Goal: Book appointment/travel/reservation

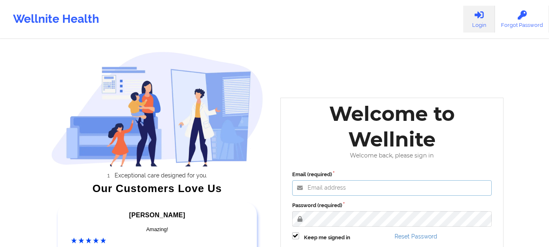
type input "foyindamola@wellnite.com"
click at [364, 204] on label "Password (required)" at bounding box center [392, 205] width 200 height 8
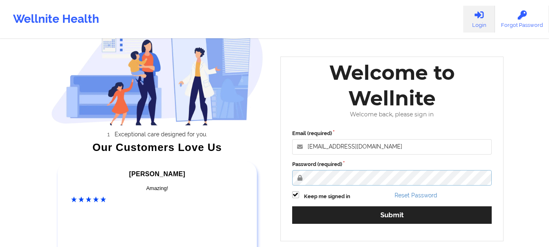
scroll to position [70, 0]
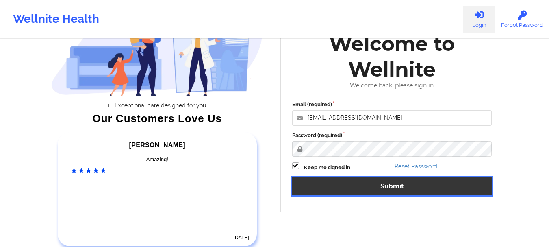
click at [421, 182] on button "Submit" at bounding box center [392, 185] width 200 height 17
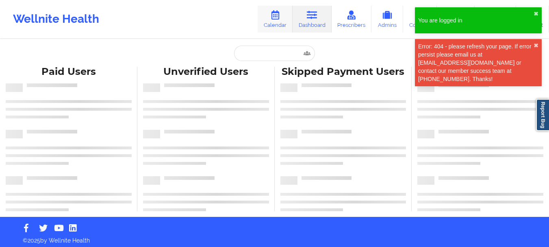
click at [281, 25] on link "Calendar" at bounding box center [275, 19] width 35 height 27
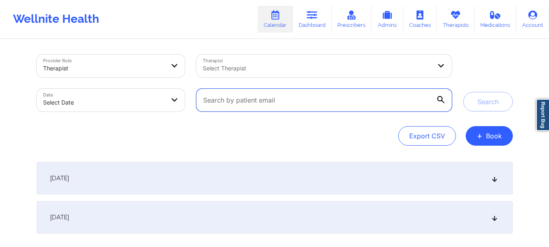
click at [285, 99] on input "text" at bounding box center [323, 100] width 255 height 23
paste input "ead62000@gmail.com"
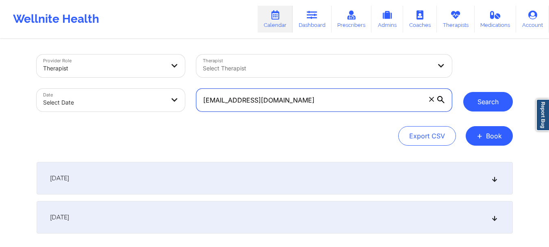
type input "ead62000@gmail.com"
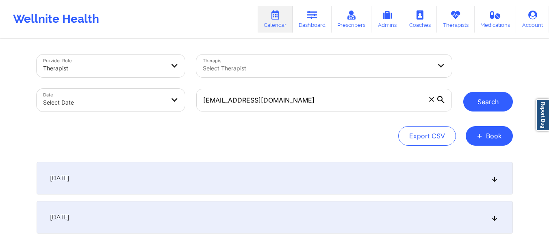
click at [486, 105] on button "Search" at bounding box center [489, 102] width 50 height 20
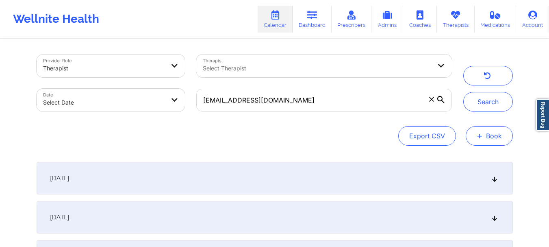
click at [493, 131] on button "+ Book" at bounding box center [489, 136] width 47 height 20
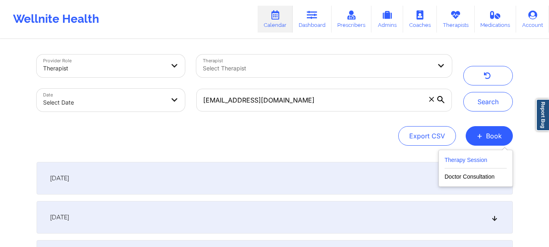
click at [472, 156] on button "Therapy Session" at bounding box center [476, 161] width 62 height 13
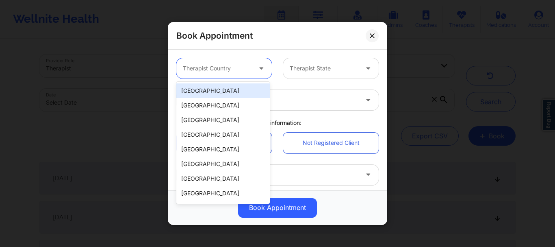
click at [229, 64] on div at bounding box center [217, 68] width 69 height 10
click at [218, 91] on div "[GEOGRAPHIC_DATA]" at bounding box center [223, 90] width 94 height 15
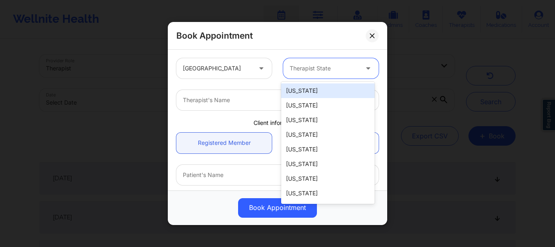
click at [329, 69] on div at bounding box center [324, 68] width 69 height 10
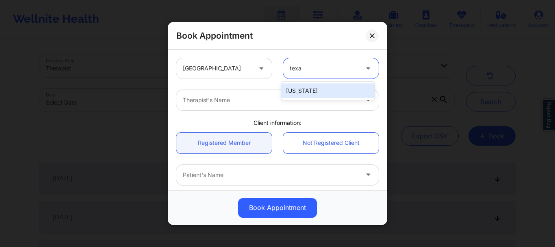
type input "texas"
click at [325, 92] on div "[US_STATE]" at bounding box center [328, 90] width 94 height 15
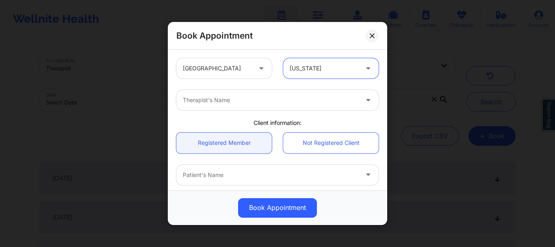
click at [341, 103] on div at bounding box center [271, 100] width 176 height 10
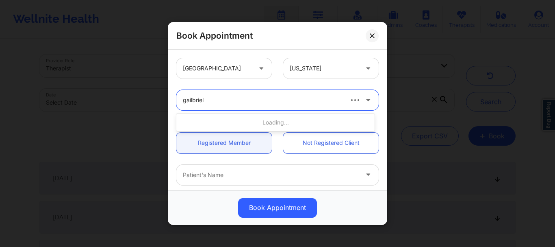
type input "gailbriel"
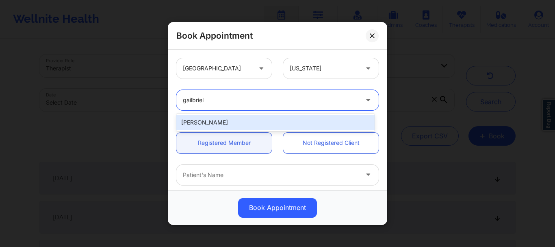
click at [317, 119] on div "Gailbriel Jenkins" at bounding box center [275, 122] width 198 height 15
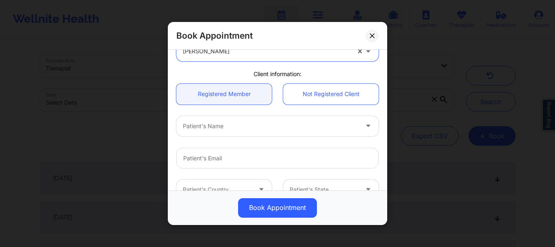
scroll to position [55, 0]
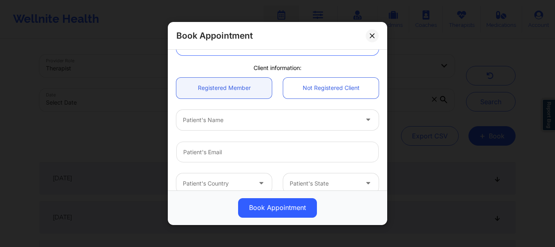
click at [307, 124] on div at bounding box center [271, 120] width 176 height 10
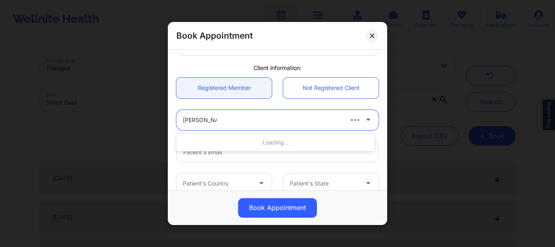
type input "emily decker"
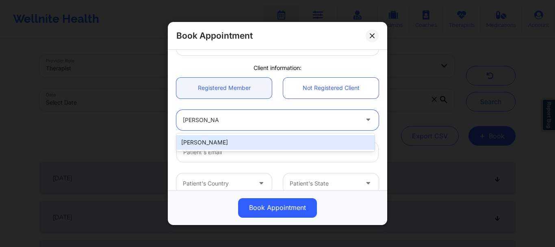
click at [212, 142] on div "[PERSON_NAME]" at bounding box center [275, 142] width 198 height 15
type input "ead62000@gmail.com"
type input "+1347-820-4542"
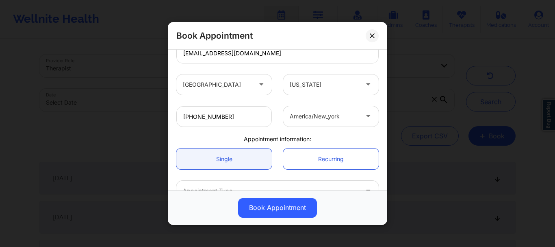
scroll to position [205, 0]
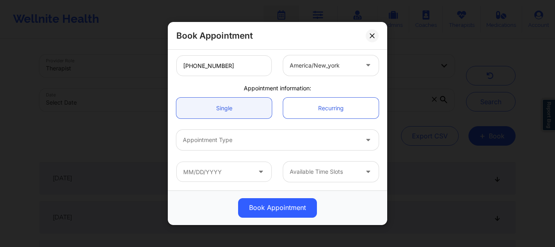
click at [264, 137] on div at bounding box center [271, 140] width 176 height 10
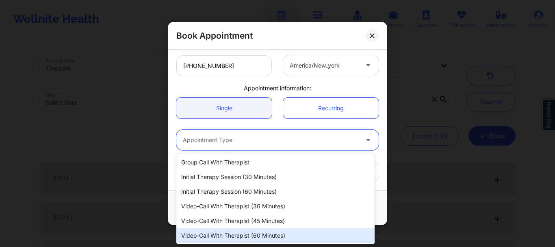
click at [253, 234] on div "Video-Call with Therapist (60 minutes)" at bounding box center [275, 235] width 198 height 15
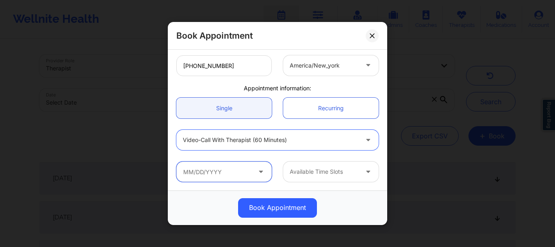
click at [236, 177] on input "text" at bounding box center [224, 171] width 96 height 20
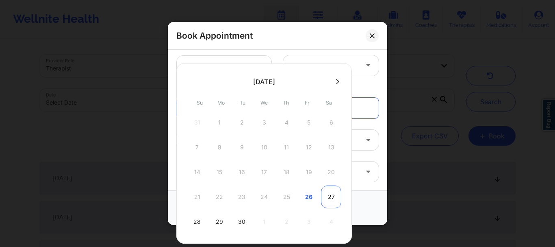
click at [332, 194] on div "27" at bounding box center [331, 196] width 20 height 23
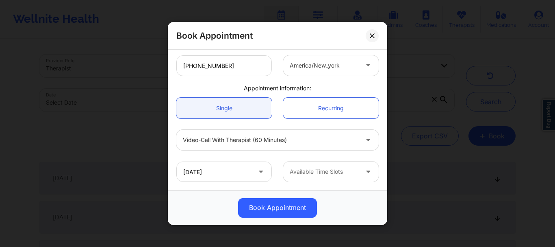
click at [350, 171] on div at bounding box center [324, 172] width 69 height 10
click at [303, 172] on div at bounding box center [324, 172] width 69 height 10
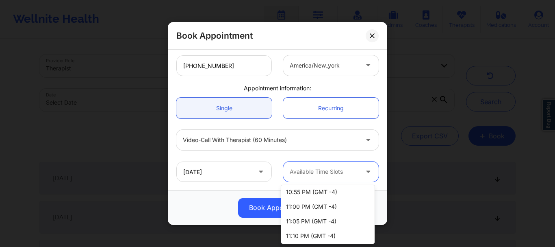
scroll to position [1292, 0]
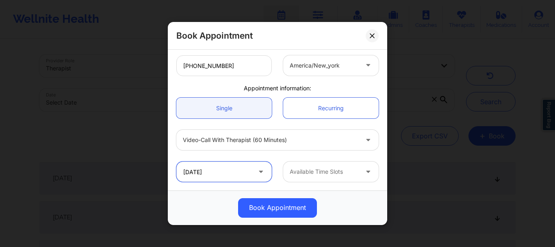
click at [230, 176] on input "09/27/2025" at bounding box center [224, 171] width 96 height 20
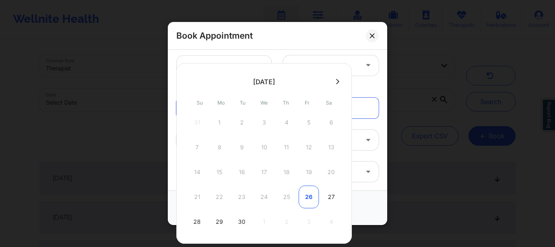
click at [308, 195] on div "26" at bounding box center [309, 196] width 20 height 23
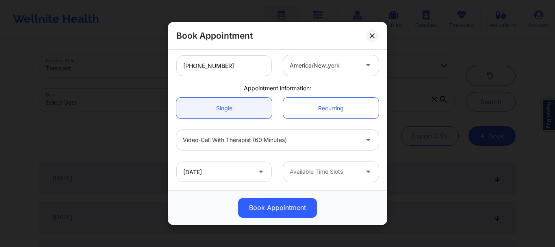
click at [318, 173] on div at bounding box center [324, 172] width 69 height 10
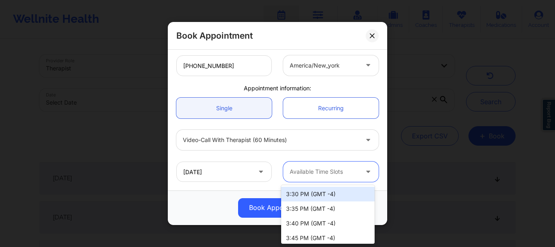
scroll to position [1365, 0]
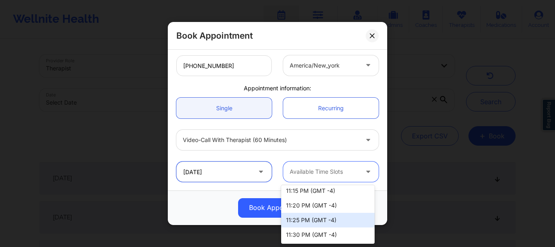
click at [236, 168] on input "09/26/2025" at bounding box center [224, 171] width 96 height 20
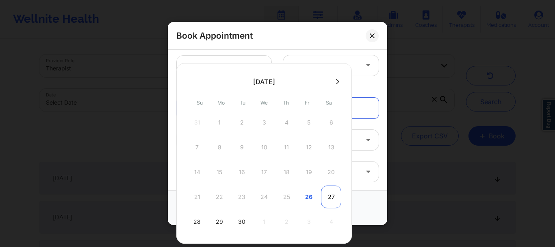
click at [329, 200] on div "27" at bounding box center [331, 196] width 20 height 23
type input "09/27/2025"
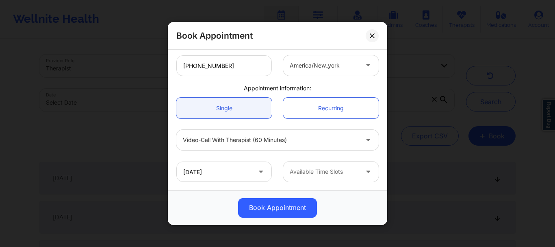
click at [346, 176] on div at bounding box center [324, 172] width 69 height 10
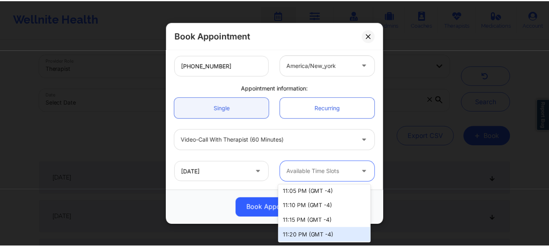
scroll to position [1292, 0]
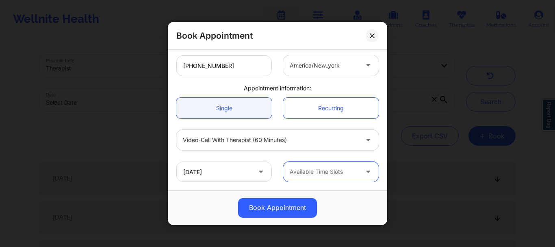
click at [368, 41] on div "Book Appointment" at bounding box center [278, 36] width 220 height 28
click at [373, 38] on button at bounding box center [372, 35] width 13 height 13
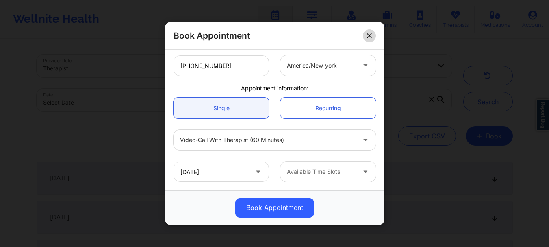
click at [373, 38] on div "Provider Role Therapist Therapist Select Therapist Date Select Date ead62000@gm…" at bounding box center [274, 220] width 549 height 440
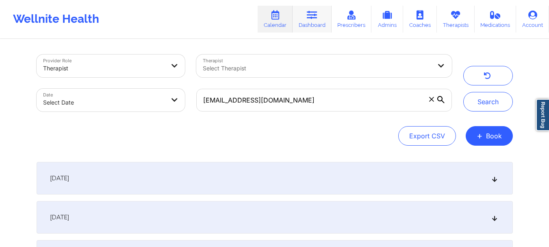
click at [322, 18] on link "Dashboard" at bounding box center [312, 19] width 39 height 27
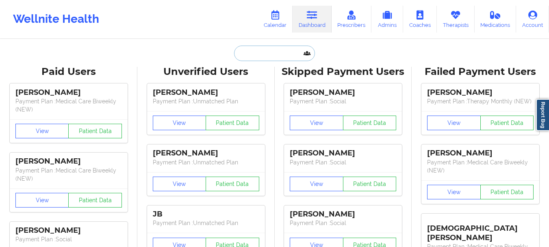
click at [278, 50] on input "text" at bounding box center [274, 53] width 81 height 15
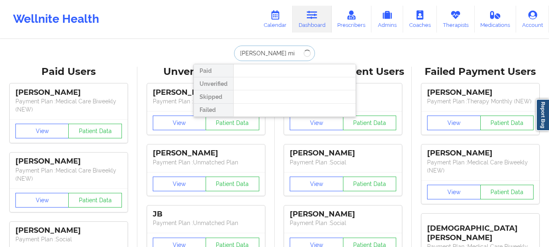
type input "alma mi"
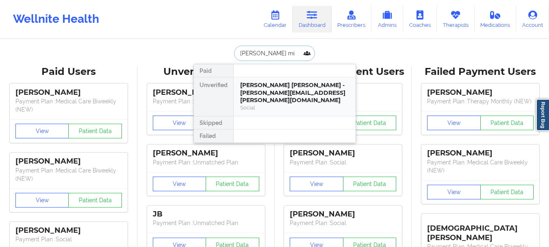
click at [264, 90] on div "Alma Michelle Gonzalez - alma.m.gonzalez@hotmail.com" at bounding box center [294, 92] width 109 height 23
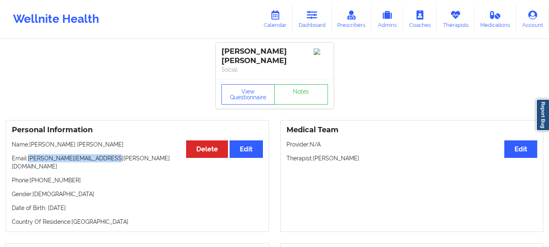
drag, startPoint x: 113, startPoint y: 157, endPoint x: 28, endPoint y: 160, distance: 84.6
click at [28, 160] on p "Email: alma.m.gonzalez@hotmail.com" at bounding box center [137, 162] width 251 height 16
copy p "alma.m.gonzalez@hotmail.com"
click at [454, 22] on link "Therapists" at bounding box center [456, 19] width 38 height 27
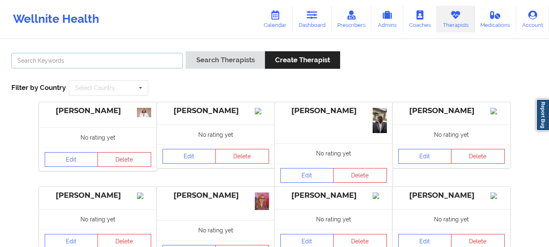
click at [23, 61] on input "text" at bounding box center [97, 60] width 172 height 15
type input "a"
type input "molly parsons"
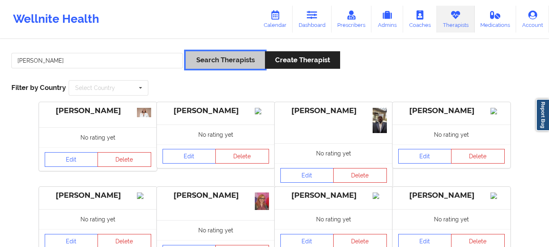
click at [200, 61] on button "Search Therapists" at bounding box center [225, 59] width 79 height 17
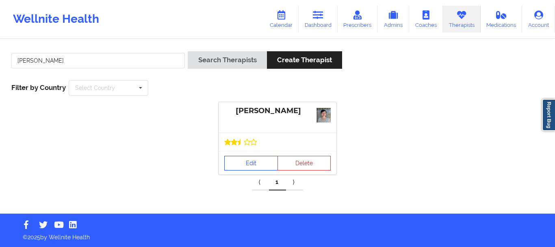
click at [251, 156] on link "Edit" at bounding box center [251, 163] width 54 height 15
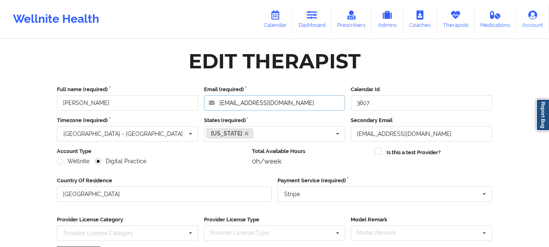
drag, startPoint x: 300, startPoint y: 104, endPoint x: 218, endPoint y: 103, distance: 82.6
click at [218, 103] on input "mollyparsonslmft@gmail.com" at bounding box center [275, 102] width 142 height 15
click at [292, 25] on link "Calendar" at bounding box center [275, 19] width 35 height 27
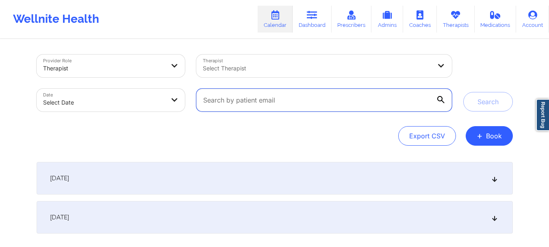
click at [274, 100] on input "text" at bounding box center [323, 100] width 255 height 23
paste input "alma.m.gonzalez@hotmail.com"
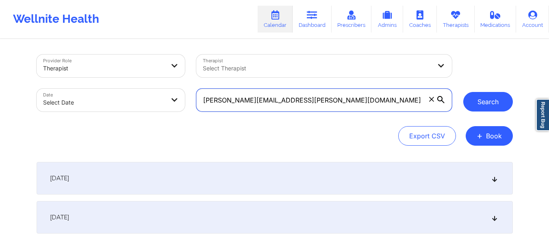
type input "alma.m.gonzalez@hotmail.com"
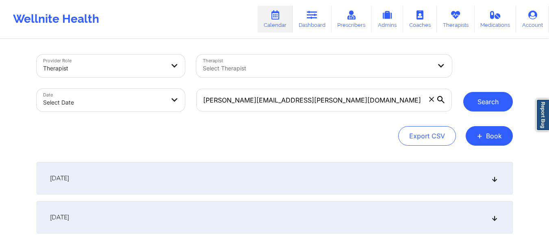
click at [496, 94] on button "Search" at bounding box center [489, 102] width 50 height 20
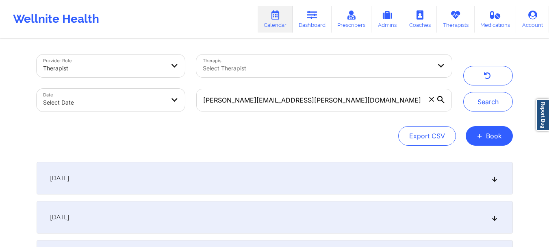
select select "2025-8"
select select "2025-9"
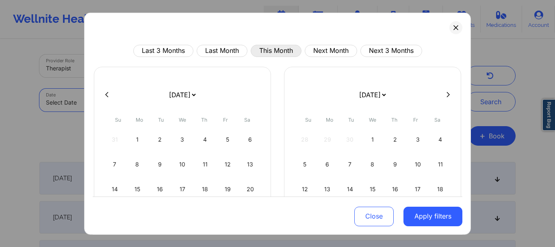
click at [259, 47] on button "This Month" at bounding box center [276, 50] width 51 height 12
select select "2025-8"
select select "2025-9"
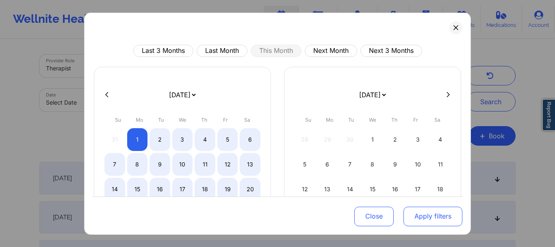
click at [428, 224] on button "Apply filters" at bounding box center [433, 217] width 59 height 20
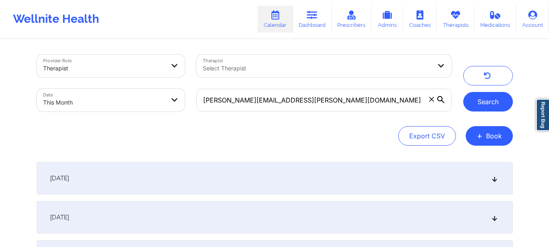
click at [485, 104] on button "Search" at bounding box center [489, 102] width 50 height 20
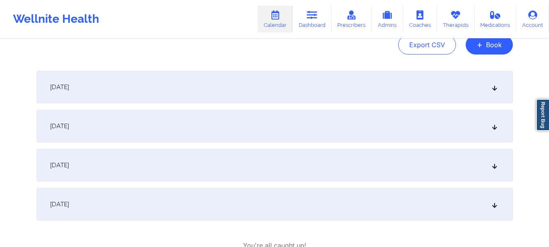
scroll to position [98, 0]
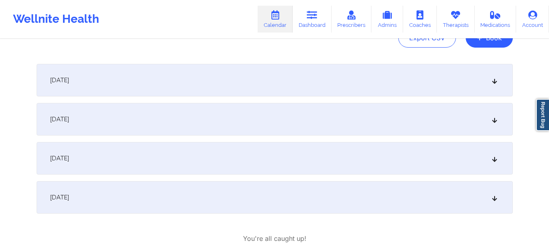
click at [494, 159] on icon at bounding box center [494, 158] width 7 height 6
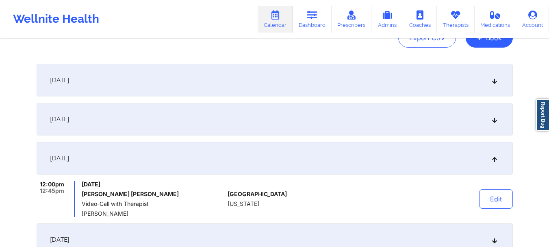
scroll to position [0, 0]
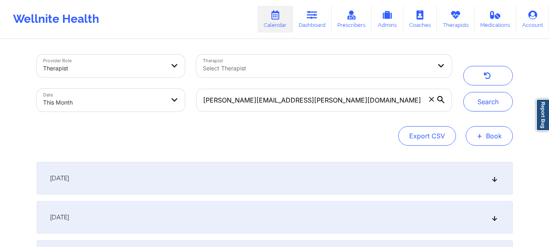
click at [482, 143] on button "+ Book" at bounding box center [489, 136] width 47 height 20
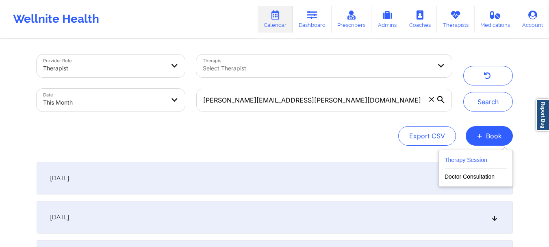
click at [473, 161] on button "Therapy Session" at bounding box center [476, 161] width 62 height 13
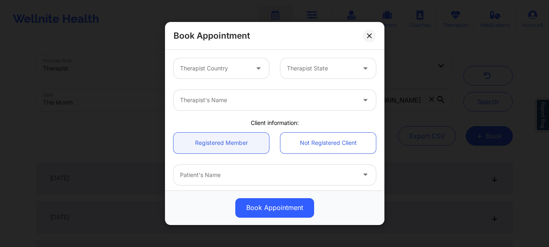
click at [251, 67] on div at bounding box center [260, 68] width 20 height 20
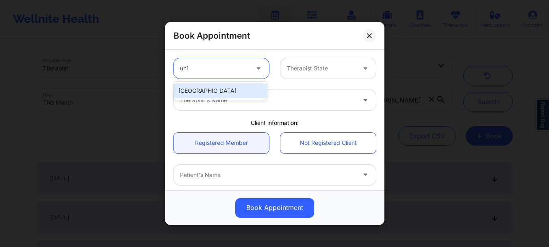
type input "unit"
click at [234, 90] on div "[GEOGRAPHIC_DATA]" at bounding box center [221, 90] width 94 height 15
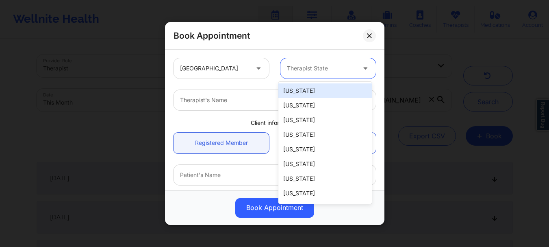
click at [304, 71] on div at bounding box center [321, 68] width 69 height 10
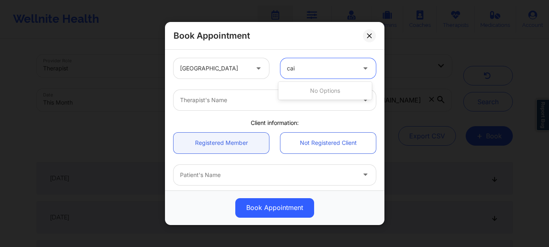
type input "ca"
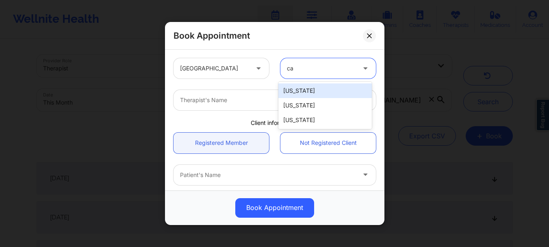
click at [299, 86] on div "[US_STATE]" at bounding box center [326, 90] width 94 height 15
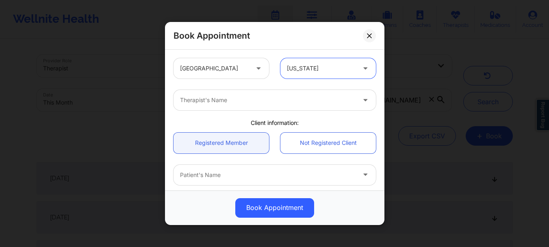
click at [266, 102] on div at bounding box center [268, 100] width 176 height 10
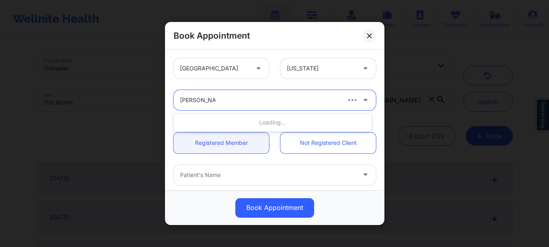
type input "molly parsons"
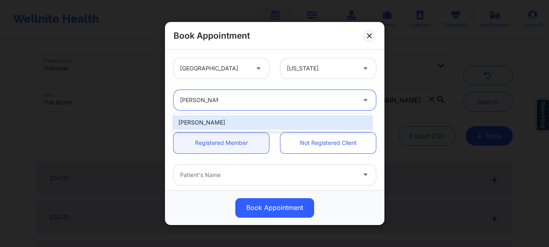
click at [255, 123] on div "Molly Parsons" at bounding box center [273, 122] width 198 height 15
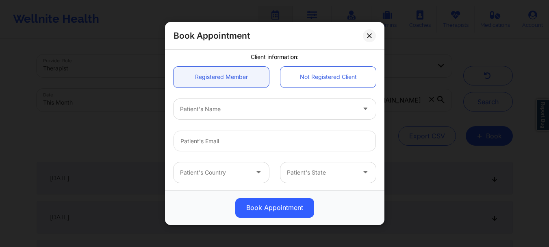
scroll to position [67, 0]
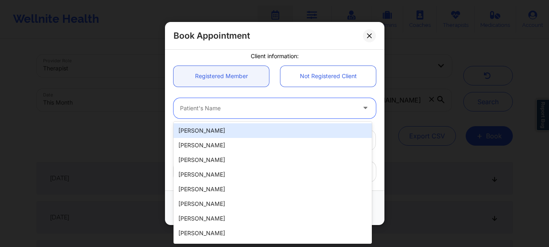
click at [271, 113] on div at bounding box center [268, 108] width 176 height 10
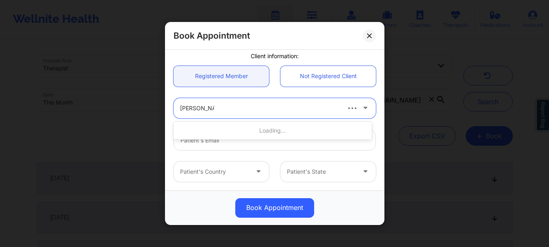
type input "alma michelle"
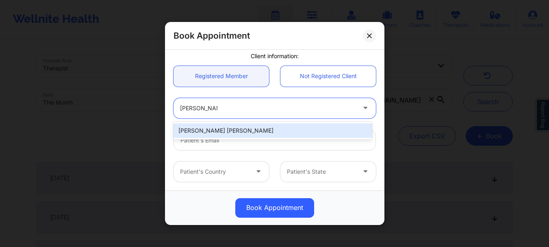
click at [228, 133] on div "Alma Michelle Gonzalez" at bounding box center [273, 130] width 198 height 15
type input "alma.m.gonzalez@hotmail.com"
type input "+1619-829-5921"
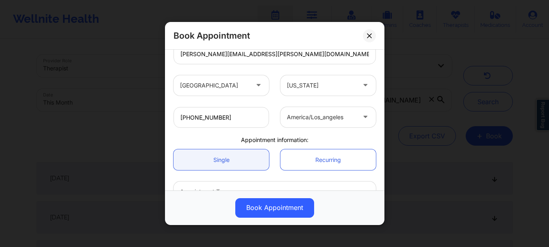
scroll to position [205, 0]
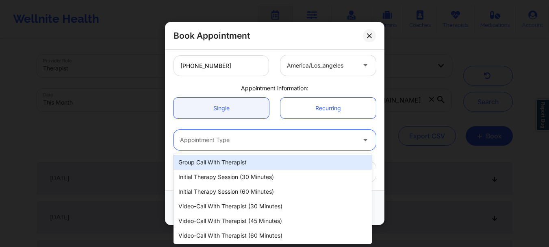
click at [237, 140] on div at bounding box center [268, 140] width 176 height 10
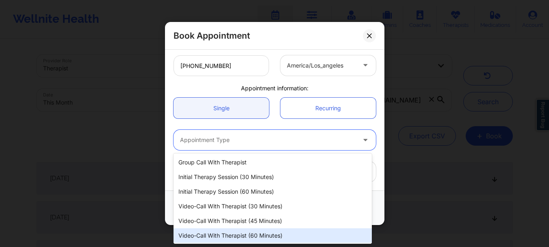
click at [243, 234] on div "Video-Call with Therapist (60 minutes)" at bounding box center [273, 235] width 198 height 15
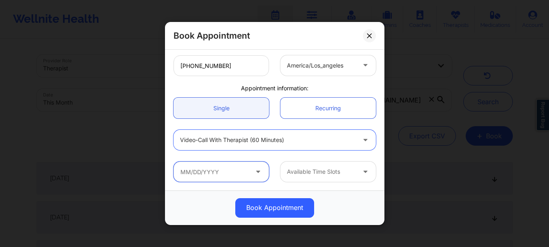
click at [243, 178] on input "text" at bounding box center [222, 171] width 96 height 20
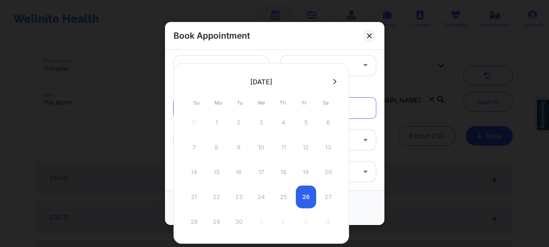
click at [335, 80] on icon at bounding box center [334, 81] width 3 height 6
click at [216, 149] on div "6" at bounding box center [217, 147] width 20 height 23
type input "10/06/2025"
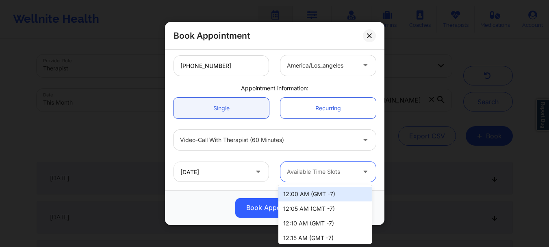
click at [328, 172] on div at bounding box center [321, 172] width 69 height 10
click at [342, 194] on div "12:00 AM (GMT -7)" at bounding box center [326, 194] width 94 height 15
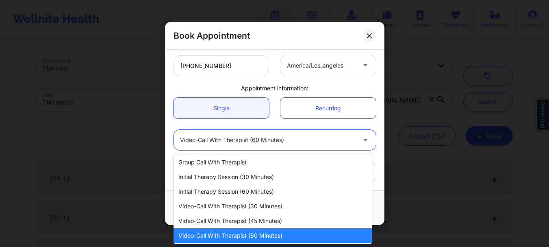
click at [276, 135] on div at bounding box center [268, 140] width 176 height 10
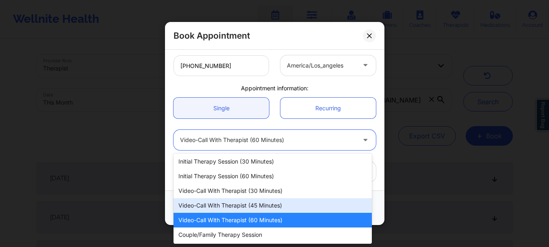
click at [230, 203] on div "Video-Call with Therapist (45 minutes)" at bounding box center [273, 205] width 198 height 15
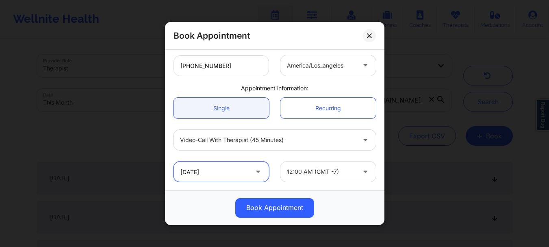
drag, startPoint x: 261, startPoint y: 165, endPoint x: 258, endPoint y: 172, distance: 7.5
click at [258, 172] on div "10/06/2025" at bounding box center [222, 171] width 96 height 20
click at [258, 172] on icon at bounding box center [258, 170] width 8 height 7
click at [254, 171] on icon at bounding box center [258, 170] width 8 height 7
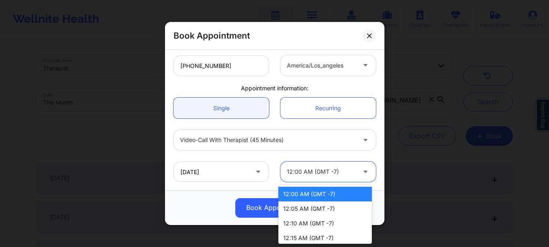
click at [323, 167] on div at bounding box center [321, 172] width 69 height 10
click at [316, 193] on div "12:00 AM (GMT -7)" at bounding box center [326, 194] width 94 height 15
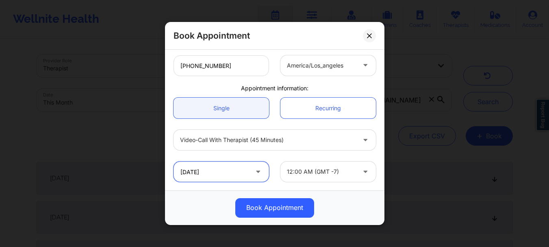
click at [235, 173] on input "10/06/2025" at bounding box center [222, 171] width 96 height 20
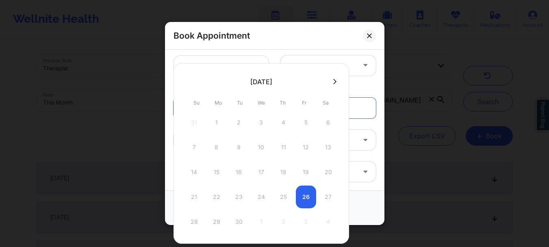
click at [335, 79] on icon at bounding box center [334, 81] width 3 height 6
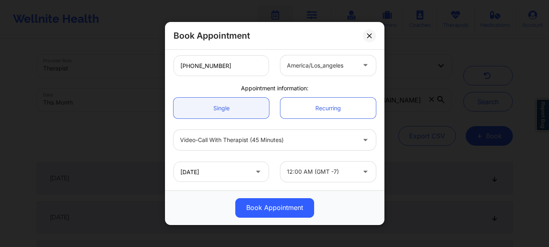
click at [376, 90] on div "Appointment information:" at bounding box center [275, 88] width 214 height 8
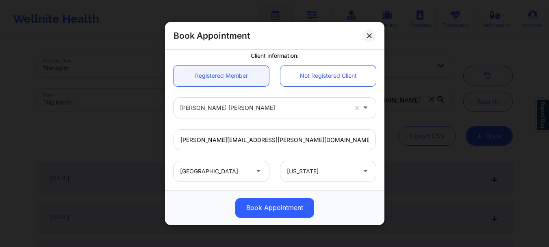
scroll to position [150, 0]
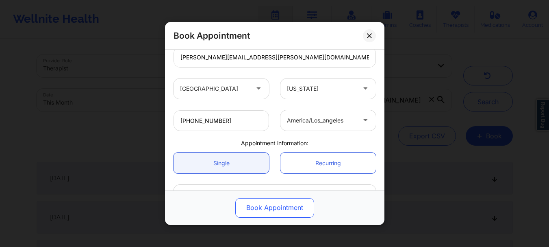
click at [244, 213] on button "Book Appointment" at bounding box center [274, 208] width 79 height 20
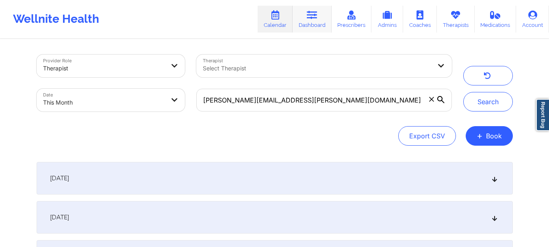
click at [307, 18] on link "Dashboard" at bounding box center [312, 19] width 39 height 27
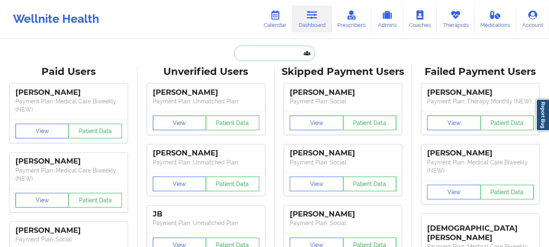
click at [292, 53] on input "text" at bounding box center [274, 53] width 81 height 15
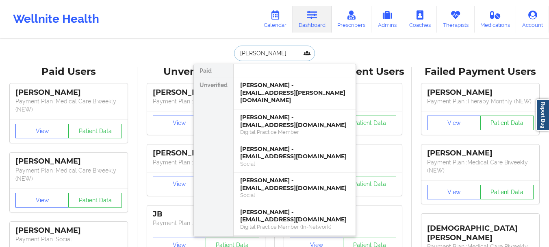
click at [268, 55] on input "simpson" at bounding box center [274, 53] width 81 height 15
type input "Karim gordon"
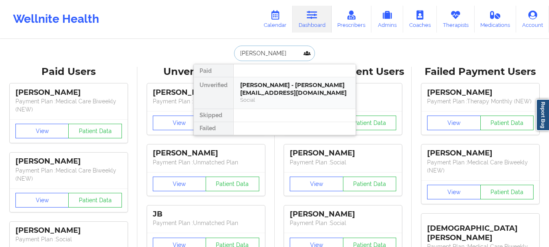
click at [264, 86] on div "Karim Gordon - kareemgor@gmail.com" at bounding box center [294, 88] width 109 height 15
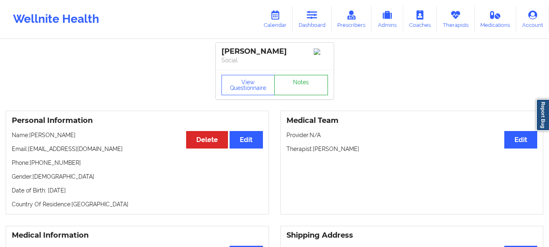
click at [304, 78] on link "Notes" at bounding box center [301, 85] width 54 height 20
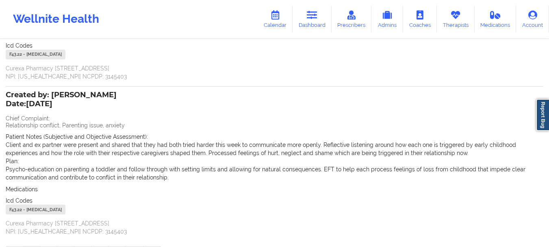
scroll to position [209, 0]
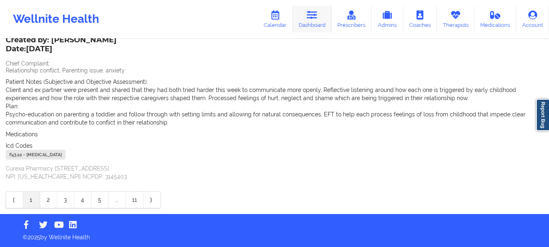
click at [310, 13] on icon at bounding box center [312, 15] width 11 height 9
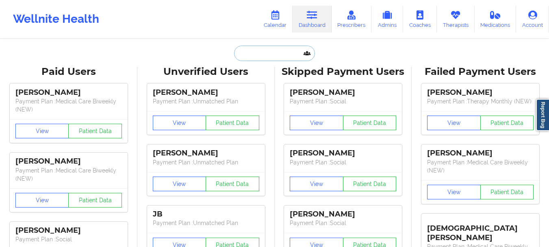
click at [266, 58] on input "text" at bounding box center [274, 53] width 81 height 15
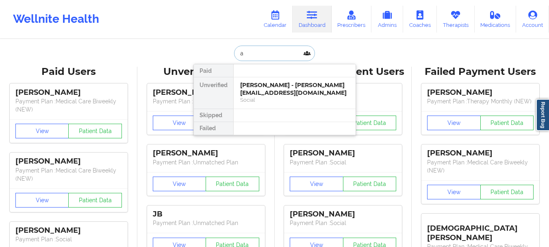
click at [266, 58] on input "a" at bounding box center [274, 53] width 81 height 15
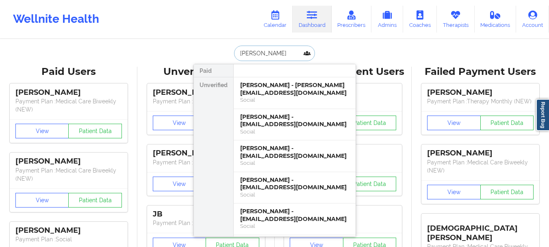
type input "aleksandra"
click at [290, 87] on div "Aleksandra Konrad - allikonrad@icloud.com" at bounding box center [294, 88] width 109 height 15
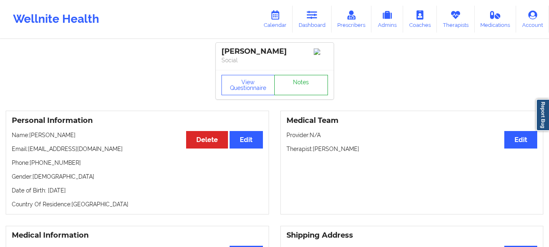
click at [292, 89] on link "Notes" at bounding box center [301, 85] width 54 height 20
click at [305, 20] on link "Dashboard" at bounding box center [312, 19] width 39 height 27
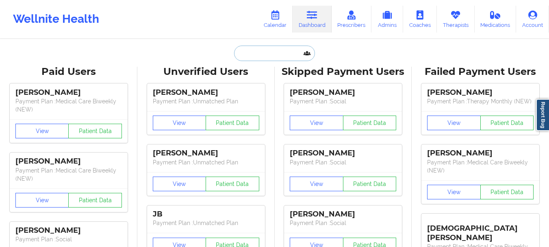
click at [271, 57] on input "text" at bounding box center [274, 53] width 81 height 15
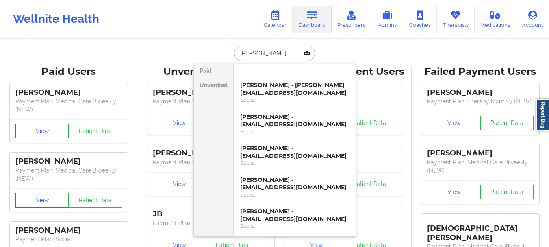
type input "Brian martin"
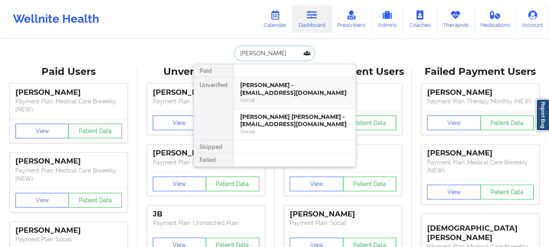
click at [264, 86] on div "Brian Martin - bmartin456@gmail.com" at bounding box center [294, 88] width 109 height 15
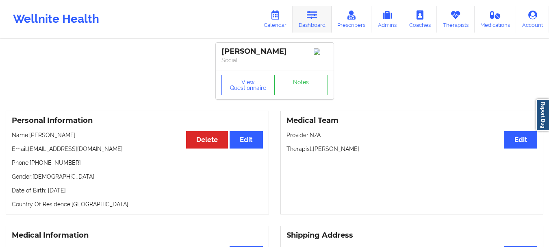
click at [312, 28] on link "Dashboard" at bounding box center [312, 19] width 39 height 27
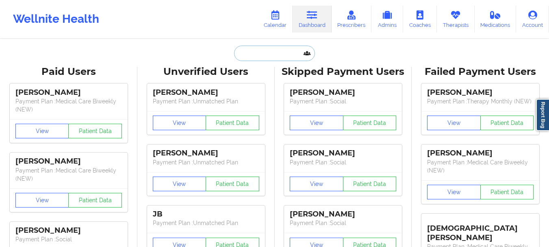
click at [268, 59] on input "text" at bounding box center [274, 53] width 81 height 15
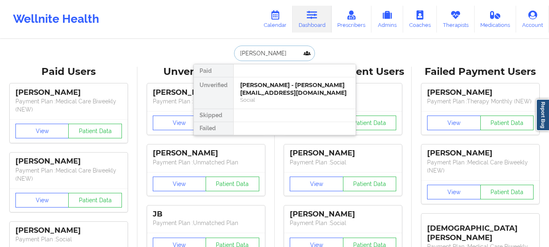
type input "marie rao"
click at [266, 76] on div at bounding box center [294, 70] width 122 height 13
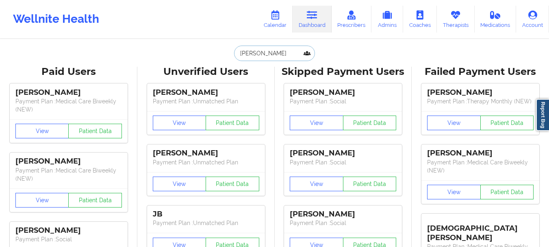
click at [268, 53] on input "marie rao" at bounding box center [274, 53] width 81 height 15
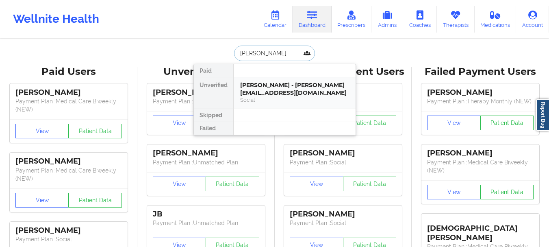
click at [266, 93] on div "Marie Raoult - marie.c.raoult@gmail.com" at bounding box center [294, 88] width 109 height 15
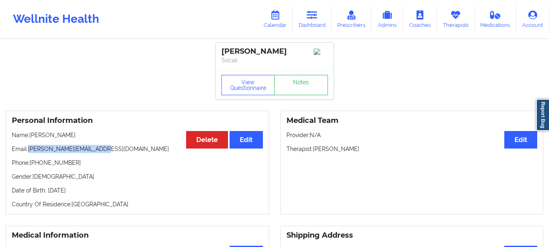
drag, startPoint x: 97, startPoint y: 152, endPoint x: 30, endPoint y: 152, distance: 66.7
click at [30, 152] on p "Email: marie.c.raoult@gmail.com" at bounding box center [137, 149] width 251 height 8
copy p "marie.c.raoult@gmail.com"
drag, startPoint x: 70, startPoint y: 164, endPoint x: 36, endPoint y: 169, distance: 34.6
click at [36, 167] on p "Phone: +13474150877" at bounding box center [137, 163] width 251 height 8
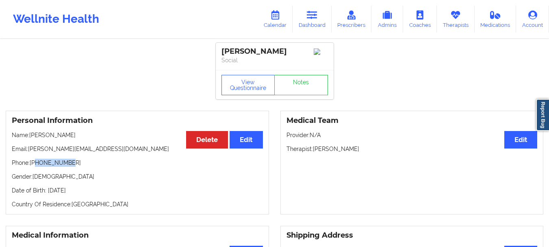
copy p "3474150877"
click at [308, 29] on link "Dashboard" at bounding box center [312, 19] width 39 height 27
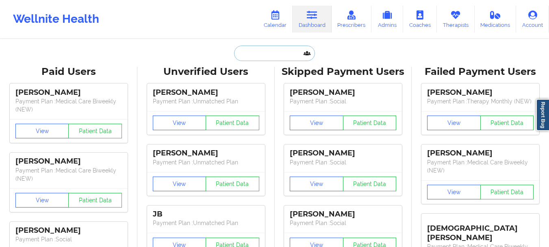
click at [257, 56] on input "text" at bounding box center [274, 53] width 81 height 15
paste input "ppeterson07@gmail.com"
type input "ppeterson07@gmail.com"
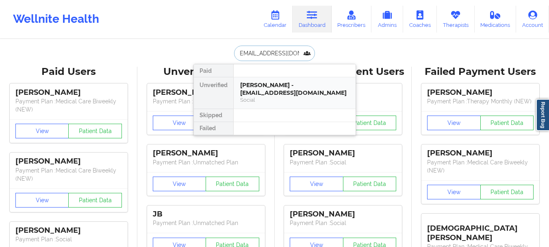
click at [276, 99] on div "Social" at bounding box center [294, 99] width 109 height 7
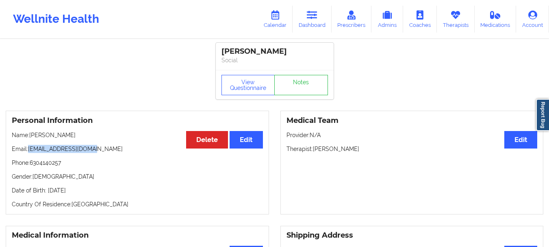
drag, startPoint x: 94, startPoint y: 151, endPoint x: 30, endPoint y: 154, distance: 64.3
click at [30, 153] on p "Email: ppeterson07@gmail.com" at bounding box center [137, 149] width 251 height 8
copy p "ppeterson07@gmail.com"
click at [317, 21] on link "Dashboard" at bounding box center [312, 19] width 39 height 27
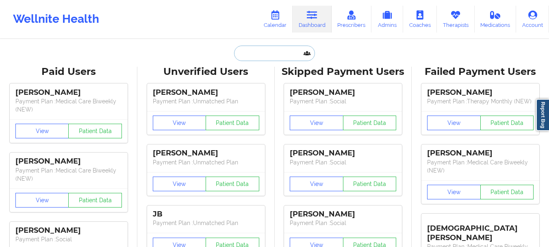
click at [273, 51] on input "text" at bounding box center [274, 53] width 81 height 15
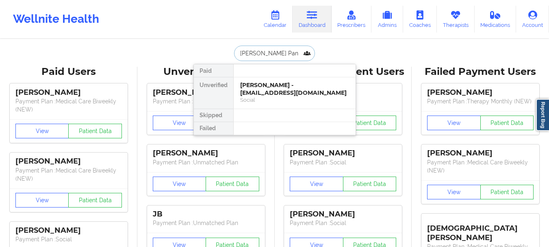
type input "Mindy Pani"
click at [267, 87] on div "Mindy Paniagua - mindypaniagua@icloud.com" at bounding box center [294, 88] width 109 height 15
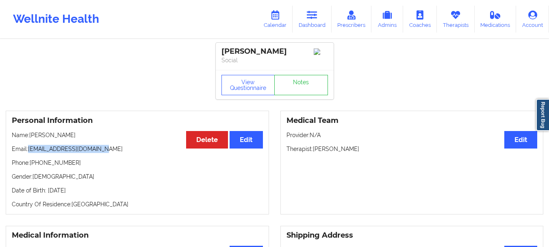
drag, startPoint x: 105, startPoint y: 154, endPoint x: 29, endPoint y: 151, distance: 76.1
click at [29, 151] on p "Email: mindypaniagua@icloud.com" at bounding box center [137, 149] width 251 height 8
copy p "mindypaniagua@icloud.com"
click at [309, 17] on icon at bounding box center [312, 15] width 11 height 9
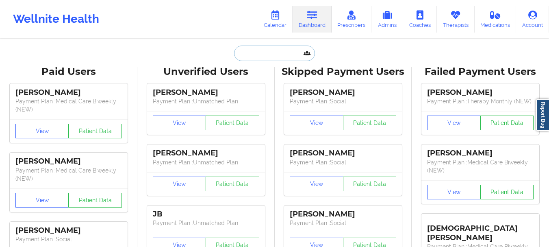
click at [260, 50] on input "text" at bounding box center [274, 53] width 81 height 15
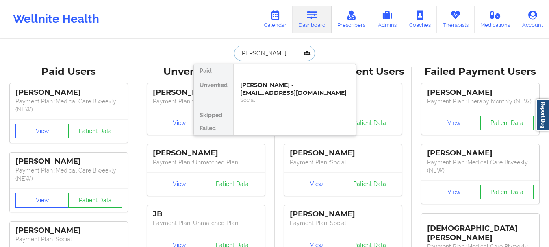
type input "melanie leon"
click at [275, 94] on div "Melanie Leon - melanieleon2017@gmail.com" at bounding box center [294, 88] width 109 height 15
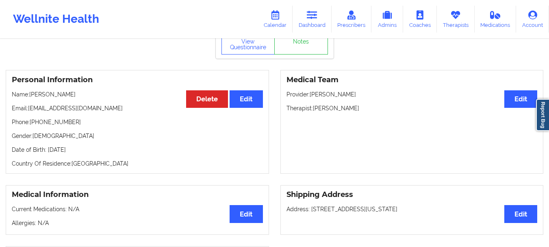
scroll to position [48, 0]
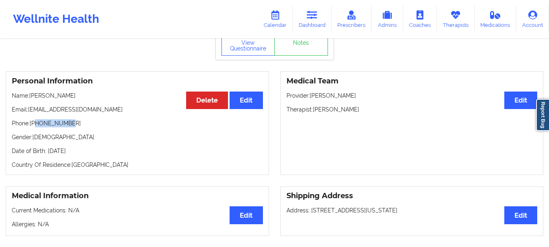
drag, startPoint x: 69, startPoint y: 123, endPoint x: 37, endPoint y: 125, distance: 31.4
click at [37, 125] on p "Phone: +19567399338" at bounding box center [137, 123] width 251 height 8
copy p "9567399338"
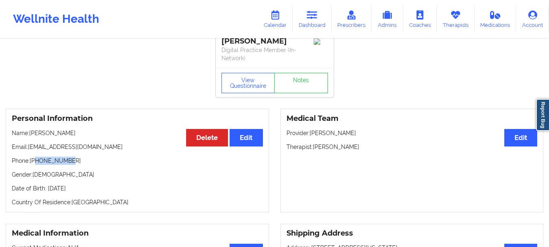
scroll to position [0, 0]
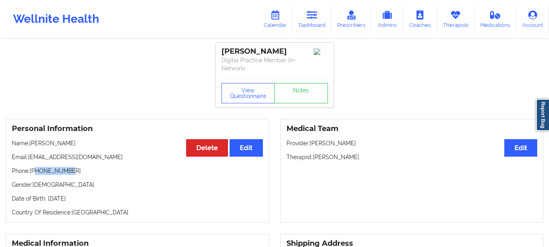
drag, startPoint x: 359, startPoint y: 157, endPoint x: 314, endPoint y: 159, distance: 44.8
click at [314, 159] on p "Therapist: Gabriella Carrillo" at bounding box center [412, 157] width 251 height 8
copy p "Gabriella Carrillo"
drag, startPoint x: 107, startPoint y: 154, endPoint x: 29, endPoint y: 156, distance: 78.1
click at [29, 156] on p "Email: melanieleon2017@gmail.com" at bounding box center [137, 157] width 251 height 8
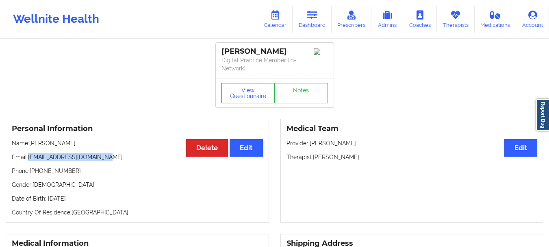
copy p "melanieleon2017@gmail.com"
click at [310, 13] on icon at bounding box center [312, 15] width 11 height 9
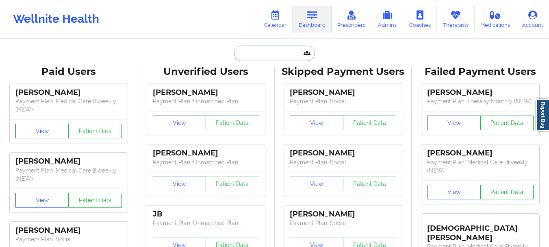
click at [273, 52] on input "text" at bounding box center [274, 53] width 81 height 15
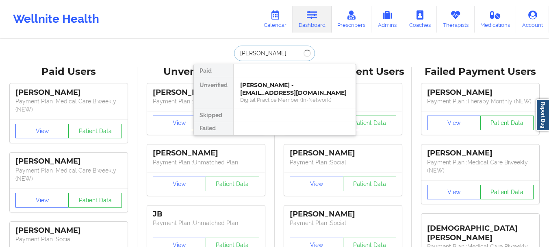
type input "Hannah hernandez"
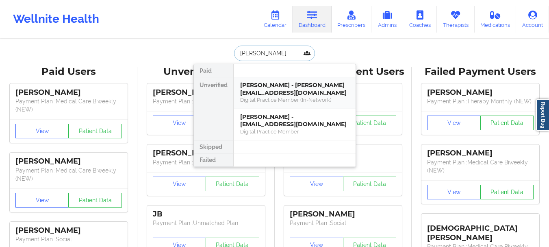
click at [282, 95] on div "Hannah Hernandez - claudia.hernandez64@yahoo.com" at bounding box center [294, 88] width 109 height 15
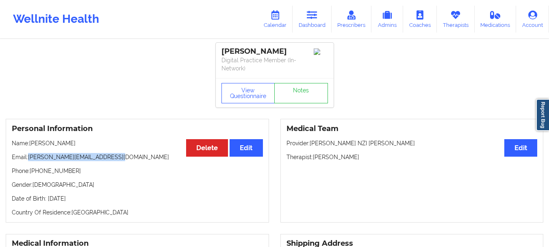
drag, startPoint x: 119, startPoint y: 158, endPoint x: 30, endPoint y: 157, distance: 89.1
click at [30, 157] on p "Email: claudia.hernandez64@yahoo.com" at bounding box center [137, 157] width 251 height 8
copy p "claudia.hernandez64@yahoo.com"
click at [309, 24] on link "Dashboard" at bounding box center [312, 19] width 39 height 27
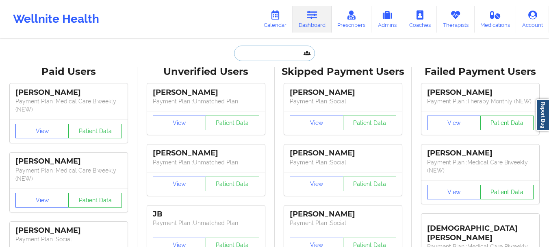
click at [257, 54] on input "text" at bounding box center [274, 53] width 81 height 15
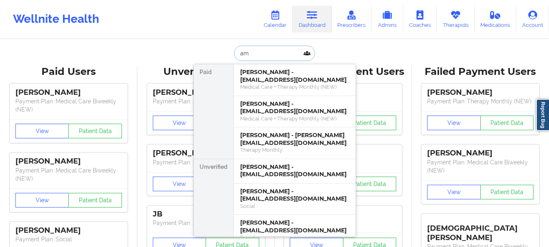
type input "a"
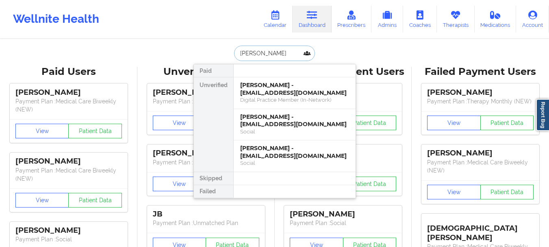
type input "Cercone"
click at [281, 119] on div "Amber Cercone - acercone@opers.org" at bounding box center [294, 120] width 109 height 15
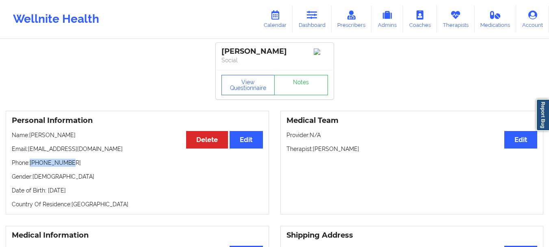
drag, startPoint x: 70, startPoint y: 167, endPoint x: 31, endPoint y: 168, distance: 38.3
click at [31, 167] on p "Phone: +16149494538" at bounding box center [137, 163] width 251 height 8
click at [316, 6] on link "Dashboard" at bounding box center [312, 19] width 39 height 27
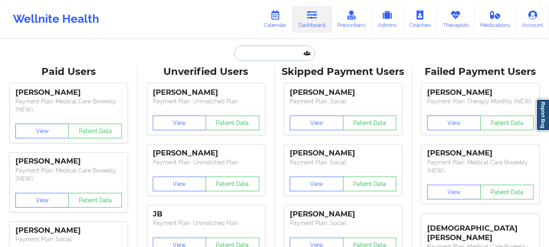
click at [264, 54] on input "text" at bounding box center [274, 53] width 81 height 15
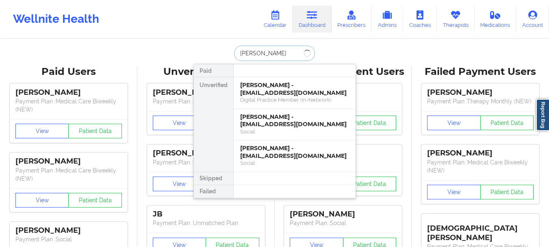
type input "Mindy P"
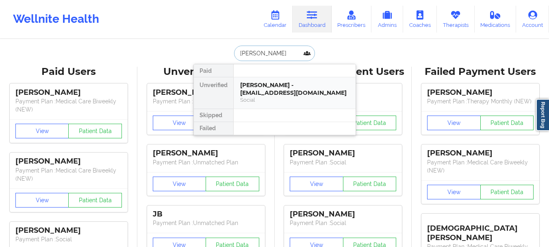
click at [264, 89] on div "Mindy Paniagua - mindypaniagua@icloud.com" at bounding box center [294, 88] width 109 height 15
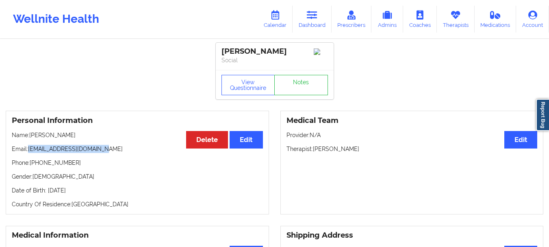
drag, startPoint x: 105, startPoint y: 152, endPoint x: 30, endPoint y: 154, distance: 74.8
click at [30, 153] on p "Email: mindypaniagua@icloud.com" at bounding box center [137, 149] width 251 height 8
click at [309, 26] on link "Dashboard" at bounding box center [312, 19] width 39 height 27
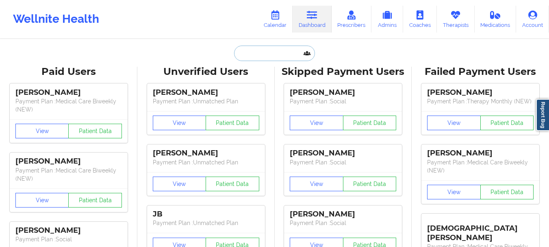
click at [259, 57] on input "text" at bounding box center [274, 53] width 81 height 15
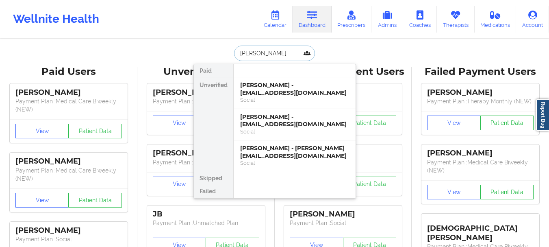
type input "Sharon smith"
click at [293, 90] on div "sharon smith - ellamydog5@gmail.com" at bounding box center [294, 88] width 109 height 15
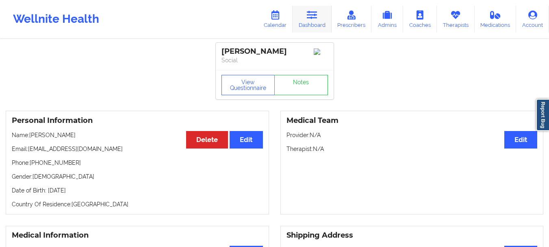
click at [314, 25] on link "Dashboard" at bounding box center [312, 19] width 39 height 27
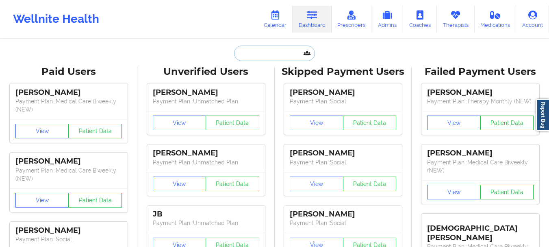
click at [247, 61] on input "text" at bounding box center [274, 53] width 81 height 15
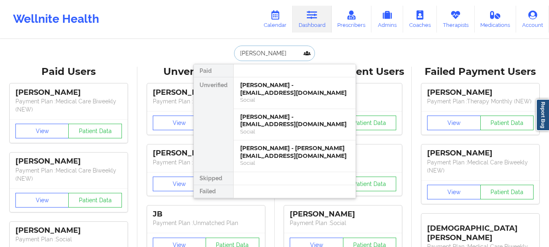
type input "Sharon smith"
click at [256, 118] on div "sharon smith - ellmydog5@gmail.com" at bounding box center [294, 120] width 109 height 15
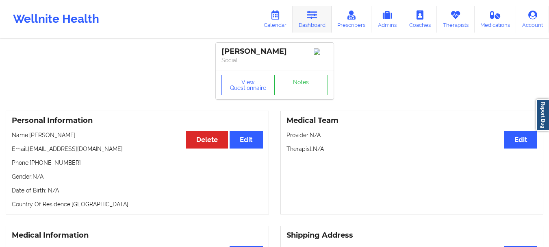
click at [309, 22] on link "Dashboard" at bounding box center [312, 19] width 39 height 27
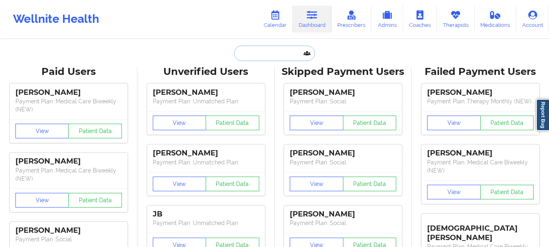
click at [272, 52] on input "text" at bounding box center [274, 53] width 81 height 15
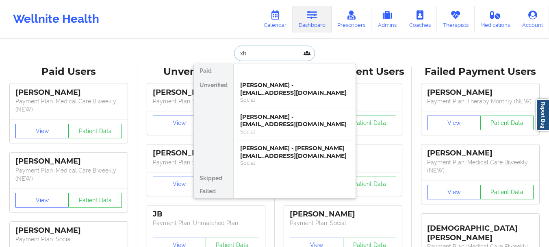
type input "x"
type input "sharon smith"
click at [273, 152] on div "Sharon Smith - aydonb@yahoo.com" at bounding box center [294, 151] width 109 height 15
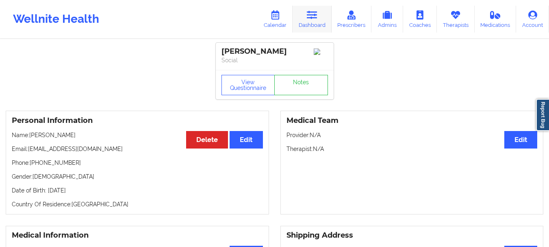
click at [313, 14] on icon at bounding box center [312, 15] width 11 height 9
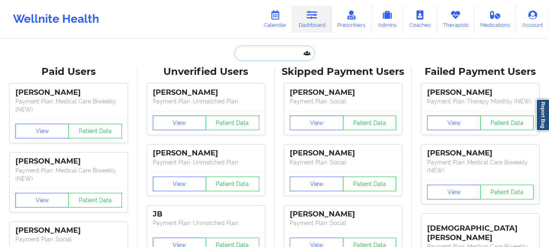
click at [278, 50] on input "text" at bounding box center [274, 53] width 81 height 15
paste input "ellamydog5@gmail.com"
type input "ellamydog5@gmail.com"
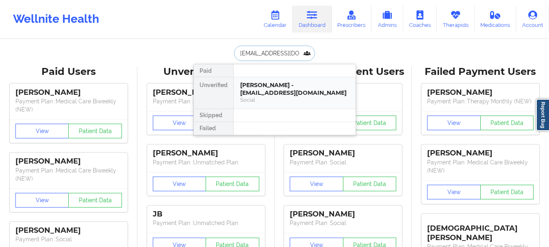
click at [283, 101] on div "Social" at bounding box center [294, 99] width 109 height 7
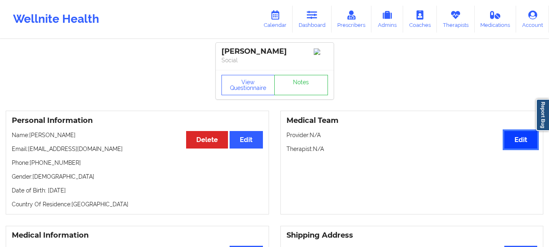
click at [519, 143] on button "Edit" at bounding box center [521, 139] width 33 height 17
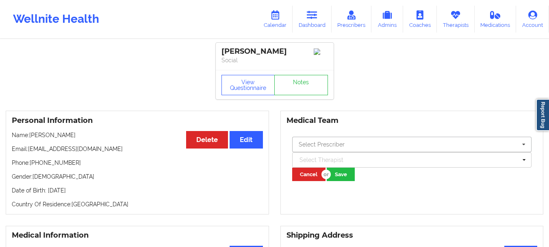
click at [314, 150] on input "text" at bounding box center [412, 144] width 239 height 15
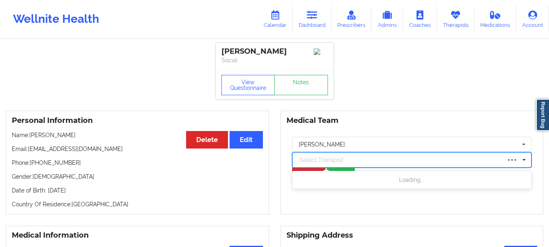
click at [315, 161] on div at bounding box center [401, 160] width 202 height 10
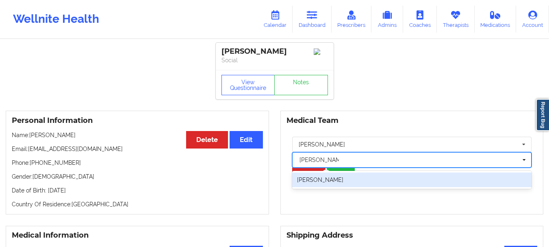
click at [325, 185] on div "Christine Willis Kloot" at bounding box center [412, 179] width 240 height 15
type input "Christine willis"
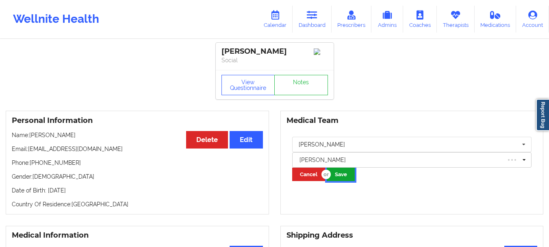
click at [340, 170] on button "Save" at bounding box center [341, 174] width 28 height 13
click at [314, 25] on link "Dashboard" at bounding box center [312, 19] width 39 height 27
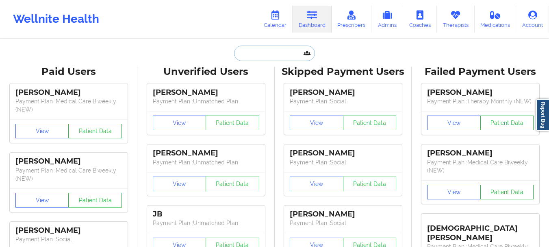
click at [273, 52] on input "text" at bounding box center [274, 53] width 81 height 15
paste input "ellamydog5@gmail.com"
type input "ellamydog5@gmail.com"
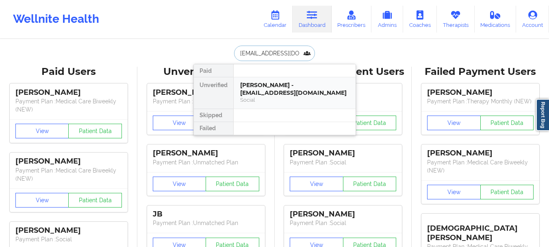
click at [268, 87] on div "sharon smith - ellamydog5@gmail.com" at bounding box center [294, 88] width 109 height 15
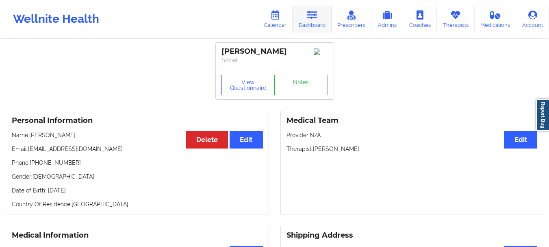
click at [316, 11] on icon at bounding box center [312, 15] width 11 height 9
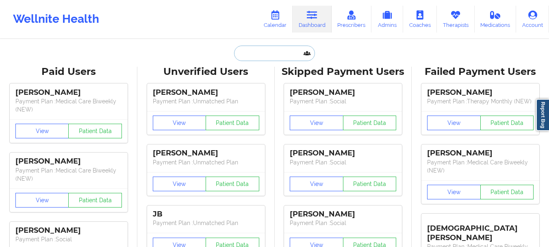
click at [257, 53] on input "text" at bounding box center [274, 53] width 81 height 15
paste input "meesha.hoodutsey@yahoo.com"
type input "meesha.hoodutsey@yahoo.com"
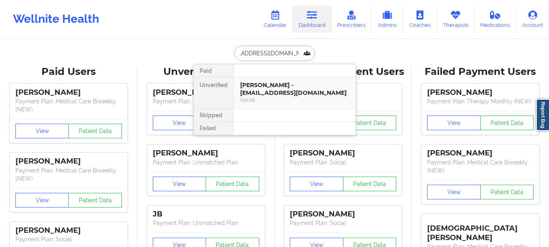
click at [282, 94] on div "Meesha D Hood-Utsey - meesha.hoodutsey@yahoo.com" at bounding box center [294, 88] width 109 height 15
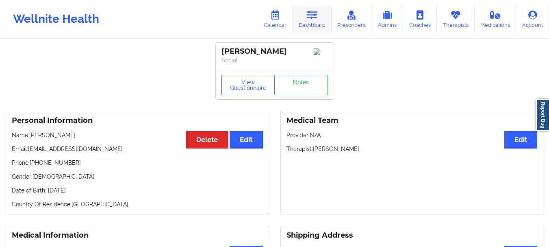
click at [319, 13] on link "Dashboard" at bounding box center [312, 19] width 39 height 27
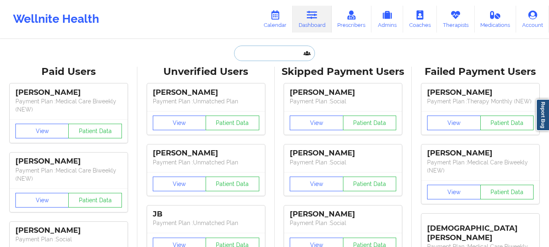
click at [294, 47] on input "text" at bounding box center [274, 53] width 81 height 15
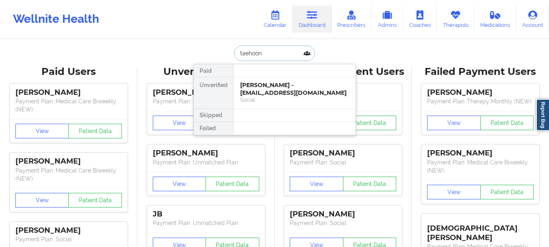
type input "taehoon k"
click at [278, 83] on div "Taehoon Kim - kimarumsan82@gmail.com" at bounding box center [294, 88] width 109 height 15
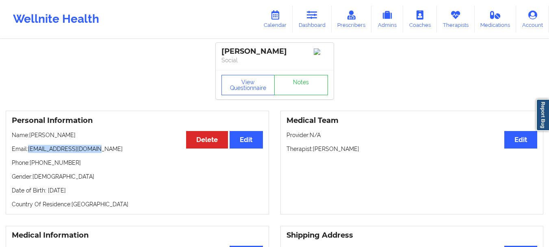
drag, startPoint x: 101, startPoint y: 150, endPoint x: 28, endPoint y: 153, distance: 72.8
click at [28, 153] on p "Email: kimarumsan82@gmail.com" at bounding box center [137, 149] width 251 height 8
click at [296, 92] on link "Notes" at bounding box center [301, 85] width 54 height 20
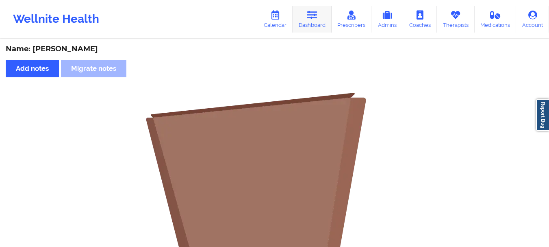
click at [316, 17] on icon at bounding box center [312, 15] width 11 height 9
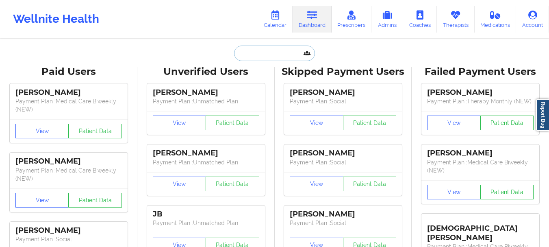
click at [269, 56] on input "text" at bounding box center [274, 53] width 81 height 15
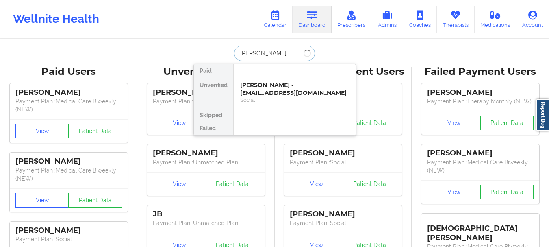
type input "Lucas Go"
click at [272, 96] on div "Lucas Goncalves de Souza - lucasdesouzaa005@gmail.com" at bounding box center [294, 88] width 109 height 15
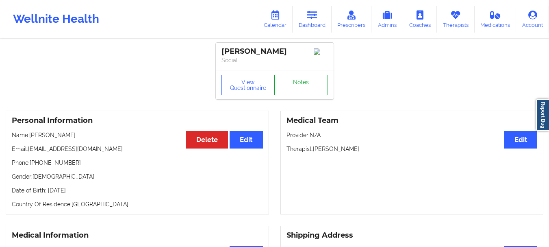
click at [298, 95] on link "Notes" at bounding box center [301, 85] width 54 height 20
drag, startPoint x: 112, startPoint y: 159, endPoint x: 28, endPoint y: 159, distance: 83.8
click at [28, 153] on p "Email: lucasdesouzaa005@gmail.com" at bounding box center [137, 149] width 251 height 8
click at [317, 24] on link "Dashboard" at bounding box center [312, 19] width 39 height 27
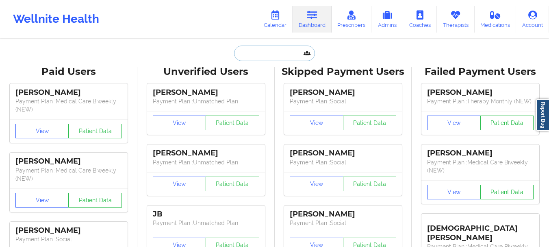
click at [285, 55] on input "text" at bounding box center [274, 53] width 81 height 15
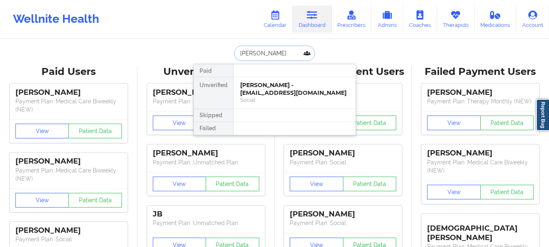
type input "Marcie J Lakin"
click at [273, 84] on div "Marcie J Lakin - marciejayne@mac.com" at bounding box center [294, 88] width 109 height 15
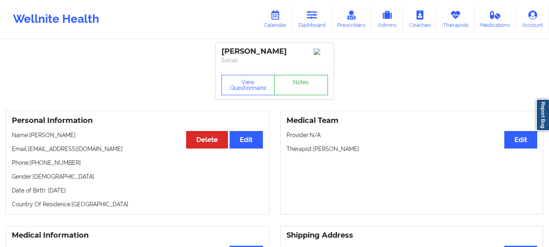
click at [284, 84] on link "Notes" at bounding box center [301, 85] width 54 height 20
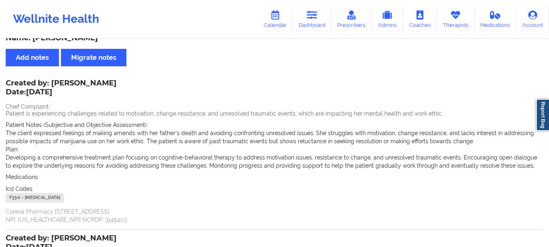
scroll to position [9, 0]
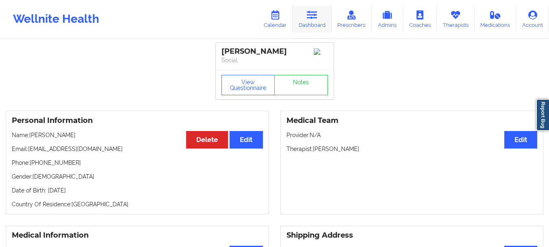
click at [310, 14] on icon at bounding box center [312, 15] width 11 height 9
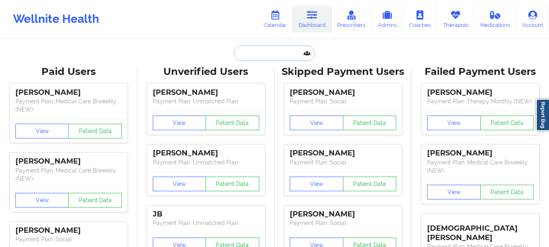
click at [281, 51] on input "text" at bounding box center [274, 53] width 81 height 15
paste input "Lisa Giandomenico"
type input "Lisa Giandomenico"
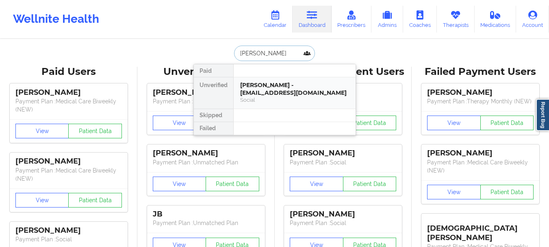
click at [266, 86] on div "Lisa Giandomenico - lisagiandomenico43@gmail.com" at bounding box center [294, 88] width 109 height 15
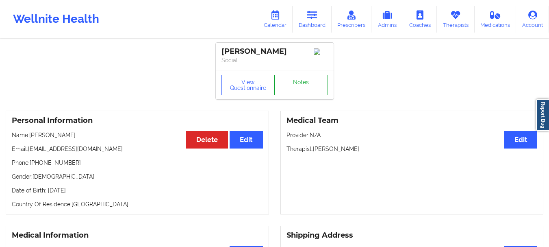
click at [289, 91] on link "Notes" at bounding box center [301, 85] width 54 height 20
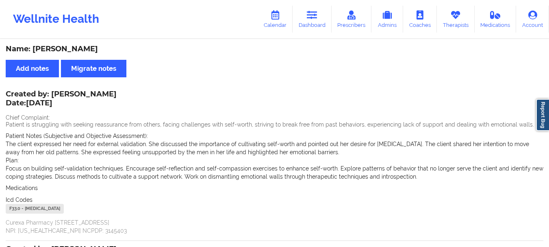
drag, startPoint x: 107, startPoint y: 51, endPoint x: 33, endPoint y: 52, distance: 74.0
click at [33, 52] on div "Name: Lisa Giandomenico" at bounding box center [275, 48] width 538 height 9
click at [312, 24] on link "Dashboard" at bounding box center [312, 19] width 39 height 27
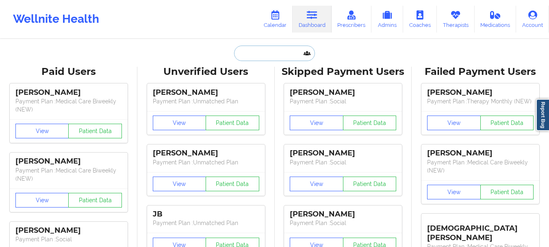
click at [273, 54] on input "text" at bounding box center [274, 53] width 81 height 15
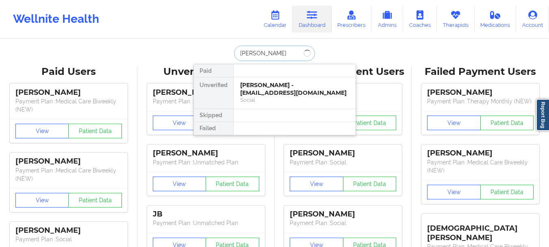
type input "erin ha"
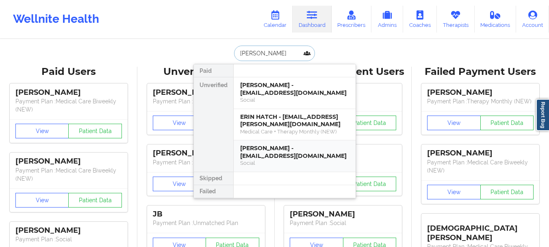
click at [263, 146] on div "Erin Harris - emadork1@yahoo.com" at bounding box center [294, 151] width 109 height 15
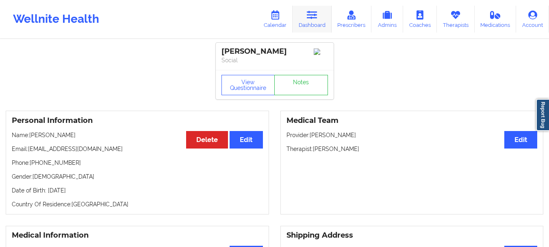
click at [314, 24] on link "Dashboard" at bounding box center [312, 19] width 39 height 27
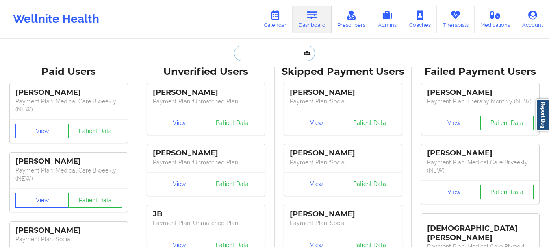
click at [271, 50] on input "text" at bounding box center [274, 53] width 81 height 15
paste input "gramofsunshine@gmail.com"
type input "gramofsunshine@gmail.com"
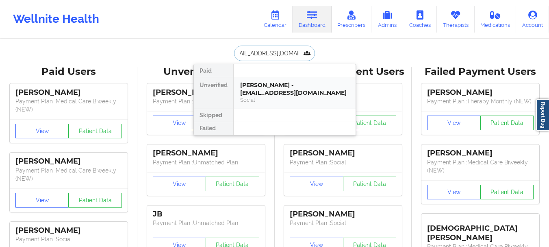
click at [274, 98] on div "Social" at bounding box center [294, 99] width 109 height 7
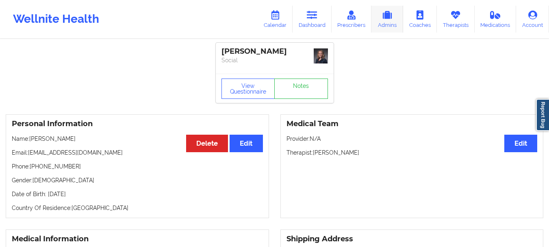
click at [392, 13] on icon at bounding box center [387, 15] width 11 height 9
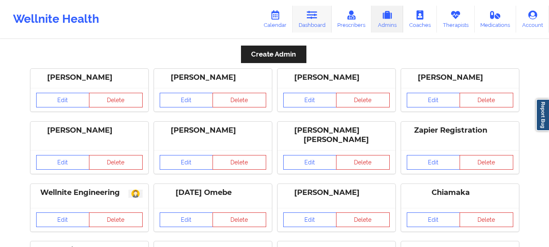
click at [315, 17] on icon at bounding box center [312, 15] width 11 height 9
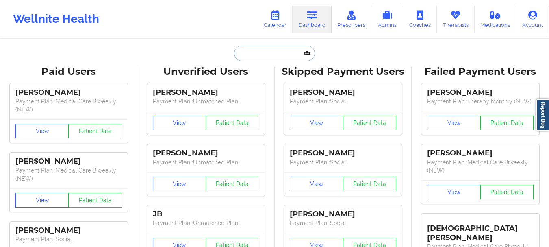
click at [292, 52] on input "text" at bounding box center [274, 53] width 81 height 15
paste input "gramofsunshine@gmail.com"
type input "gramofsunshine@gmail.com"
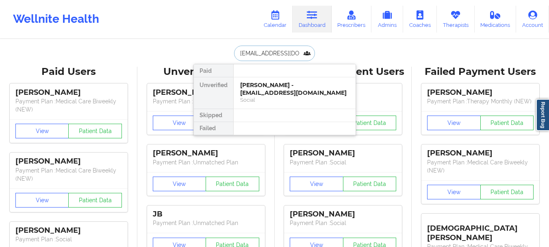
scroll to position [0, 11]
click at [254, 78] on div "Erin Elizabeth Hanis - gramofsunshine@gmail.com Social" at bounding box center [295, 92] width 122 height 31
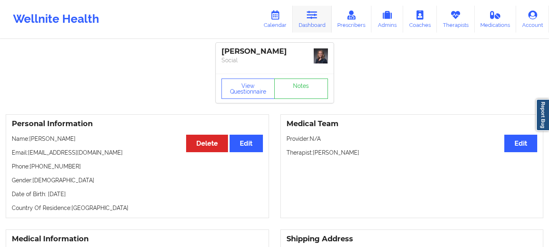
click at [314, 19] on icon at bounding box center [312, 15] width 11 height 9
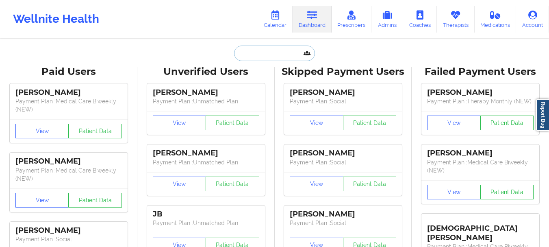
click at [275, 51] on input "text" at bounding box center [274, 53] width 81 height 15
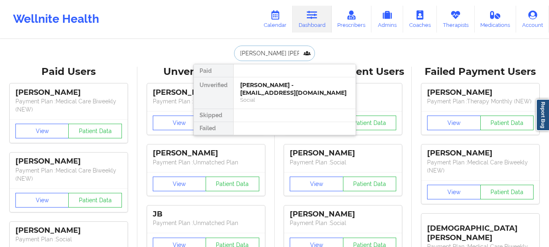
type input "Heather Lorin"
click at [276, 94] on div "Heather Lorin Kilmnick - heatherlorin32890@outlook.com" at bounding box center [294, 88] width 109 height 15
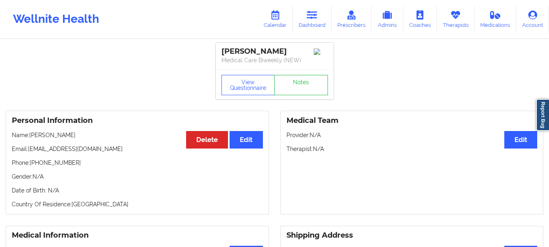
drag, startPoint x: 114, startPoint y: 159, endPoint x: 30, endPoint y: 162, distance: 84.6
click at [30, 153] on p "Email: heatherlorin32890@outlook.com" at bounding box center [137, 149] width 251 height 8
click at [316, 17] on icon at bounding box center [312, 15] width 11 height 9
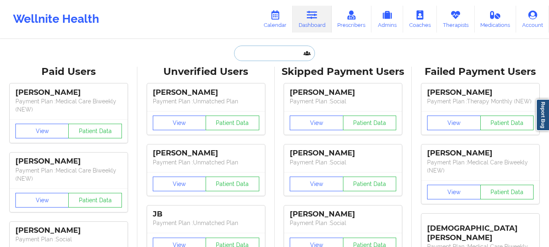
click at [256, 53] on input "text" at bounding box center [274, 53] width 81 height 15
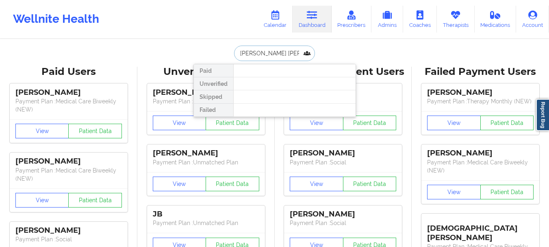
type input "Erin Elizabeth"
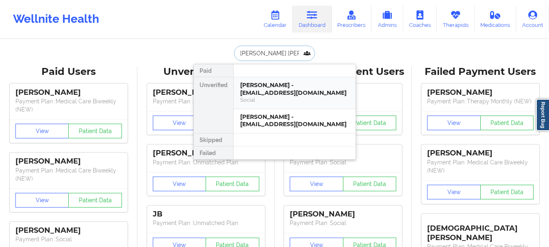
click at [262, 100] on div "Social" at bounding box center [294, 99] width 109 height 7
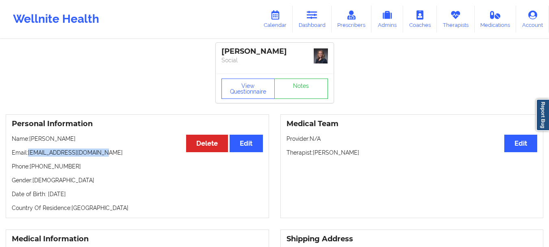
drag, startPoint x: 107, startPoint y: 151, endPoint x: 28, endPoint y: 152, distance: 78.9
click at [28, 152] on p "Email: gramofsunshine@gmail.com" at bounding box center [137, 152] width 251 height 8
click at [307, 28] on link "Dashboard" at bounding box center [312, 19] width 39 height 27
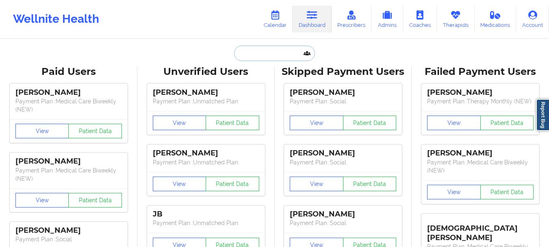
click at [261, 54] on input "text" at bounding box center [274, 53] width 81 height 15
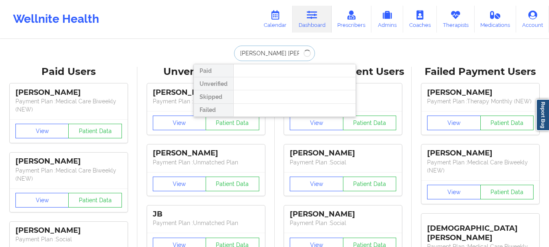
type input "Heather lorin"
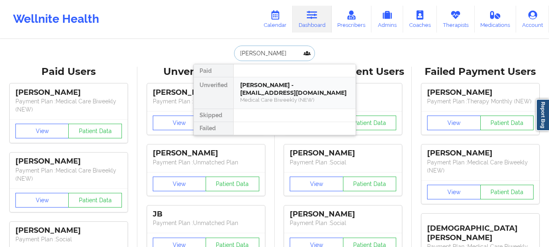
click at [272, 93] on div "Heather Lorin Kilmnick - heatherlorin32890@outlook.com" at bounding box center [294, 88] width 109 height 15
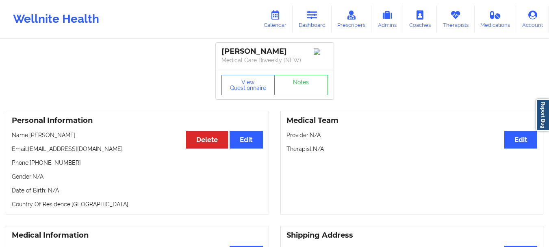
drag, startPoint x: 115, startPoint y: 159, endPoint x: 29, endPoint y: 162, distance: 86.3
click at [29, 153] on p "Email: heatherlorin32890@outlook.com" at bounding box center [137, 149] width 251 height 8
drag, startPoint x: 71, startPoint y: 171, endPoint x: 31, endPoint y: 175, distance: 40.1
click at [31, 167] on p "Phone: +15165895234" at bounding box center [137, 163] width 251 height 8
click at [312, 28] on link "Dashboard" at bounding box center [312, 19] width 39 height 27
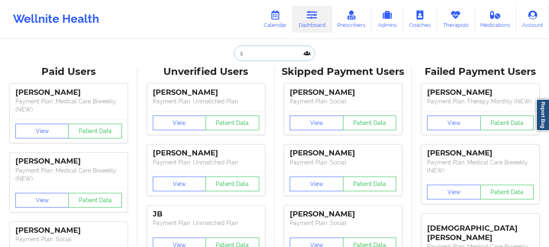
click at [240, 52] on input "s" at bounding box center [274, 53] width 81 height 15
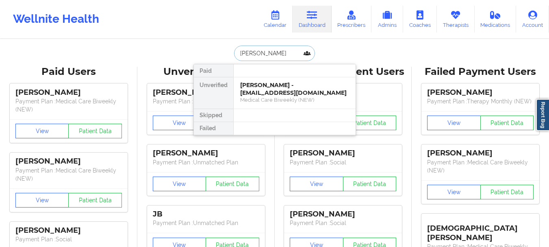
type input "sharon smith"
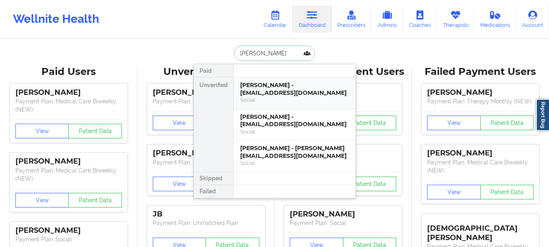
click at [252, 87] on div "sharon smith - ellamydog5@gmail.com" at bounding box center [294, 88] width 109 height 15
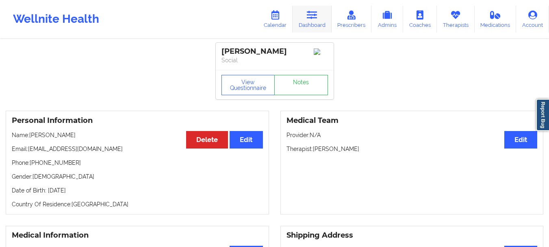
click at [307, 17] on link "Dashboard" at bounding box center [312, 19] width 39 height 27
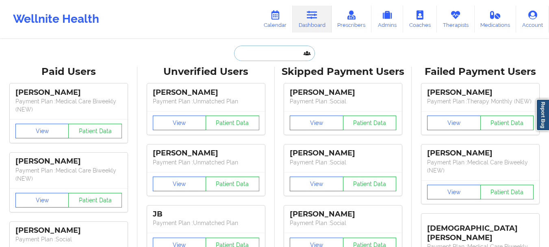
click at [264, 52] on input "text" at bounding box center [274, 53] width 81 height 15
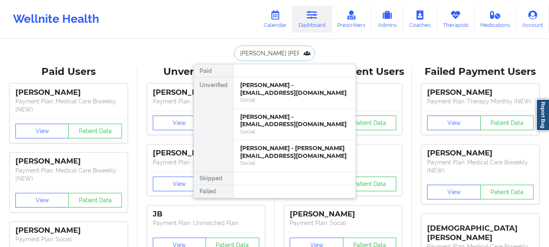
type input "Heather lorin"
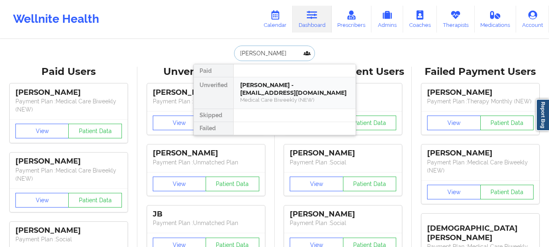
click at [266, 96] on div "Medical Care Biweekly (NEW)" at bounding box center [294, 99] width 109 height 7
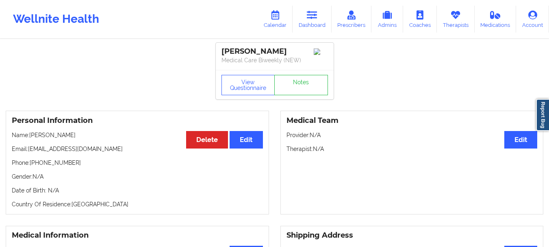
drag, startPoint x: 115, startPoint y: 159, endPoint x: 30, endPoint y: 159, distance: 85.0
click at [30, 153] on p "Email: heatherlorin32890@outlook.com" at bounding box center [137, 149] width 251 height 8
click at [68, 167] on p "Phone: +15165895234" at bounding box center [137, 163] width 251 height 8
drag, startPoint x: 68, startPoint y: 171, endPoint x: 32, endPoint y: 172, distance: 36.6
click at [32, 167] on p "Phone: +15165895234" at bounding box center [137, 163] width 251 height 8
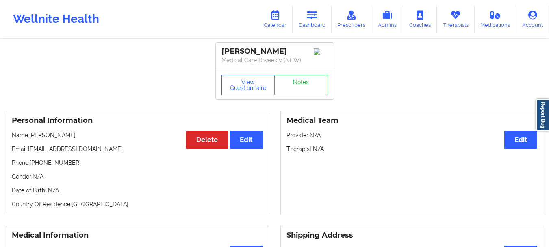
click at [315, 35] on div "Wellnite Health Calendar Dashboard Prescribers Admins Coaches Therapists Medica…" at bounding box center [274, 19] width 549 height 33
click at [314, 28] on link "Dashboard" at bounding box center [312, 19] width 39 height 27
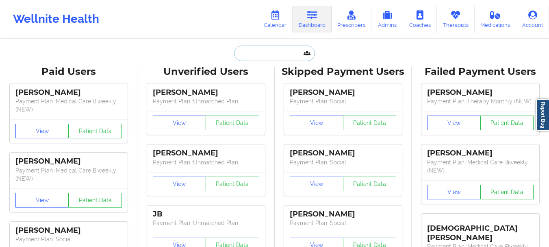
click at [282, 58] on input "text" at bounding box center [274, 53] width 81 height 15
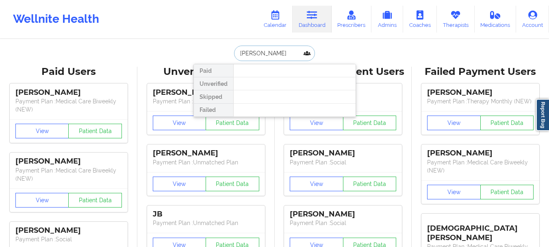
type input "Isabel Sig"
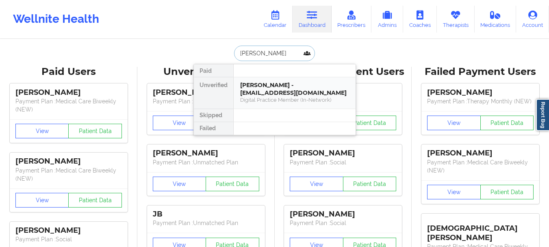
click at [266, 91] on div "Isabel Siguenza - isiguenza98@gmail.com" at bounding box center [294, 88] width 109 height 15
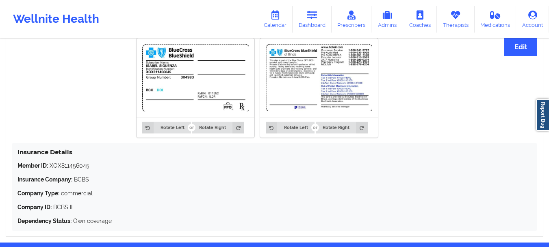
scroll to position [507, 0]
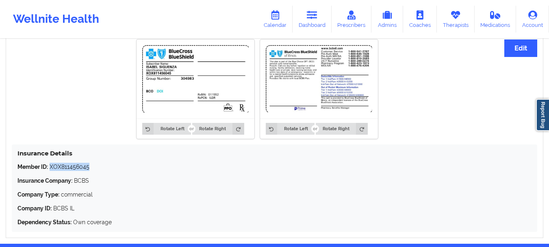
drag, startPoint x: 91, startPoint y: 168, endPoint x: 50, endPoint y: 164, distance: 42.1
click at [50, 164] on p "Member ID: XOX811456045" at bounding box center [274, 167] width 514 height 8
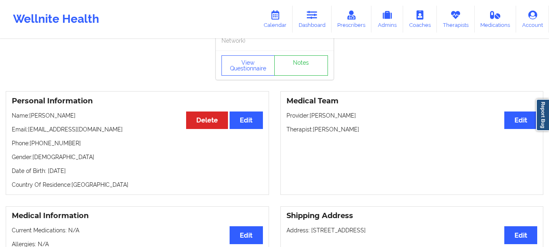
scroll to position [21, 0]
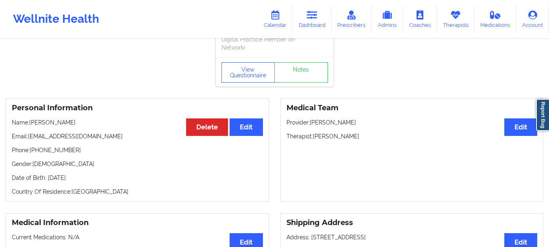
drag, startPoint x: 351, startPoint y: 137, endPoint x: 313, endPoint y: 137, distance: 37.8
click at [313, 137] on p "Therapist: April Balzhiser" at bounding box center [412, 136] width 251 height 8
drag, startPoint x: 94, startPoint y: 137, endPoint x: 29, endPoint y: 137, distance: 65.1
click at [29, 137] on p "Email: isiguenza98@gmail.com" at bounding box center [137, 136] width 251 height 8
click at [35, 136] on p "Email: isiguenza98@gmail.com" at bounding box center [137, 136] width 251 height 8
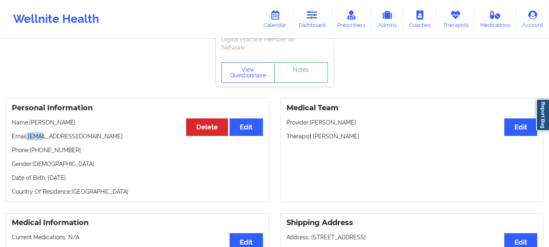
drag, startPoint x: 35, startPoint y: 136, endPoint x: 42, endPoint y: 135, distance: 6.6
click at [42, 135] on p "Email: isiguenza98@gmail.com" at bounding box center [137, 136] width 251 height 8
drag, startPoint x: 98, startPoint y: 137, endPoint x: 29, endPoint y: 137, distance: 69.1
click at [29, 137] on p "Email: isiguenza98@gmail.com" at bounding box center [137, 136] width 251 height 8
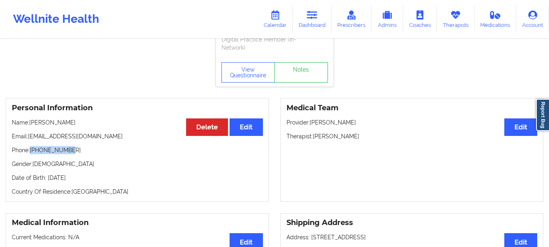
drag, startPoint x: 68, startPoint y: 150, endPoint x: 32, endPoint y: 151, distance: 36.2
click at [32, 151] on p "Phone: +17085801323" at bounding box center [137, 150] width 251 height 8
drag, startPoint x: 356, startPoint y: 137, endPoint x: 314, endPoint y: 135, distance: 42.4
click at [314, 135] on p "Therapist: April Balzhiser" at bounding box center [412, 136] width 251 height 8
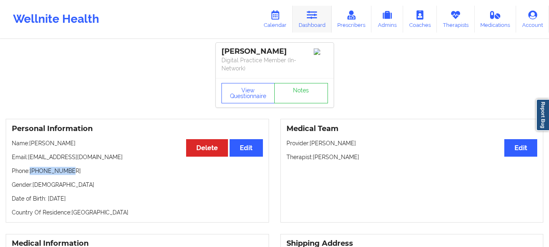
click at [318, 19] on icon at bounding box center [312, 15] width 11 height 9
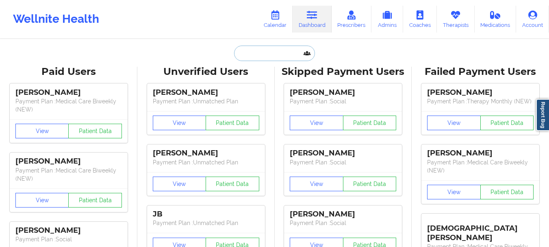
click at [277, 54] on input "text" at bounding box center [274, 53] width 81 height 15
paste input "KYLA TELLIS,"
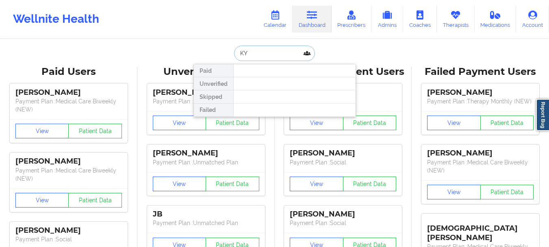
type input "K"
type input "T"
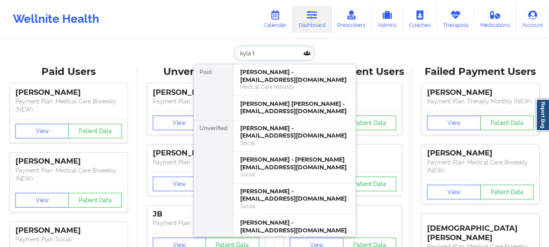
type input "kyla te"
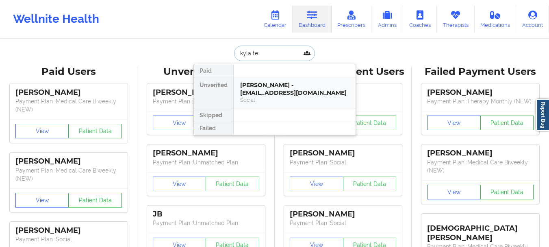
click at [283, 83] on div "Kyla Tellis - kktellis@aol.com" at bounding box center [294, 88] width 109 height 15
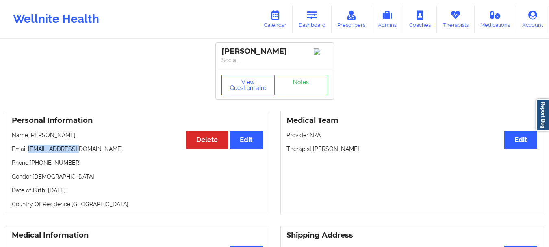
drag, startPoint x: 75, startPoint y: 150, endPoint x: 28, endPoint y: 154, distance: 46.9
click at [28, 153] on p "Email: kktellis@aol.com" at bounding box center [137, 149] width 251 height 8
click at [314, 29] on link "Dashboard" at bounding box center [312, 19] width 39 height 27
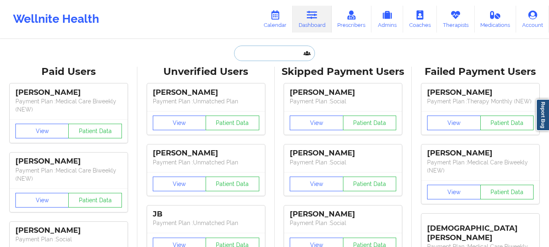
click at [263, 57] on input "text" at bounding box center [274, 53] width 81 height 15
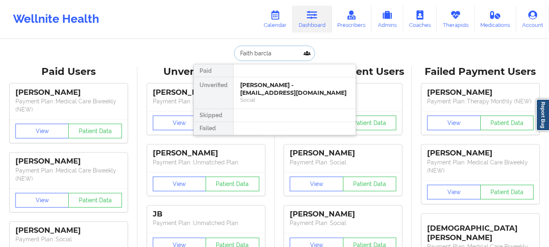
type input "Faith barclay"
click at [273, 96] on div "Digital Practice Member" at bounding box center [294, 99] width 109 height 7
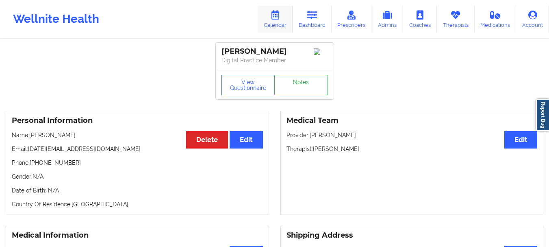
click at [288, 18] on link "Calendar" at bounding box center [275, 19] width 35 height 27
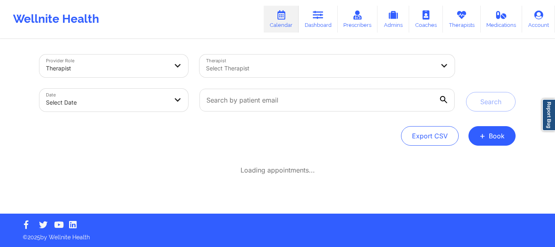
click at [151, 109] on body "Wellnite Health Calendar Dashboard Prescribers Admins Coaches Therapists Medica…" at bounding box center [277, 123] width 555 height 247
select select "2025-8"
select select "2025-9"
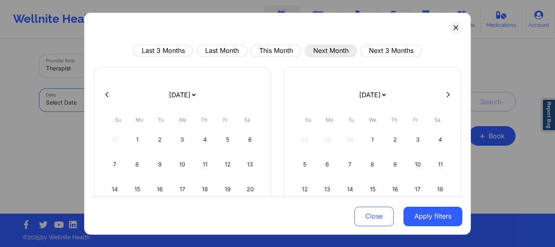
select select "2025-8"
select select "2025-9"
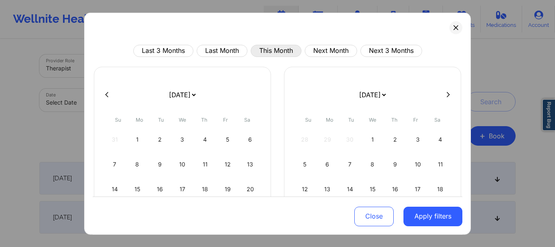
click at [290, 50] on button "This Month" at bounding box center [276, 50] width 51 height 12
select select "2025-8"
select select "2025-9"
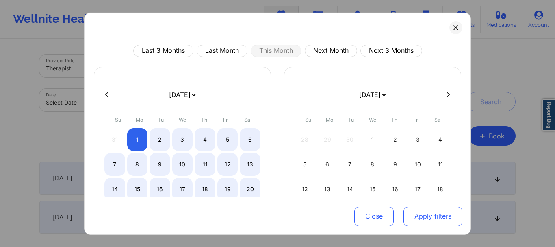
click at [412, 212] on button "Apply filters" at bounding box center [433, 217] width 59 height 20
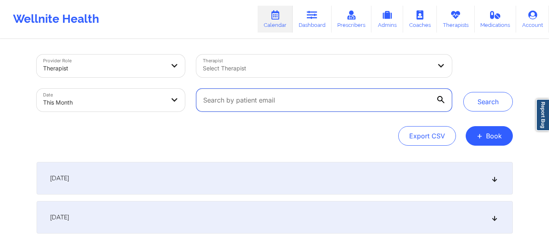
click at [329, 107] on input "text" at bounding box center [323, 100] width 255 height 23
paste input "tylergoh2005@gmail.com"
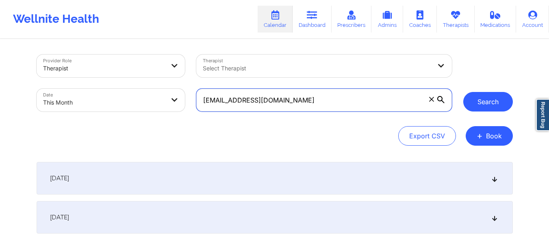
type input "tylergoh2005@gmail.com"
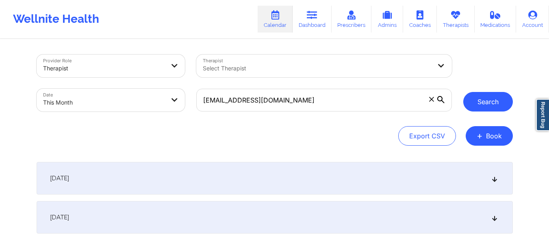
click at [496, 98] on button "Search" at bounding box center [489, 102] width 50 height 20
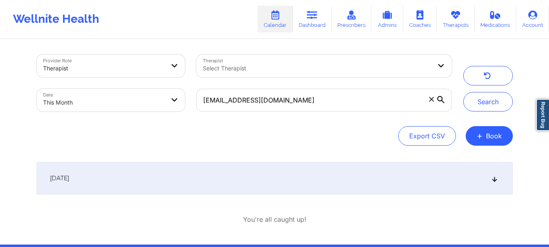
scroll to position [30, 0]
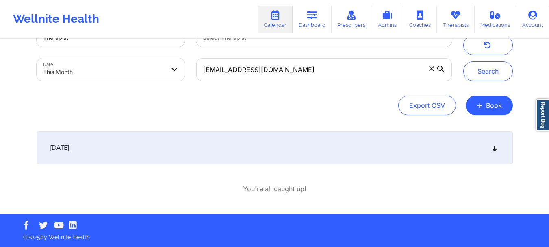
click at [493, 146] on icon at bounding box center [494, 148] width 7 height 6
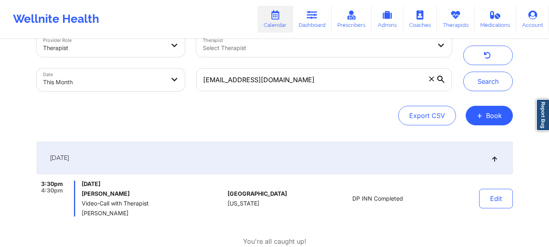
scroll to position [0, 0]
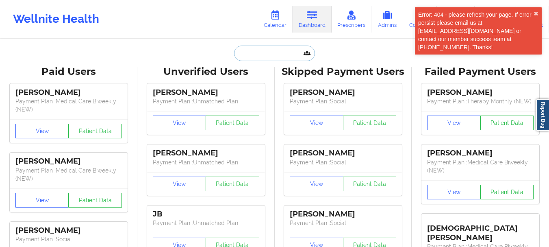
click at [259, 59] on input "text" at bounding box center [274, 53] width 81 height 15
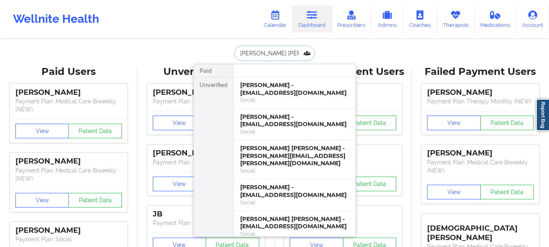
type input "alma michelle gon"
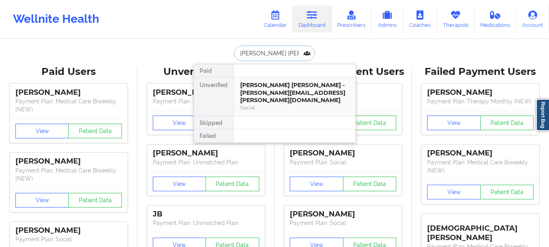
click at [286, 104] on div "Social" at bounding box center [294, 107] width 109 height 7
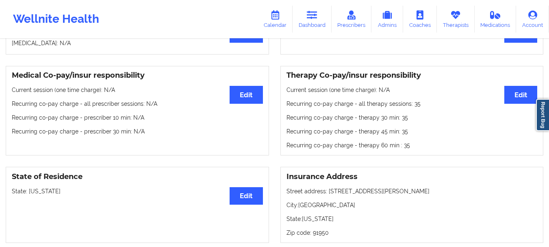
scroll to position [246, 0]
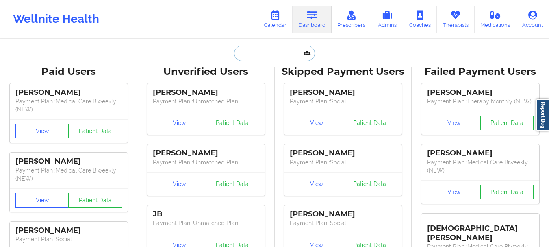
click at [240, 55] on input "text" at bounding box center [274, 53] width 81 height 15
click at [295, 18] on link "Dashboard" at bounding box center [312, 19] width 39 height 27
click at [281, 25] on link "Calendar" at bounding box center [275, 19] width 35 height 27
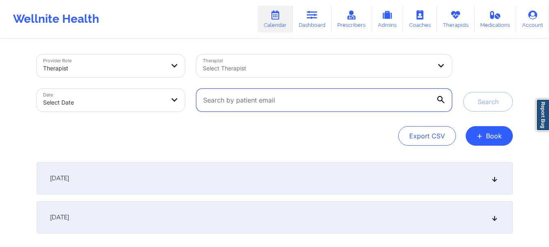
click at [270, 105] on input "text" at bounding box center [323, 100] width 255 height 23
paste input "angelina71905@gmail.com"
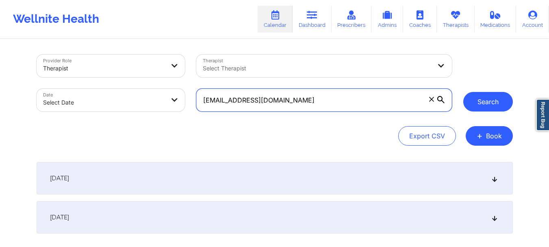
type input "angelina71905@gmail.com"
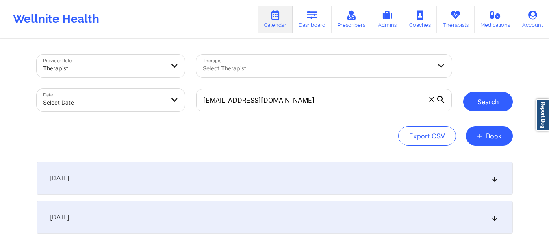
click at [488, 106] on button "Search" at bounding box center [489, 102] width 50 height 20
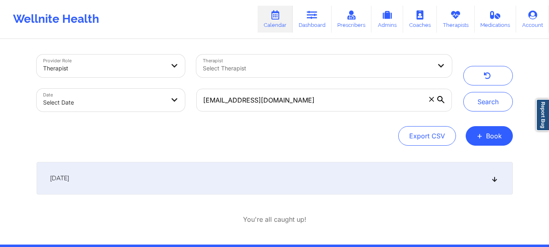
click at [496, 179] on icon at bounding box center [494, 178] width 7 height 6
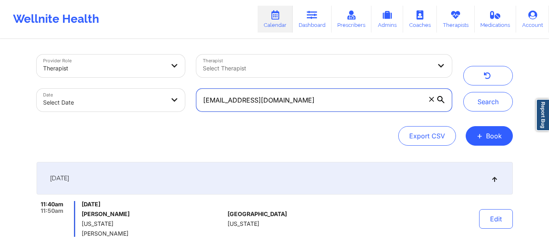
click at [282, 110] on input "angelina71905@gmail.com" at bounding box center [323, 100] width 255 height 23
paste input "ppeterson07@gmail.com"
type input "ppeterson07@gmail.com"
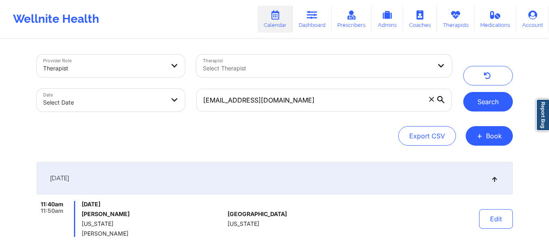
click at [489, 105] on button "Search" at bounding box center [489, 102] width 50 height 20
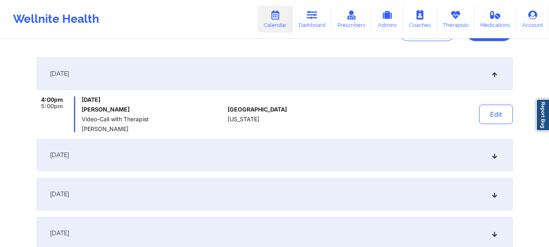
scroll to position [100, 0]
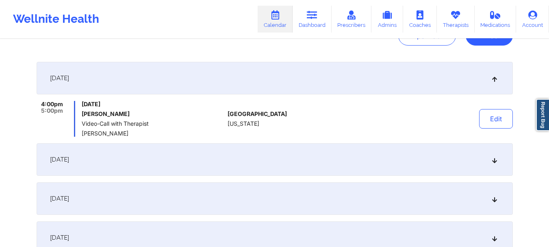
click at [495, 159] on icon at bounding box center [494, 160] width 7 height 6
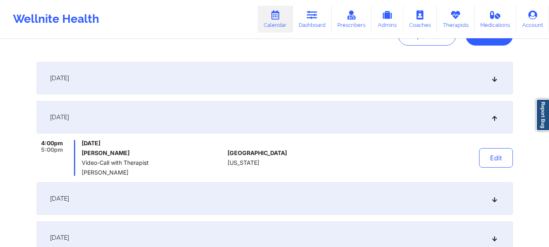
click at [494, 198] on icon at bounding box center [494, 199] width 7 height 6
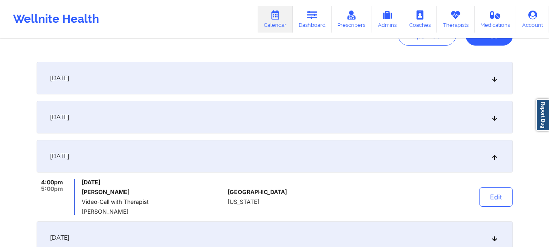
scroll to position [60, 0]
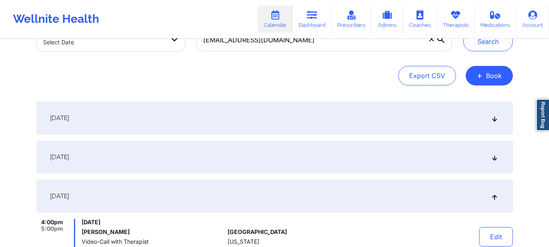
click at [493, 120] on icon at bounding box center [494, 118] width 7 height 6
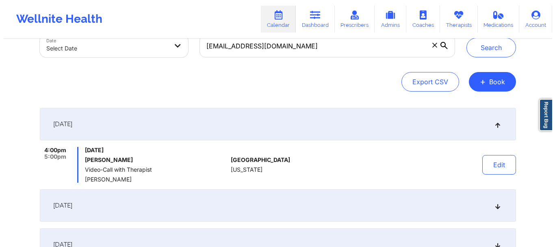
scroll to position [59, 0]
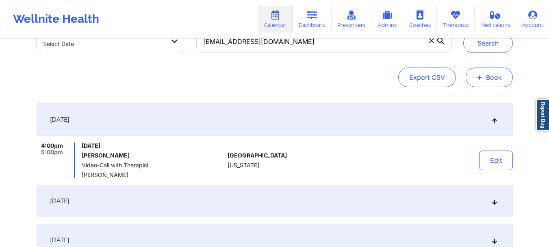
click at [499, 80] on button "+ Book" at bounding box center [489, 78] width 47 height 20
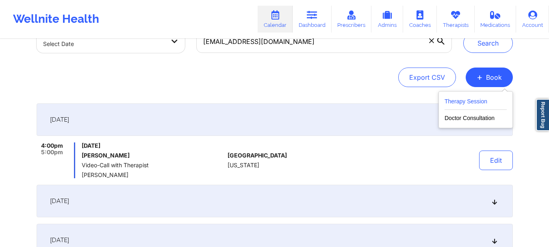
click at [479, 97] on button "Therapy Session" at bounding box center [476, 102] width 62 height 13
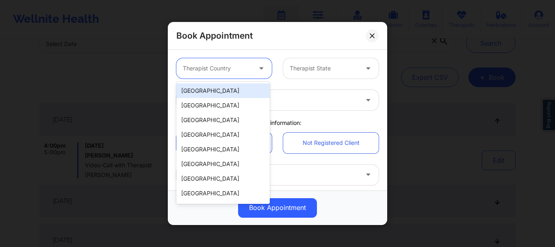
click at [223, 72] on div at bounding box center [217, 68] width 69 height 10
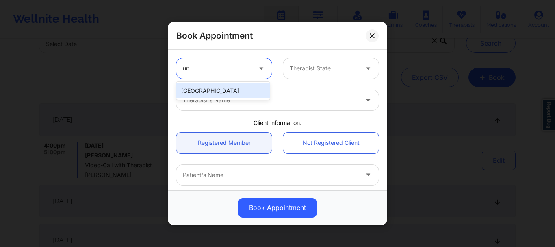
type input "uni"
click at [220, 83] on div "[GEOGRAPHIC_DATA]" at bounding box center [223, 90] width 94 height 15
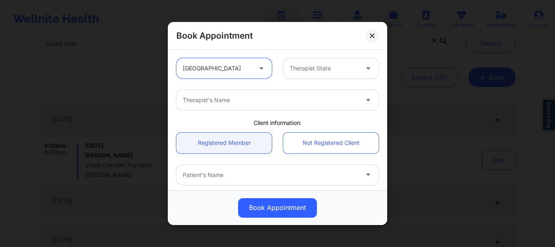
click at [292, 70] on div at bounding box center [324, 68] width 69 height 10
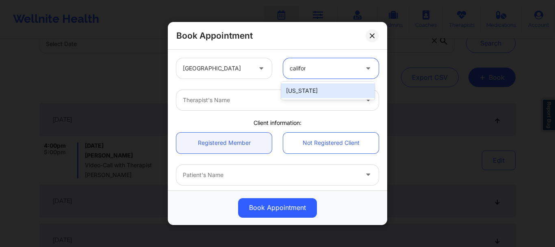
type input "californ"
click at [301, 86] on div "[US_STATE]" at bounding box center [328, 90] width 94 height 15
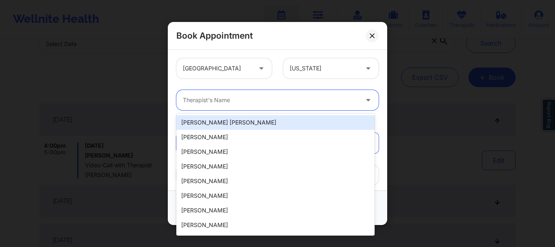
click at [279, 103] on div at bounding box center [271, 100] width 176 height 10
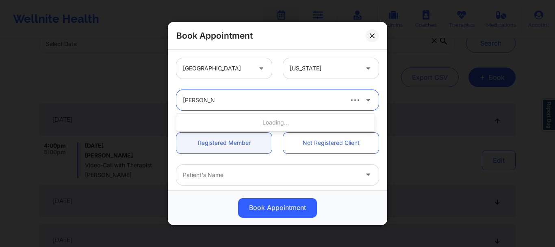
type input "molly parson"
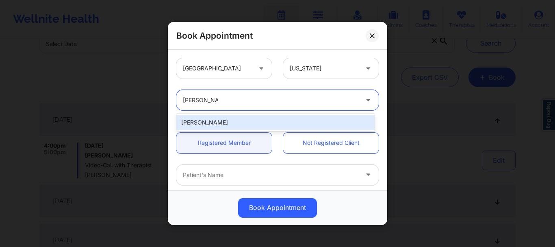
click at [260, 125] on div "Molly Parsons" at bounding box center [275, 122] width 198 height 15
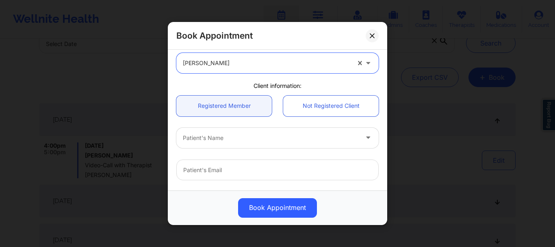
scroll to position [38, 0]
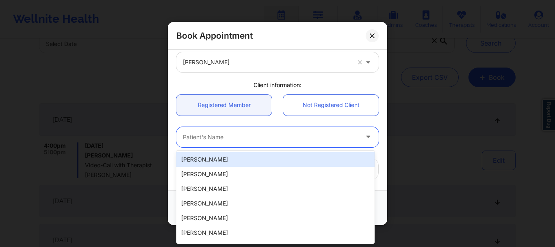
click at [207, 139] on div at bounding box center [271, 137] width 176 height 10
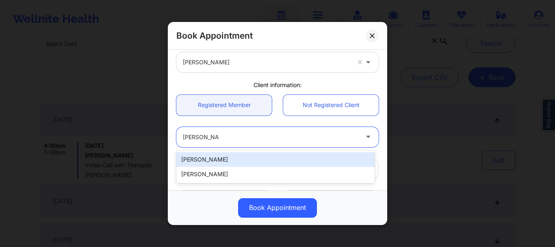
type input "patrick peters"
click at [205, 158] on div "Patrick Peterson" at bounding box center [275, 159] width 198 height 15
type input "jconnelly1717@gmail.com"
type input "+16304140257"
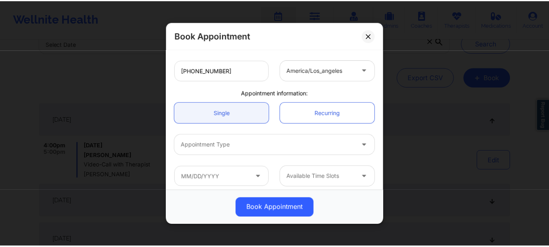
scroll to position [205, 0]
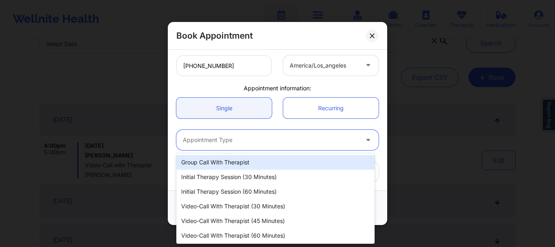
click at [304, 141] on div at bounding box center [271, 140] width 176 height 10
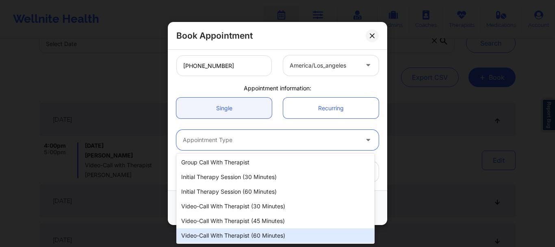
click at [262, 233] on div "Video-Call with Therapist (60 minutes)" at bounding box center [275, 235] width 198 height 15
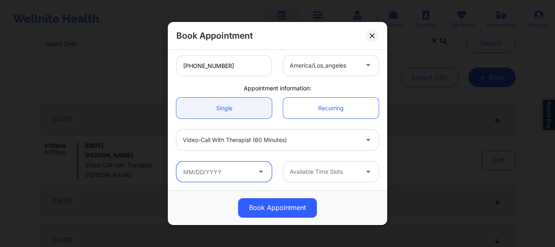
click at [246, 176] on input "text" at bounding box center [224, 171] width 96 height 20
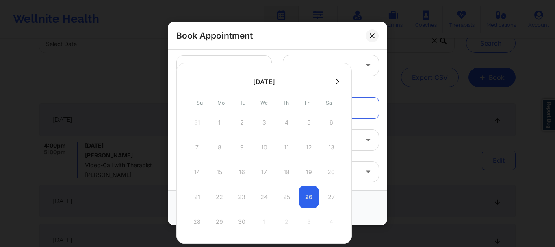
click at [219, 223] on div "28 29 30 1 2 3 4" at bounding box center [264, 221] width 155 height 23
click at [361, 83] on div "United States California Molly Parsons Client information: Registered Member No…" at bounding box center [278, 18] width 214 height 340
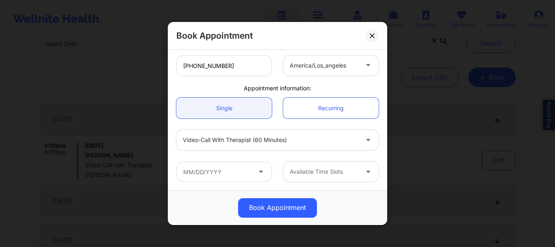
click at [224, 182] on div "Available Time Slots" at bounding box center [278, 172] width 214 height 32
click at [226, 174] on input "text" at bounding box center [224, 171] width 96 height 20
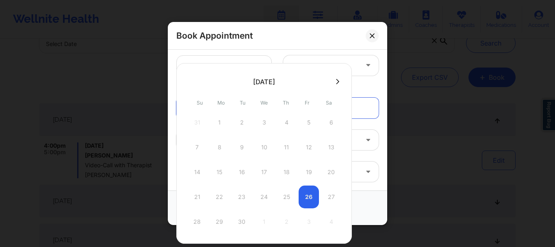
click at [336, 81] on icon at bounding box center [337, 81] width 3 height 6
click at [187, 81] on button at bounding box center [191, 81] width 8 height 7
click at [367, 39] on button at bounding box center [372, 35] width 13 height 13
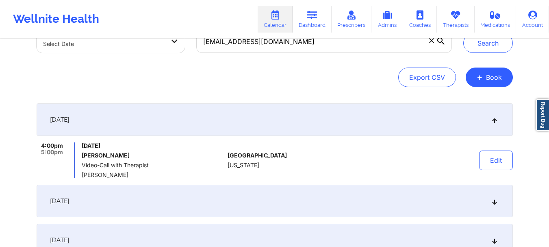
scroll to position [0, 0]
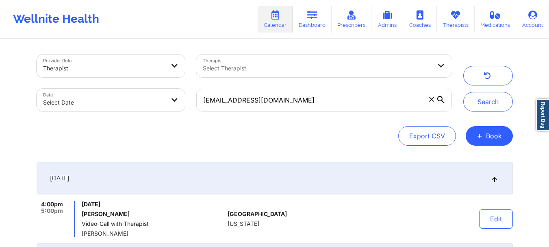
click at [431, 100] on icon at bounding box center [431, 99] width 5 height 5
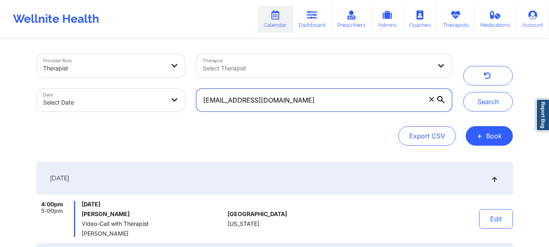
click at [431, 100] on input "ppeterson07@gmail.com" at bounding box center [323, 100] width 255 height 23
paste input "mindypaniagua@icloud.com"
type input "mindypaniagua@icloud.com"
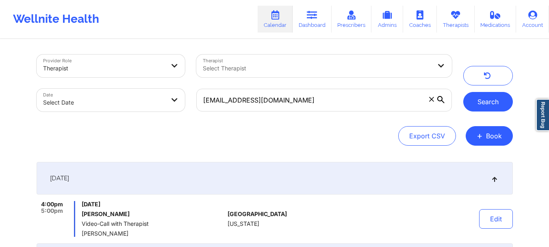
click at [484, 100] on button "Search" at bounding box center [489, 102] width 50 height 20
click at [433, 98] on icon at bounding box center [431, 99] width 4 height 4
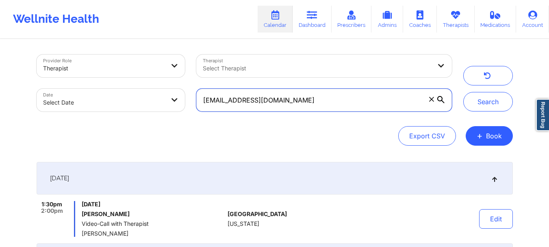
click at [433, 98] on input "mindypaniagua@icloud.com" at bounding box center [323, 100] width 255 height 23
paste input "melanieleon2017@gmail.com"
type input "melanieleon2017@gmail.com"
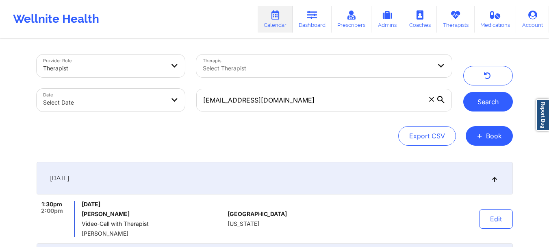
click at [479, 102] on button "Search" at bounding box center [489, 102] width 50 height 20
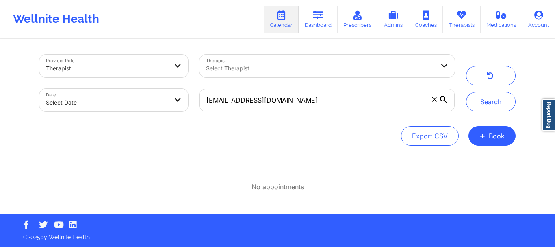
select select "2025-8"
select select "2025-9"
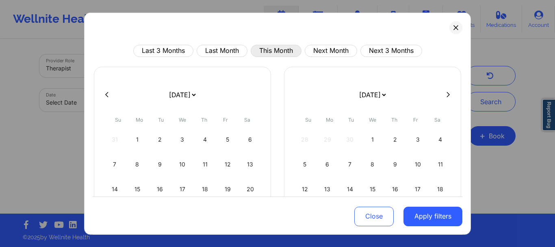
click at [270, 53] on button "This Month" at bounding box center [276, 50] width 51 height 12
select select "2025-8"
select select "2025-9"
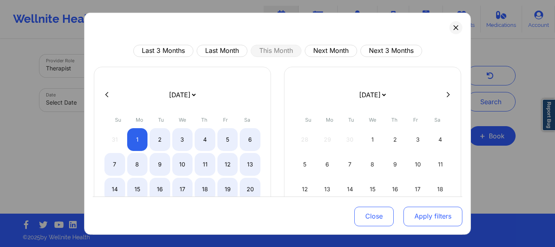
click at [412, 210] on button "Apply filters" at bounding box center [433, 217] width 59 height 20
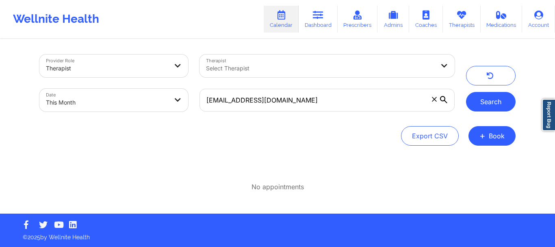
click at [501, 105] on button "Search" at bounding box center [491, 102] width 50 height 20
click at [437, 97] on icon at bounding box center [434, 99] width 5 height 5
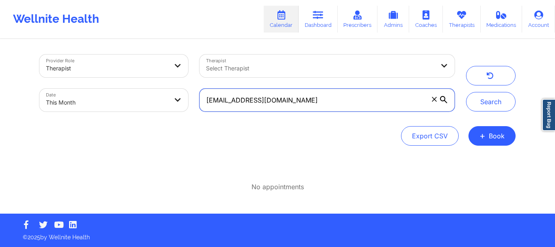
click at [437, 97] on input "melanieleon2017@gmail.com" at bounding box center [327, 100] width 255 height 23
paste input "claudia.hernandez64@yahoo.com"
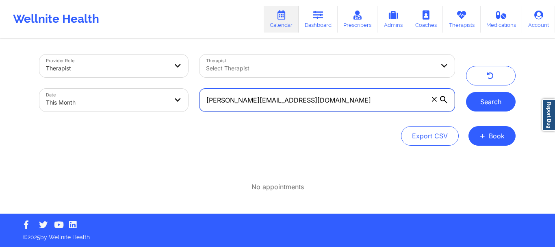
type input "claudia.hernandez64@yahoo.com"
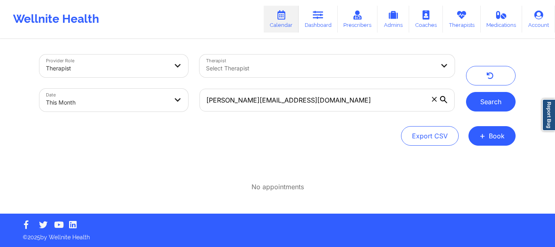
click at [492, 104] on button "Search" at bounding box center [491, 102] width 50 height 20
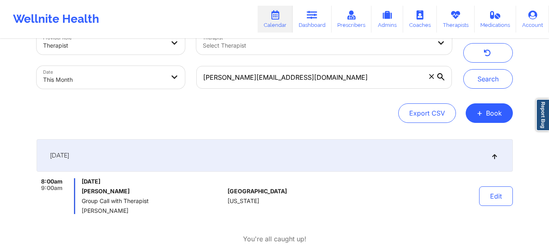
scroll to position [65, 0]
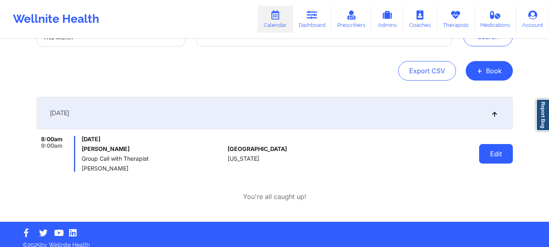
click at [498, 155] on button "Edit" at bounding box center [496, 154] width 34 height 20
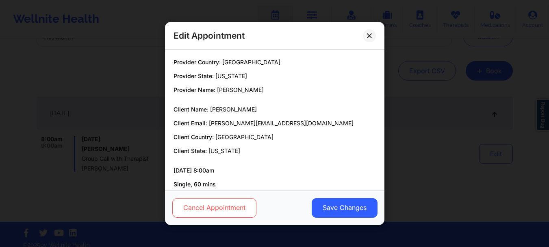
click at [251, 211] on button "Cancel Appointment" at bounding box center [214, 208] width 84 height 20
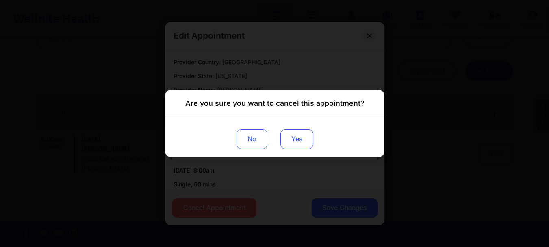
click at [297, 143] on button "Yes" at bounding box center [296, 139] width 33 height 20
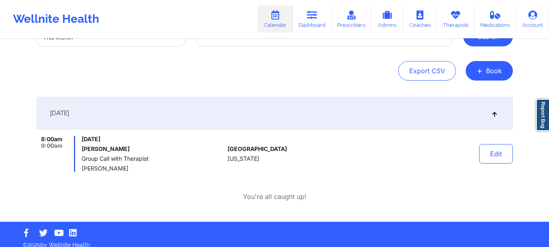
click at [498, 42] on button "Search" at bounding box center [489, 37] width 50 height 20
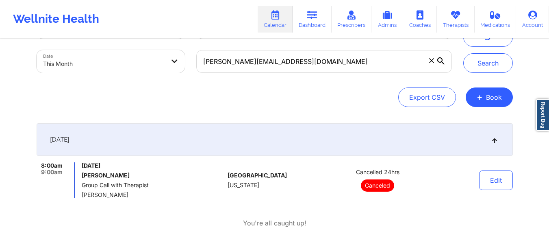
scroll to position [0, 0]
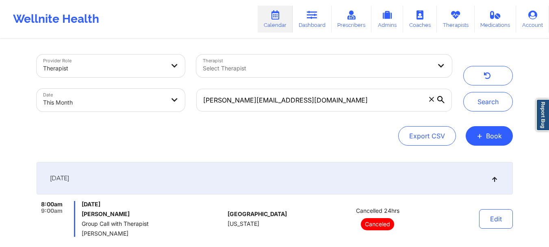
click at [428, 101] on span at bounding box center [432, 99] width 8 height 8
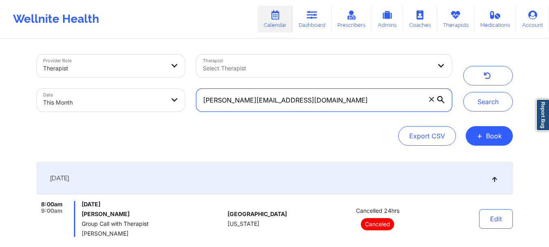
click at [427, 101] on input "claudia.hernandez64@yahoo.com" at bounding box center [323, 100] width 255 height 23
paste input "sabrinalcharlotte@gmail.com"
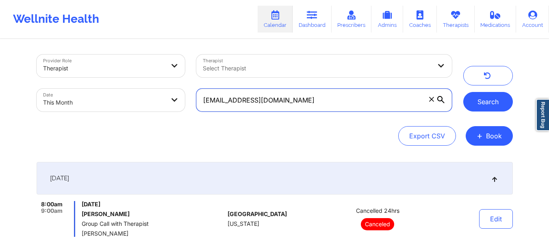
type input "sabrinalcharlotte@gmail.com"
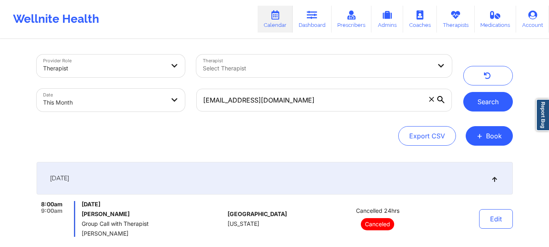
click at [496, 102] on button "Search" at bounding box center [489, 102] width 50 height 20
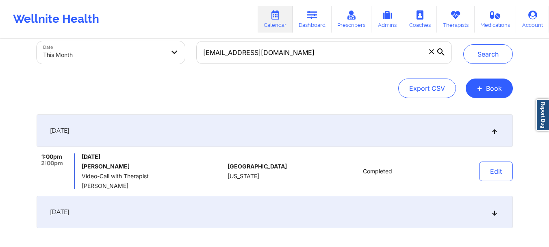
scroll to position [112, 0]
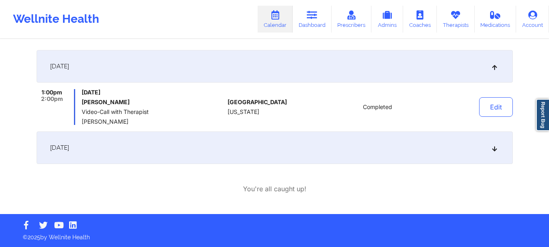
click at [499, 144] on div "[DATE]" at bounding box center [275, 147] width 477 height 33
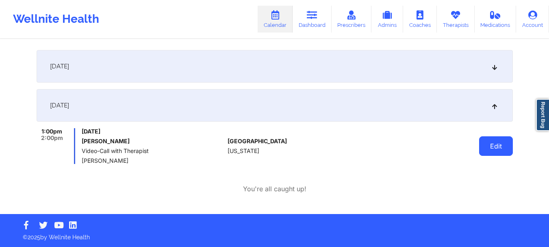
click at [504, 144] on button "Edit" at bounding box center [496, 146] width 34 height 20
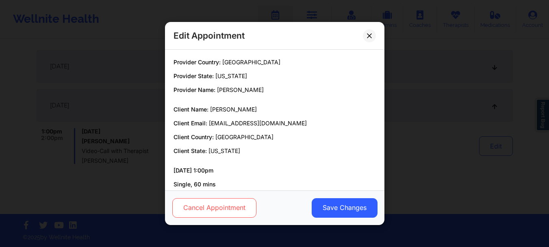
click at [240, 210] on button "Cancel Appointment" at bounding box center [214, 208] width 84 height 20
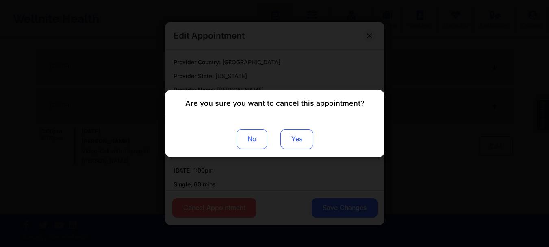
click at [298, 146] on button "Yes" at bounding box center [296, 139] width 33 height 20
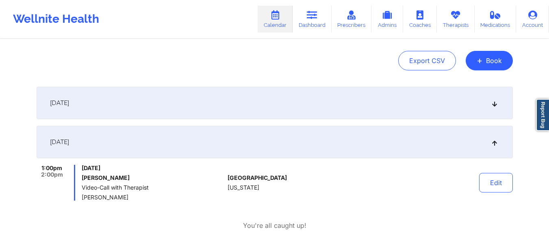
scroll to position [58, 0]
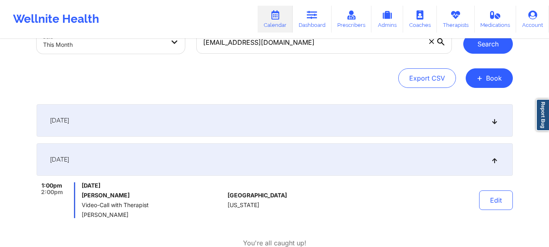
click at [497, 47] on button "Search" at bounding box center [489, 44] width 50 height 20
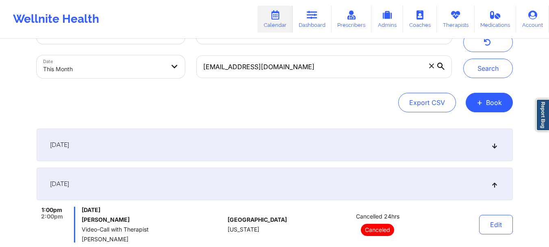
scroll to position [24, 0]
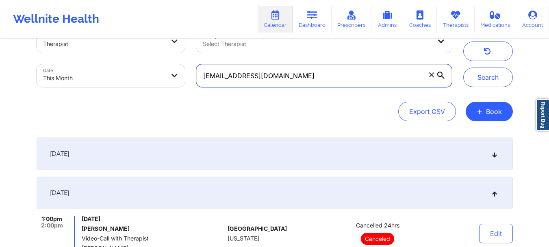
click at [433, 79] on input "sabrinalcharlotte@gmail.com" at bounding box center [323, 75] width 255 height 23
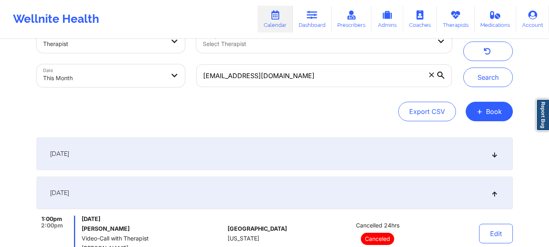
click at [431, 74] on icon at bounding box center [431, 74] width 4 height 4
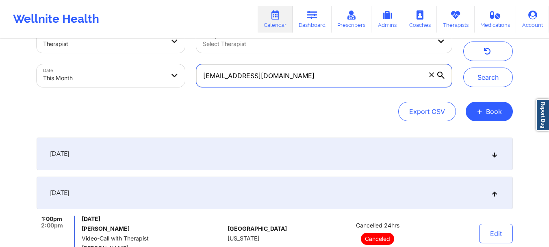
click at [431, 74] on input "sabrinalcharlotte@gmail.com" at bounding box center [323, 75] width 255 height 23
paste input "mindypaniagua@icloud.com"
type input "mindypaniagua@icloud.com"
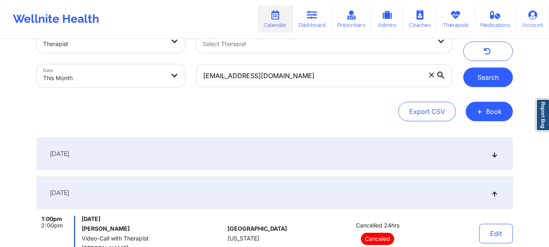
click at [493, 83] on button "Search" at bounding box center [489, 78] width 50 height 20
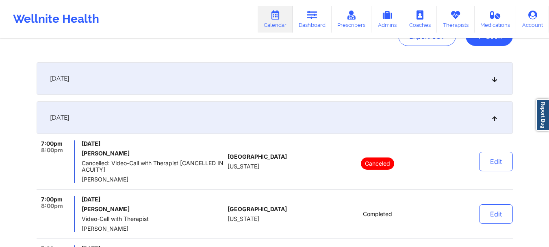
scroll to position [104, 0]
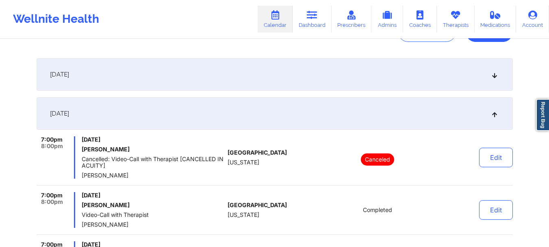
click at [497, 113] on icon at bounding box center [494, 114] width 7 height 6
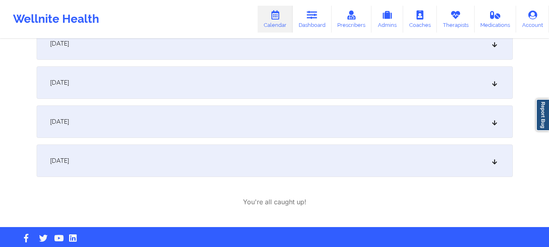
scroll to position [176, 0]
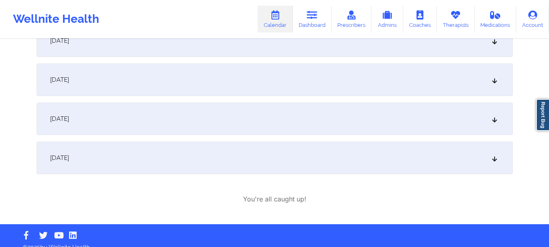
click at [494, 162] on div "[DATE]" at bounding box center [275, 158] width 477 height 33
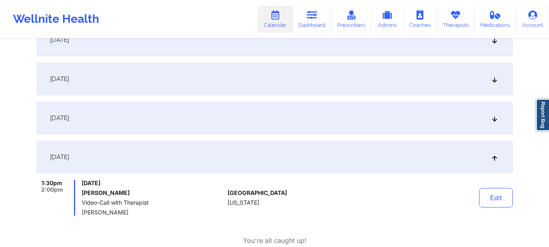
scroll to position [0, 0]
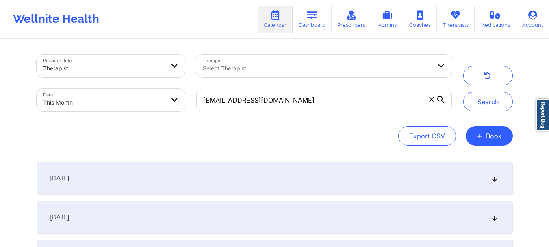
click at [434, 101] on icon at bounding box center [431, 99] width 5 height 5
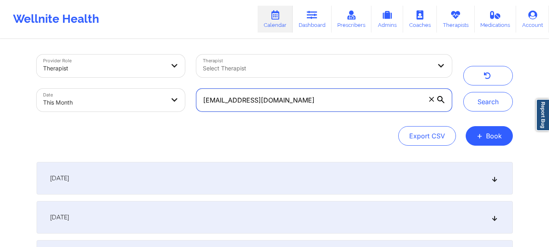
click at [434, 101] on input "mindypaniagua@icloud.com" at bounding box center [323, 100] width 255 height 23
paste input "ellamydog5@gmail.com"
type input "ellamydog5@gmail.com"
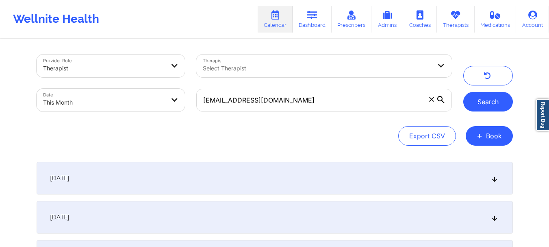
click at [493, 105] on button "Search" at bounding box center [489, 102] width 50 height 20
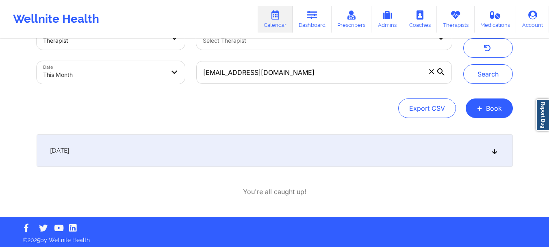
scroll to position [30, 0]
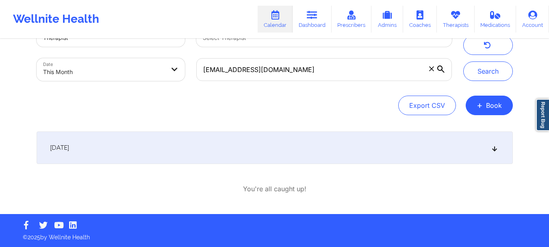
click at [493, 144] on div "[DATE]" at bounding box center [275, 147] width 477 height 33
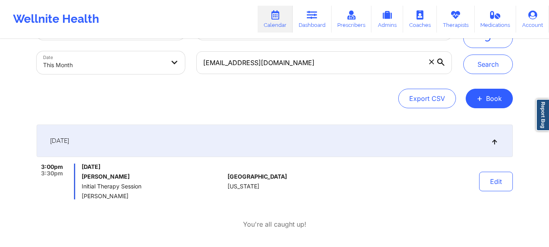
scroll to position [39, 0]
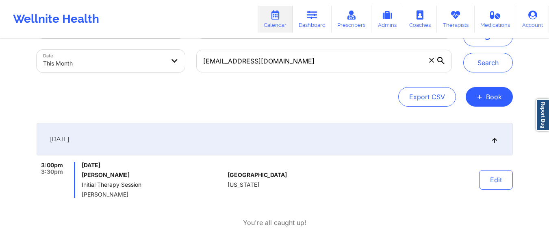
click at [431, 59] on icon at bounding box center [431, 60] width 4 height 4
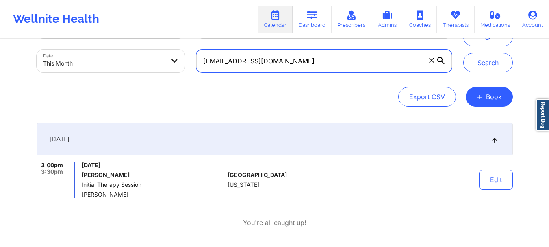
click at [431, 59] on input "ellamydog5@gmail.com" at bounding box center [323, 61] width 255 height 23
paste input "meesha.hoodutsey@yahoo.com"
type input "meesha.hoodutsey@yahoo.com"
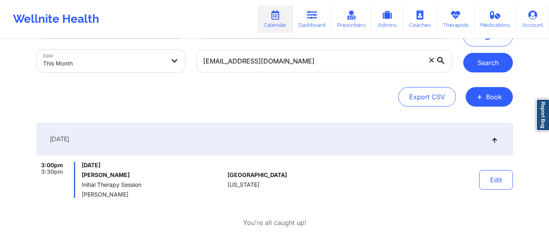
click at [489, 66] on button "Search" at bounding box center [489, 63] width 50 height 20
click at [433, 61] on icon at bounding box center [431, 60] width 5 height 5
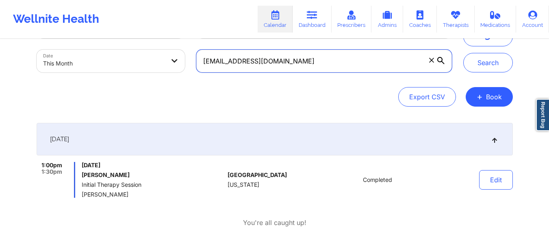
click at [433, 61] on input "meesha.hoodutsey@yahoo.com" at bounding box center [323, 61] width 255 height 23
paste input "kimarumsan82@gmail.com"
type input "kimarumsan82@gmail.com"
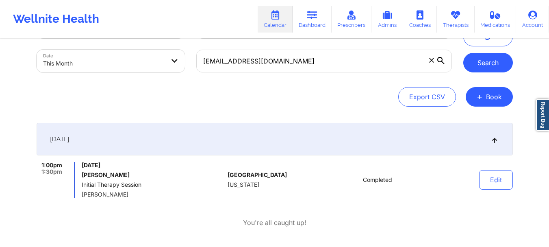
click at [486, 70] on button "Search" at bounding box center [489, 63] width 50 height 20
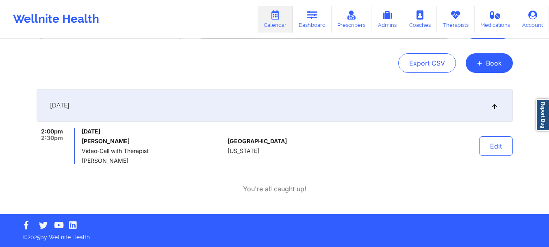
scroll to position [0, 0]
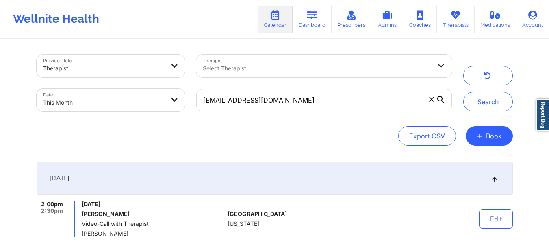
click at [433, 98] on icon at bounding box center [431, 99] width 4 height 4
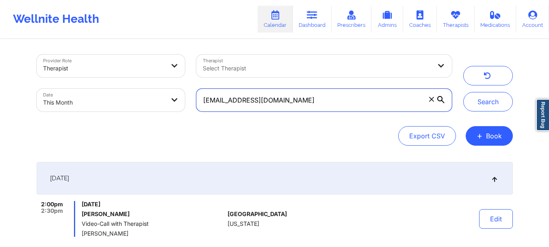
click at [433, 98] on input "kimarumsan82@gmail.com" at bounding box center [323, 100] width 255 height 23
paste input "lucasdesouzaa005@gmail.com"
type input "lucasdesouzaa005@gmail.com"
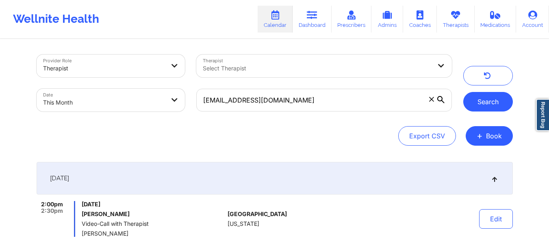
click at [487, 96] on button "Search" at bounding box center [489, 102] width 50 height 20
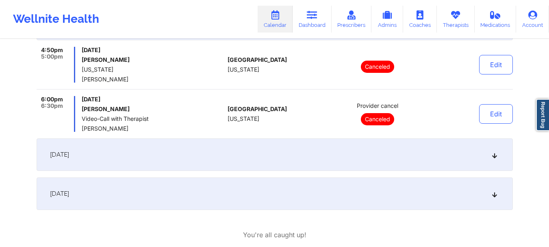
scroll to position [160, 0]
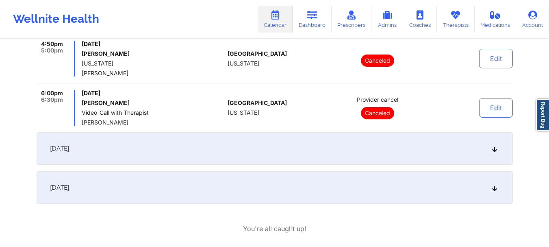
click at [496, 150] on icon at bounding box center [494, 149] width 7 height 6
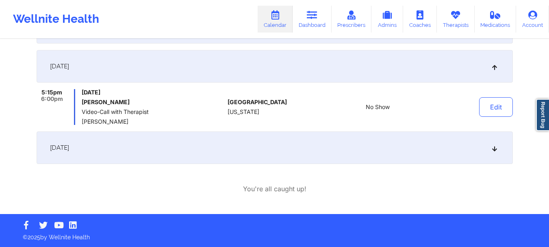
scroll to position [151, 0]
click at [495, 155] on div "[DATE]" at bounding box center [275, 147] width 477 height 33
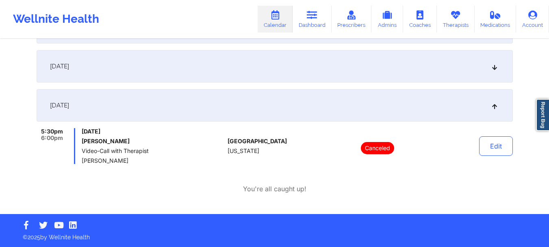
drag, startPoint x: 160, startPoint y: 142, endPoint x: 81, endPoint y: 142, distance: 79.3
click at [81, 142] on div "5:30pm 6:00pm Thursday, September 25, 2025 Lucas Goncalves de Souza Video-Call …" at bounding box center [131, 146] width 188 height 36
copy h6 "Lucas Goncalves de Souza"
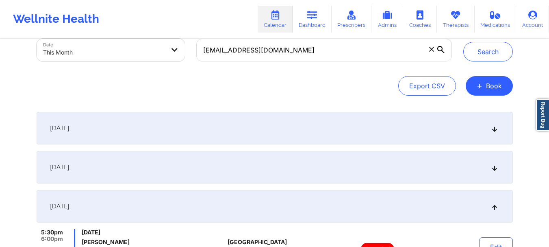
scroll to position [0, 0]
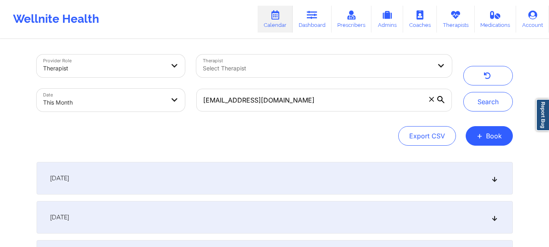
click at [432, 98] on icon at bounding box center [431, 99] width 4 height 4
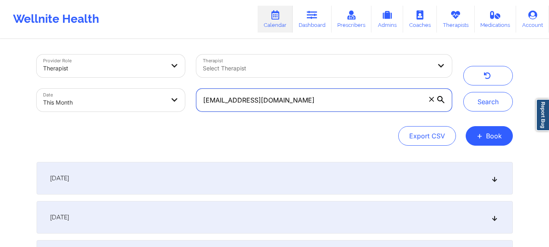
click at [432, 98] on input "lucasdesouzaa005@gmail.com" at bounding box center [323, 100] width 255 height 23
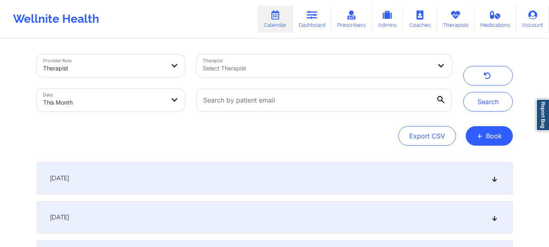
click at [242, 63] on div "Select Therapist" at bounding box center [314, 65] width 236 height 23
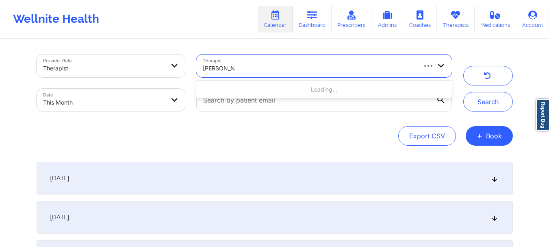
type input "nicole angel"
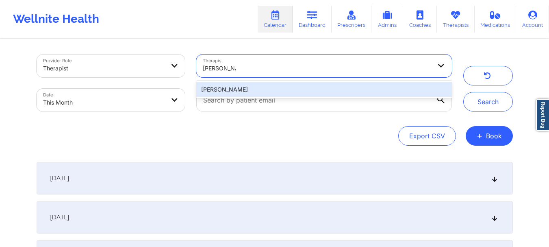
click at [282, 91] on div "Nicole Angel" at bounding box center [323, 89] width 255 height 15
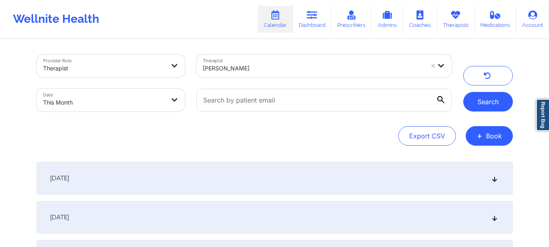
click at [488, 100] on button "Search" at bounding box center [489, 102] width 50 height 20
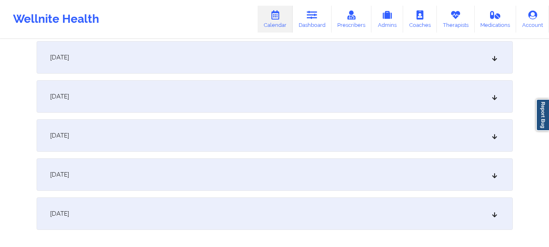
scroll to position [767, 0]
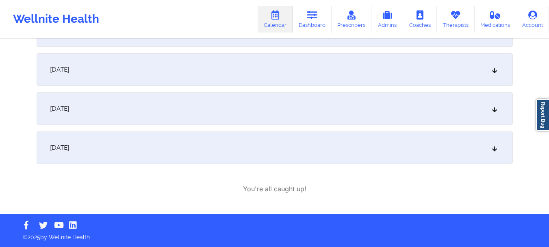
click at [496, 148] on icon at bounding box center [494, 148] width 7 height 6
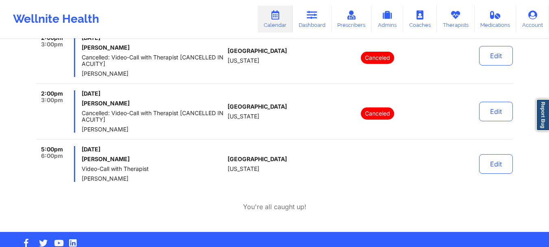
scroll to position [816, 0]
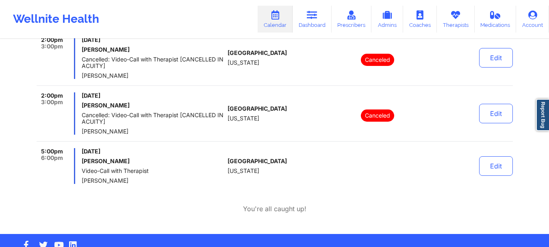
drag, startPoint x: 135, startPoint y: 165, endPoint x: 72, endPoint y: 164, distance: 63.0
click at [72, 164] on div "5:00pm 6:00pm Monday, September 29, 2025 Lisa Giandomenico Video-Call with Ther…" at bounding box center [131, 166] width 188 height 36
click at [81, 163] on div "5:00pm 6:00pm Monday, September 29, 2025 Lisa Giandomenico Video-Call with Ther…" at bounding box center [131, 166] width 188 height 36
drag, startPoint x: 81, startPoint y: 163, endPoint x: 134, endPoint y: 162, distance: 53.3
click at [134, 162] on div "5:00pm 6:00pm Monday, September 29, 2025 Lisa Giandomenico Video-Call with Ther…" at bounding box center [131, 166] width 188 height 36
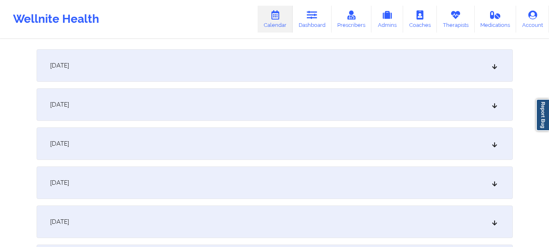
scroll to position [0, 0]
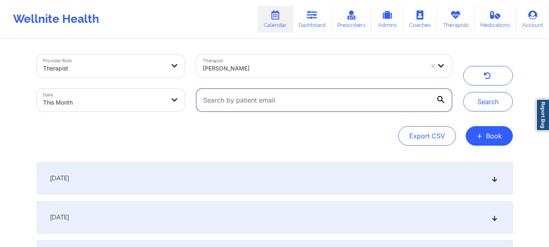
click at [302, 111] on input "text" at bounding box center [323, 100] width 255 height 23
paste input "gramofsunshine@gmail.com"
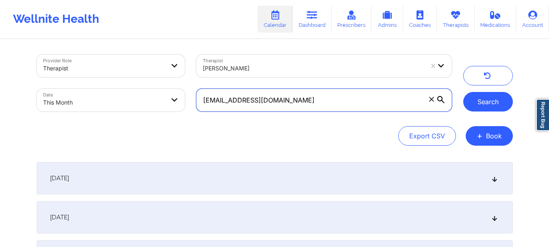
type input "gramofsunshine@gmail.com"
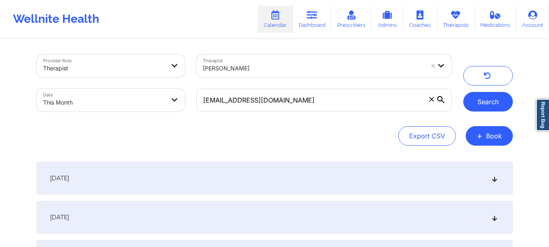
click at [494, 97] on button "Search" at bounding box center [489, 102] width 50 height 20
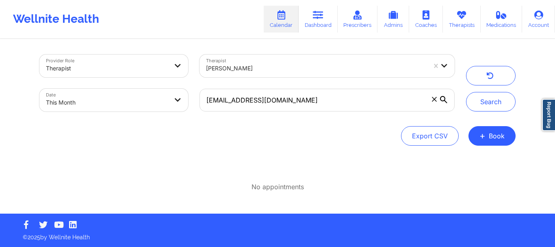
click at [435, 99] on icon at bounding box center [434, 99] width 4 height 4
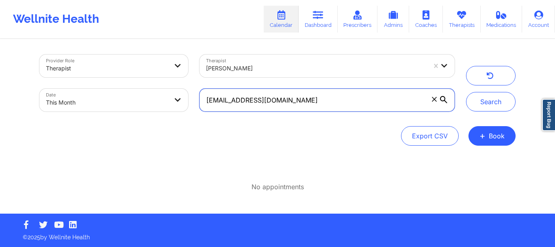
click at [435, 99] on input "gramofsunshine@gmail.com" at bounding box center [327, 100] width 255 height 23
paste input "heatherlorin32890@outlook.com"
type input "heatherlorin32890@outlook.com"
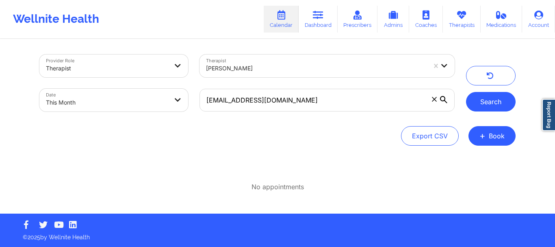
click at [483, 110] on button "Search" at bounding box center [491, 102] width 50 height 20
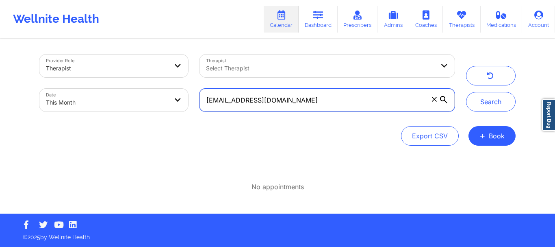
click at [310, 102] on input "heatherlorin32890@outlook.com" at bounding box center [327, 100] width 255 height 23
paste input "gramofsunshine@gmail.com"
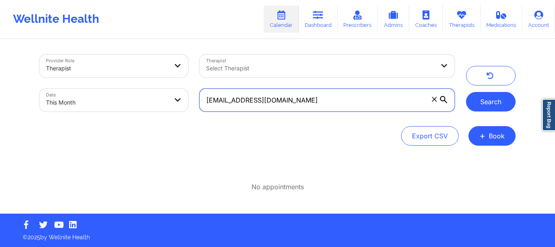
type input "gramofsunshine@gmail.com"
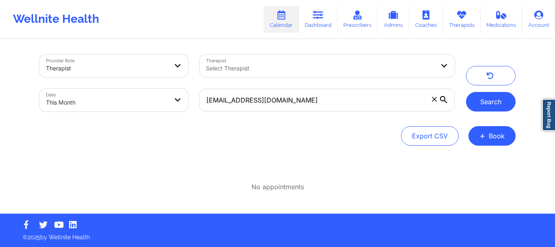
click at [477, 101] on button "Search" at bounding box center [491, 102] width 50 height 20
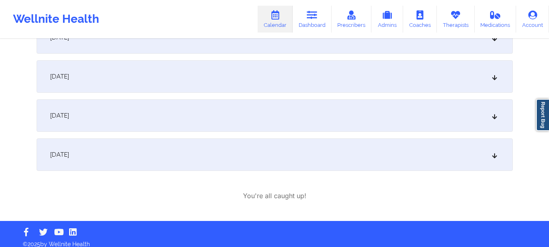
scroll to position [298, 0]
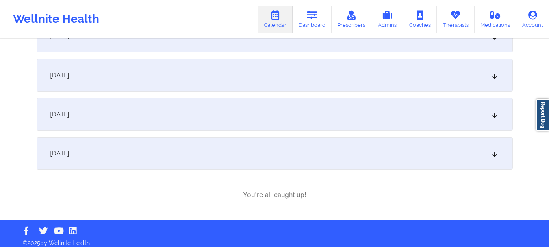
click at [499, 157] on div "September 29, 2025" at bounding box center [275, 153] width 477 height 33
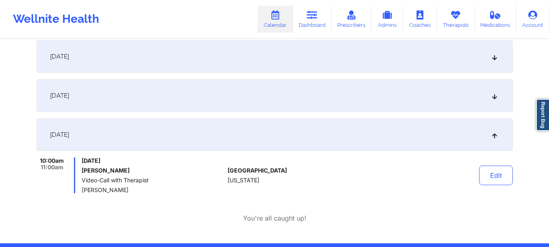
scroll to position [336, 0]
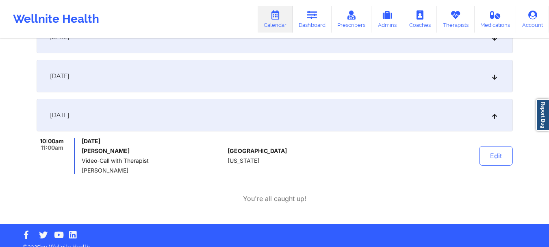
click at [494, 76] on icon at bounding box center [494, 76] width 7 height 6
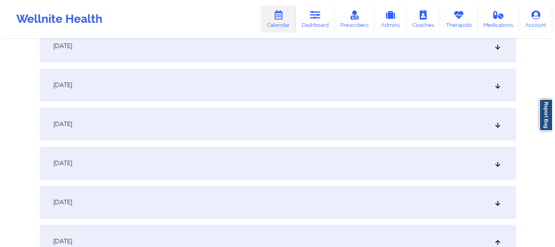
scroll to position [0, 0]
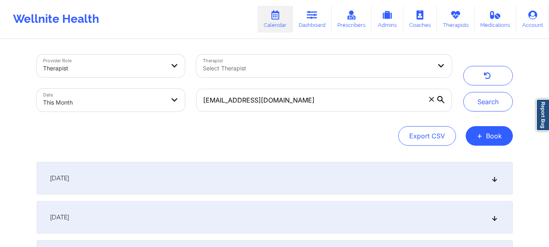
click at [428, 101] on span at bounding box center [432, 99] width 8 height 8
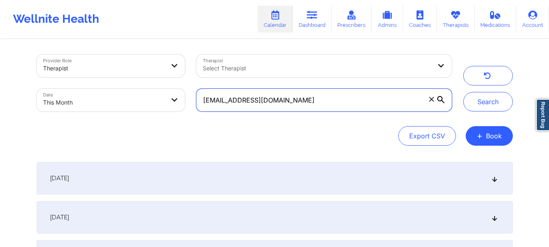
click at [428, 101] on input "gramofsunshine@gmail.com" at bounding box center [323, 100] width 255 height 23
paste input "heatherlorin32890@outlook.com"
type input "heatherlorin32890@outlook.com"
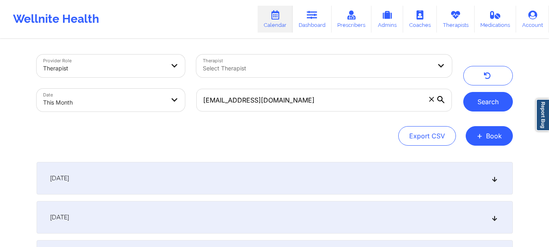
click at [495, 98] on button "Search" at bounding box center [489, 102] width 50 height 20
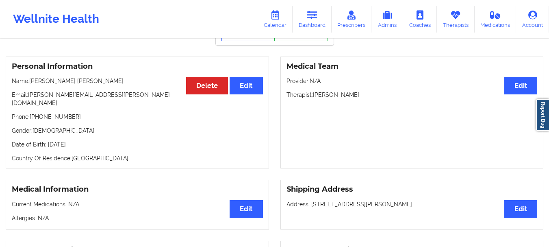
scroll to position [53, 0]
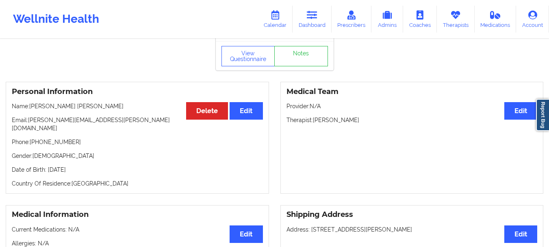
scroll to position [35, 0]
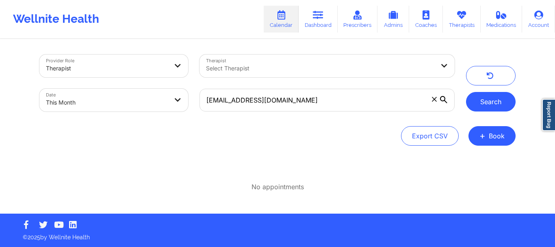
type input "isiguenza98@gmail.com"
click at [483, 105] on button "Search" at bounding box center [491, 102] width 50 height 20
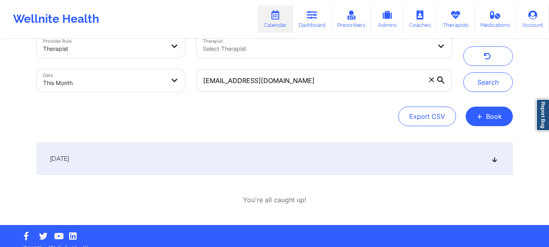
scroll to position [30, 0]
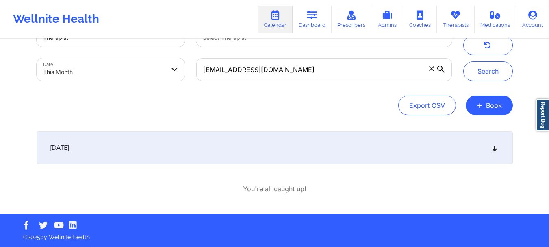
click at [494, 143] on div "September 29, 2025" at bounding box center [275, 147] width 477 height 33
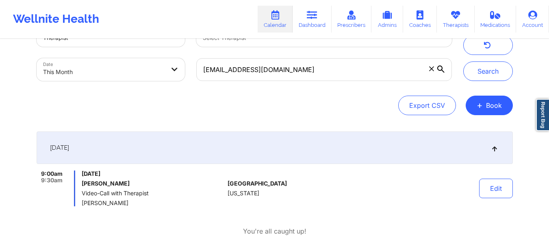
scroll to position [0, 0]
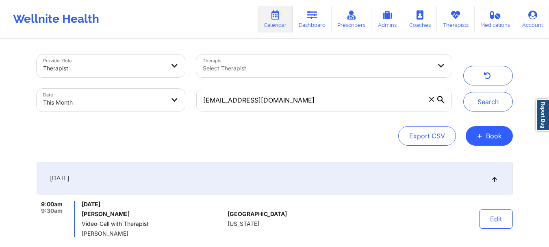
click at [433, 99] on icon at bounding box center [431, 99] width 5 height 5
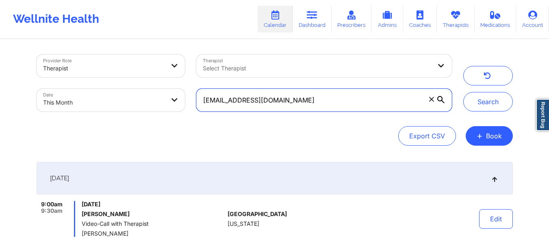
click at [433, 99] on input "isiguenza98@gmail.com" at bounding box center [323, 100] width 255 height 23
paste input "kktellis@aol.com"
type input "kktellis@aol.com"
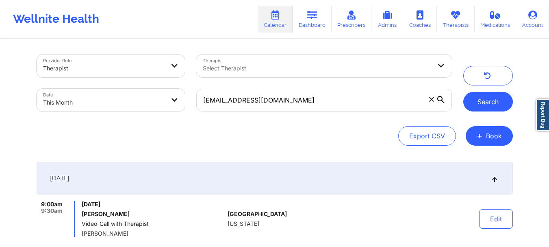
click at [502, 102] on button "Search" at bounding box center [489, 102] width 50 height 20
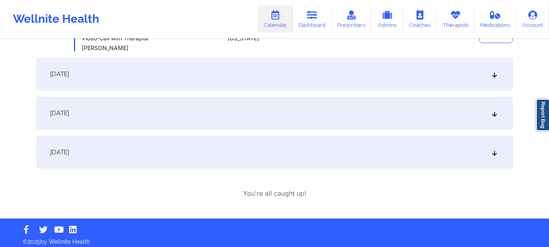
scroll to position [186, 0]
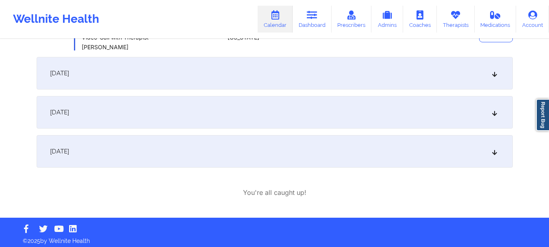
click at [494, 148] on icon at bounding box center [494, 151] width 7 height 6
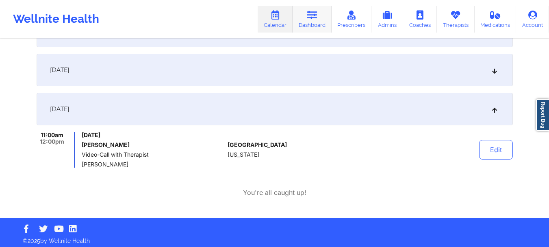
click at [318, 26] on link "Dashboard" at bounding box center [312, 19] width 39 height 27
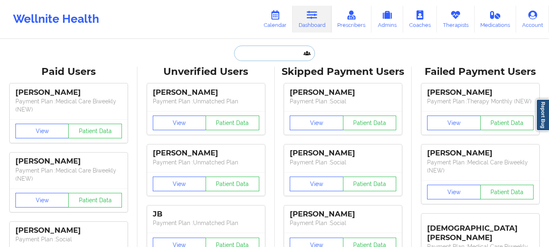
click at [266, 57] on input "text" at bounding box center [274, 53] width 81 height 15
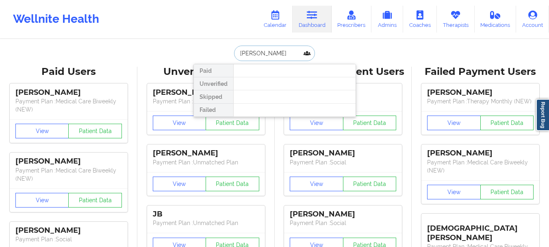
type input "[PERSON_NAME]"
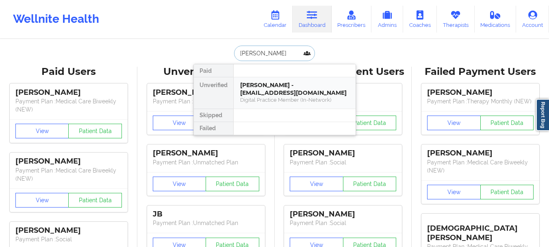
click at [266, 87] on div "Tyler Goh - tylergoh2005@gmail.com" at bounding box center [294, 88] width 109 height 15
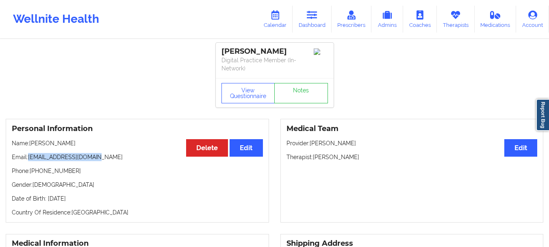
drag, startPoint x: 98, startPoint y: 157, endPoint x: 30, endPoint y: 160, distance: 68.8
click at [30, 160] on p "Email: tylergoh2005@gmail.com" at bounding box center [137, 157] width 251 height 8
copy p "tylergoh2005@gmail.com"
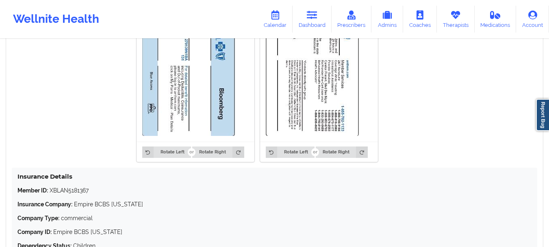
scroll to position [621, 0]
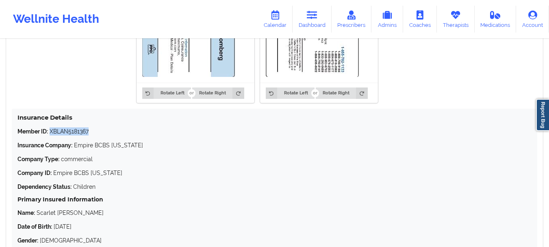
drag, startPoint x: 96, startPoint y: 133, endPoint x: 51, endPoint y: 133, distance: 44.3
click at [51, 133] on p "Member ID: XBLAN5181367" at bounding box center [274, 131] width 514 height 8
copy p "XBLAN5181367"
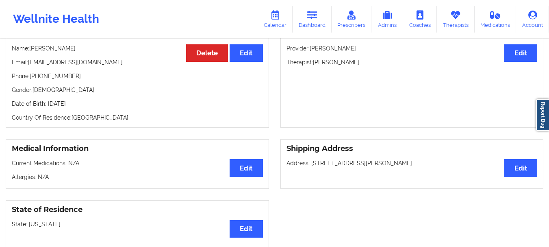
scroll to position [0, 0]
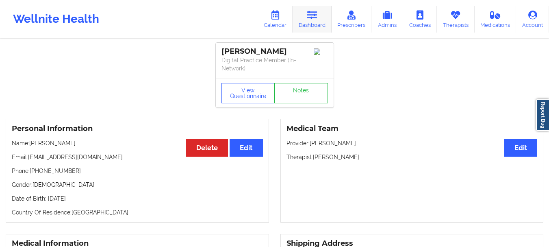
click at [312, 22] on link "Dashboard" at bounding box center [312, 19] width 39 height 27
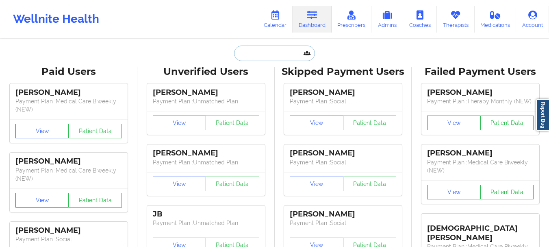
click at [260, 53] on input "text" at bounding box center [274, 53] width 81 height 15
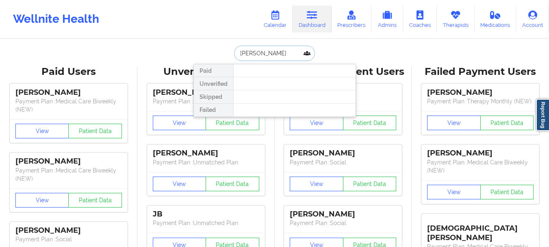
click at [268, 54] on input "Morris donna" at bounding box center [274, 53] width 81 height 15
click at [268, 53] on input "Morris donna" at bounding box center [274, 53] width 81 height 15
type input "Donna d morris"
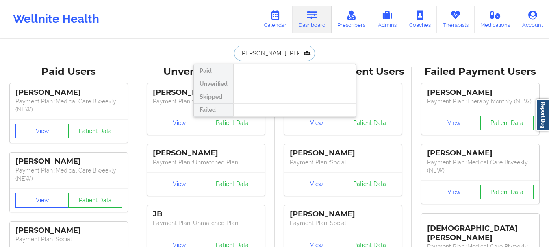
click at [261, 51] on input "Donna d morris" at bounding box center [274, 53] width 81 height 15
click at [261, 52] on input "Donna d morris" at bounding box center [274, 53] width 81 height 15
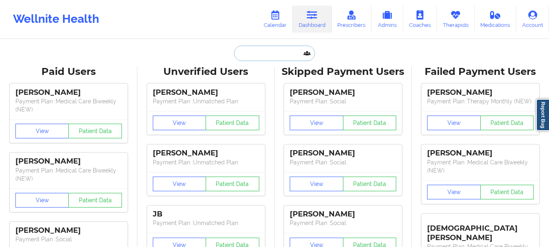
paste input "MORRISDD772@YAHOO.COM"
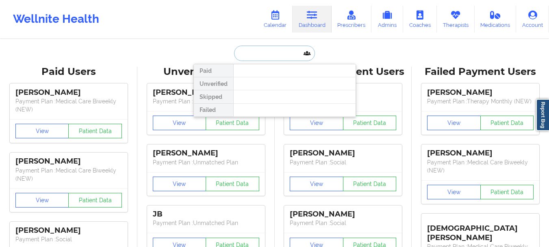
type input "MORRISDD772@YAHOO.COM"
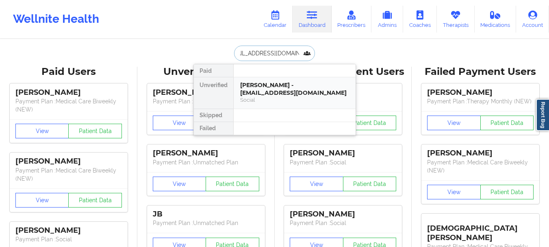
click at [269, 93] on div "Donna cook - morrisdd772@yahoo.com" at bounding box center [294, 88] width 109 height 15
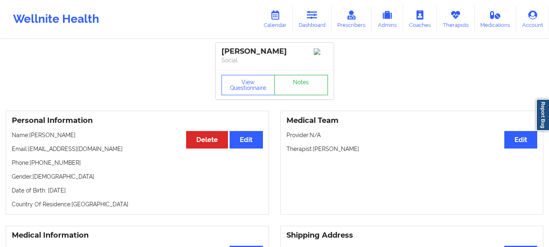
click at [294, 93] on link "Notes" at bounding box center [301, 85] width 54 height 20
drag, startPoint x: 100, startPoint y: 153, endPoint x: 30, endPoint y: 152, distance: 69.1
click at [30, 152] on p "Email: morrisdd772@yahoo.com" at bounding box center [137, 149] width 251 height 8
copy p "[EMAIL_ADDRESS][DOMAIN_NAME]"
click at [314, 26] on link "Dashboard" at bounding box center [312, 19] width 39 height 27
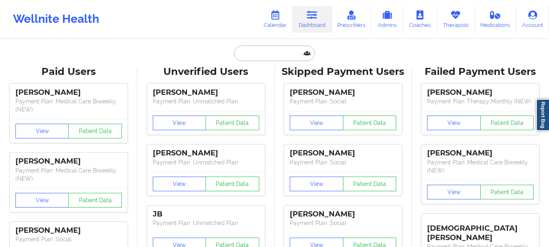
click at [285, 49] on input "text" at bounding box center [274, 53] width 81 height 15
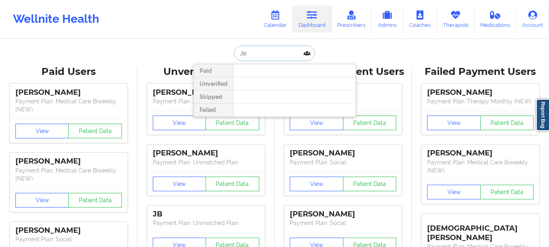
type input "J"
type input "andoh"
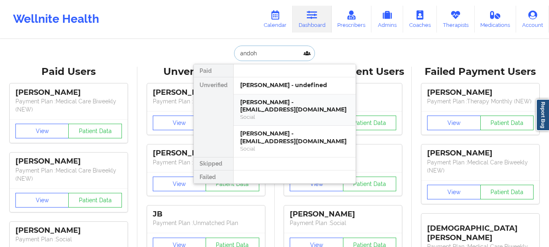
click at [270, 107] on div "John E. Andoh - johnandoh56@gmail.com" at bounding box center [294, 105] width 109 height 15
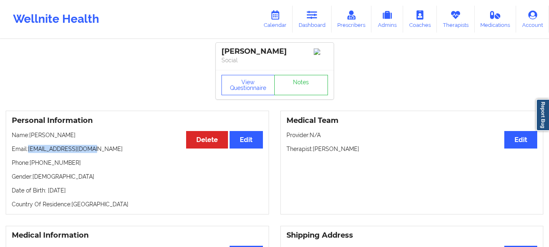
drag, startPoint x: 97, startPoint y: 151, endPoint x: 29, endPoint y: 151, distance: 68.3
click at [29, 151] on p "Email: johnandoh56@gmail.com" at bounding box center [137, 149] width 251 height 8
copy p "[EMAIL_ADDRESS][DOMAIN_NAME]"
click at [310, 24] on link "Dashboard" at bounding box center [312, 19] width 39 height 27
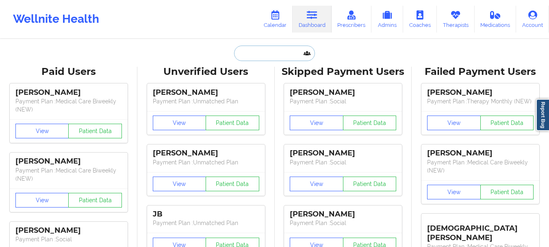
click at [244, 57] on input "text" at bounding box center [274, 53] width 81 height 15
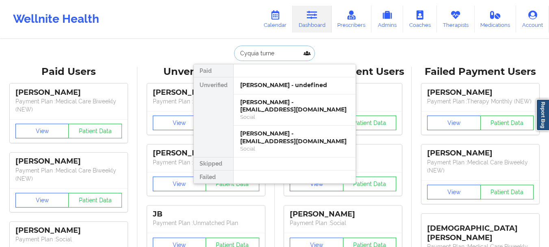
type input "Cyquia turner"
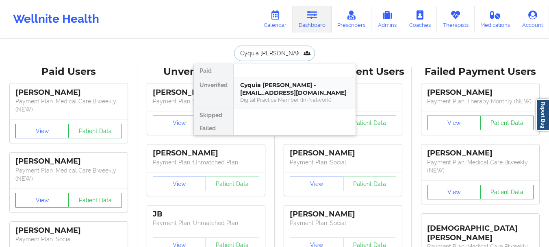
click at [274, 101] on div "Digital Practice Member (In-Network)" at bounding box center [294, 99] width 109 height 7
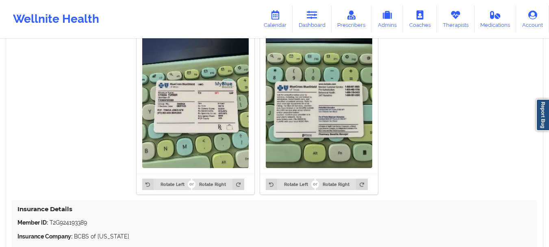
scroll to position [527, 0]
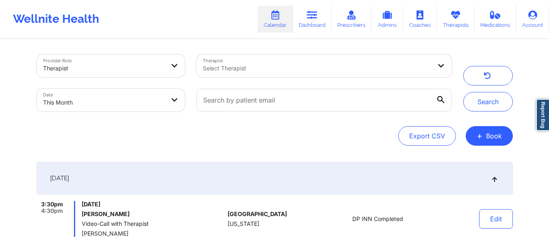
click at [300, 106] on input "text" at bounding box center [323, 100] width 255 height 23
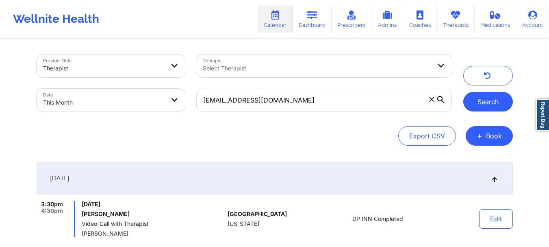
type input "[EMAIL_ADDRESS][DOMAIN_NAME]"
click at [473, 96] on button "Search" at bounding box center [489, 102] width 50 height 20
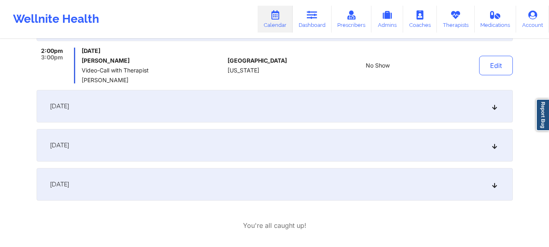
scroll to position [190, 0]
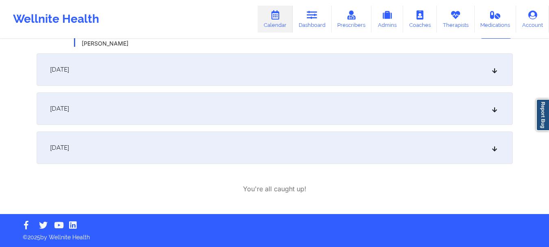
click at [494, 150] on icon at bounding box center [494, 148] width 7 height 6
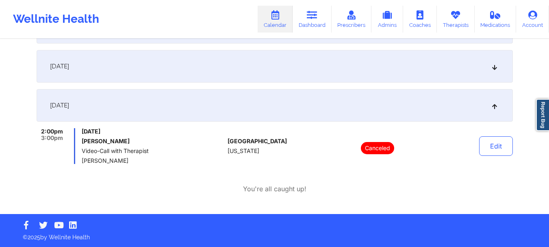
click at [496, 105] on icon at bounding box center [494, 105] width 7 height 6
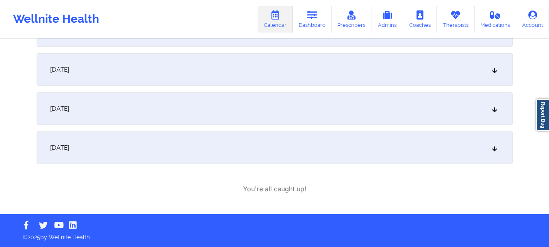
click at [495, 109] on icon at bounding box center [494, 109] width 7 height 6
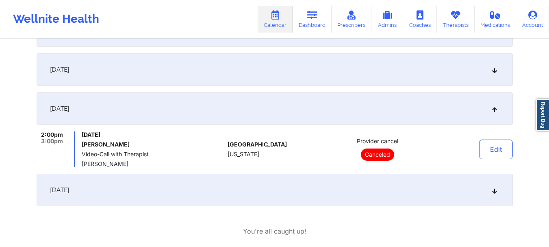
scroll to position [190, 0]
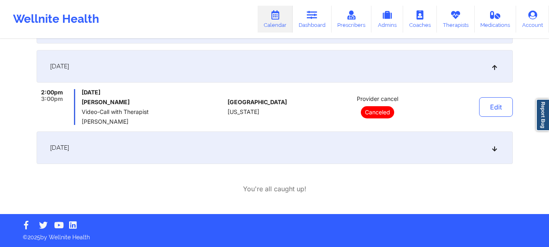
click at [495, 72] on div "[DATE]" at bounding box center [275, 66] width 477 height 33
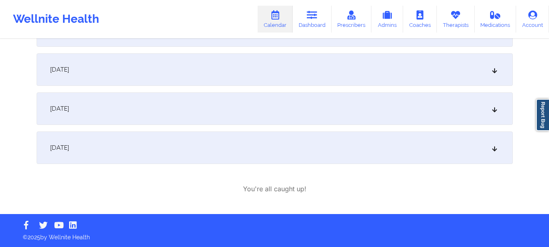
scroll to position [148, 0]
click at [494, 76] on div "[DATE]" at bounding box center [275, 69] width 477 height 33
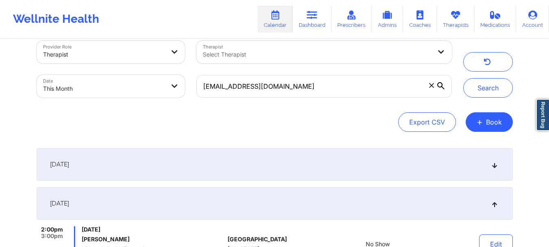
scroll to position [0, 0]
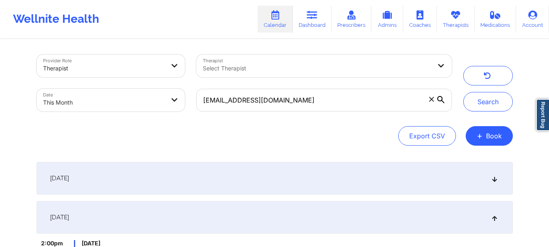
select select "2025-8"
select select "2025-9"
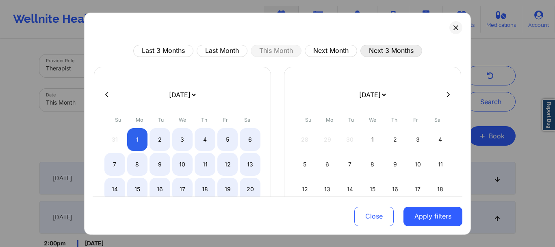
click at [381, 50] on button "Next 3 Months" at bounding box center [392, 50] width 62 height 12
select select "2025-9"
select select "2025-10"
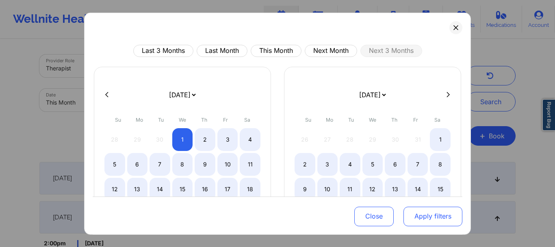
click at [421, 217] on button "Apply filters" at bounding box center [433, 217] width 59 height 20
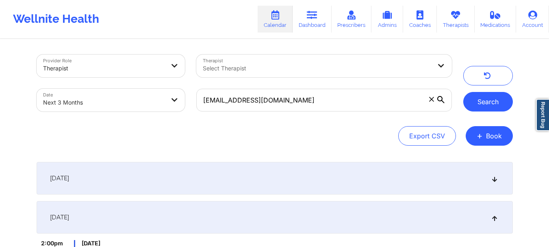
click at [491, 102] on button "Search" at bounding box center [489, 102] width 50 height 20
click at [431, 100] on icon at bounding box center [431, 99] width 4 height 4
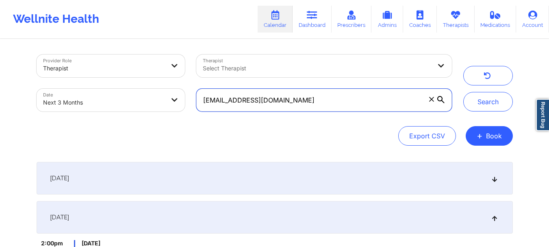
click at [431, 100] on input "[EMAIL_ADDRESS][DOMAIN_NAME]" at bounding box center [323, 100] width 255 height 23
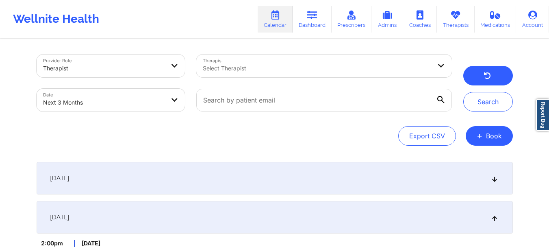
click at [485, 81] on button "button" at bounding box center [489, 76] width 50 height 20
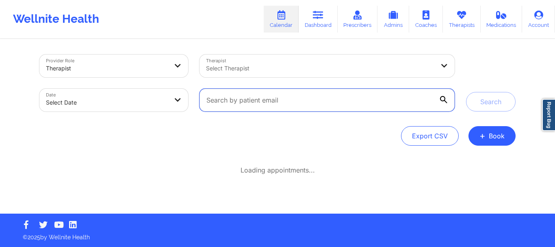
click at [318, 98] on input "text" at bounding box center [327, 100] width 255 height 23
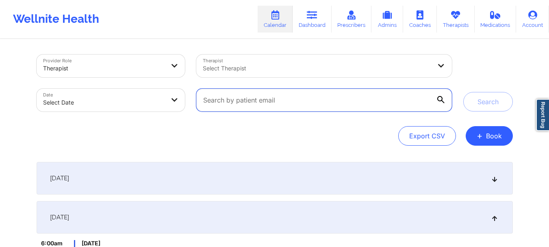
paste input "[EMAIL_ADDRESS][DOMAIN_NAME]"
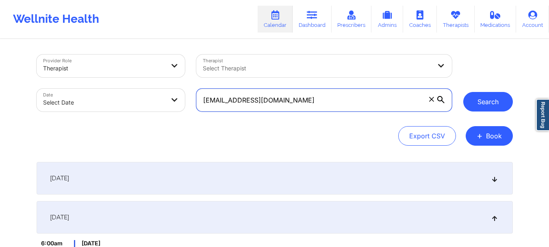
type input "[EMAIL_ADDRESS][DOMAIN_NAME]"
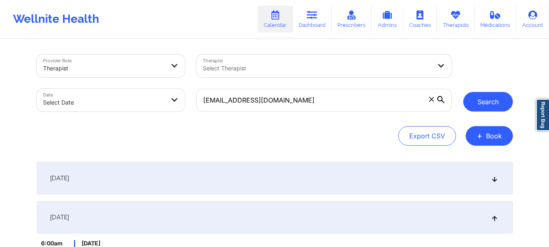
click at [496, 99] on button "Search" at bounding box center [489, 102] width 50 height 20
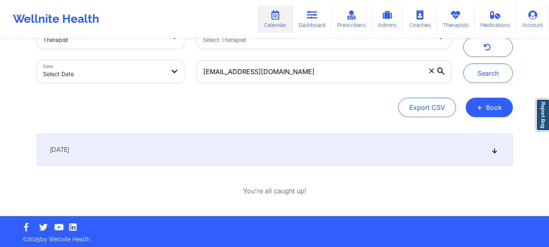
scroll to position [30, 0]
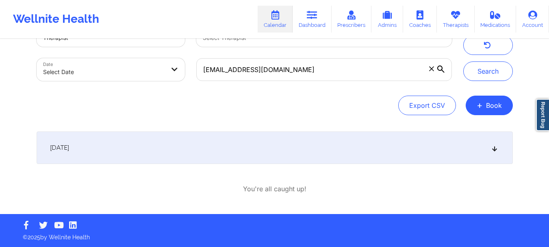
click at [488, 139] on div "[DATE]" at bounding box center [275, 147] width 477 height 33
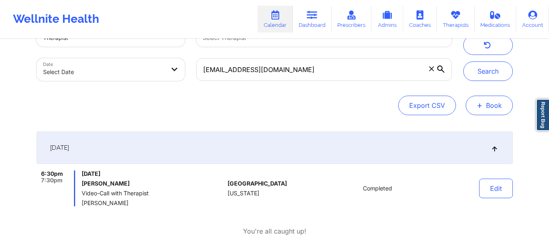
click at [492, 101] on button "+ Book" at bounding box center [489, 106] width 47 height 20
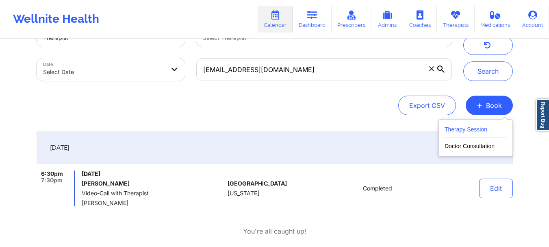
click at [477, 128] on button "Therapy Session" at bounding box center [476, 130] width 62 height 13
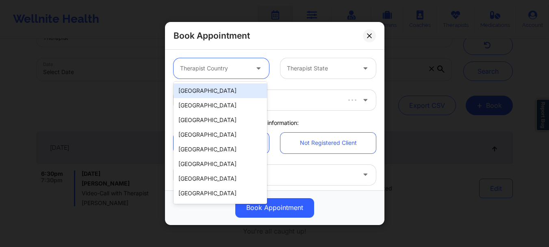
click at [207, 70] on div at bounding box center [214, 68] width 69 height 10
click at [206, 91] on div "[GEOGRAPHIC_DATA]" at bounding box center [221, 90] width 94 height 15
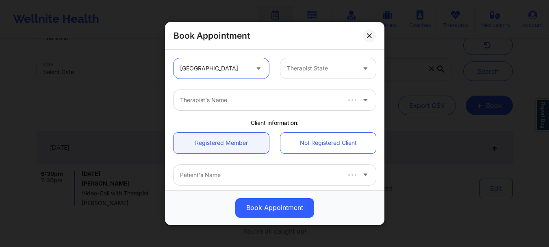
click at [302, 72] on div at bounding box center [321, 68] width 69 height 10
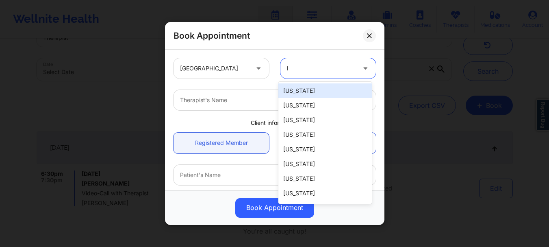
type input "lo"
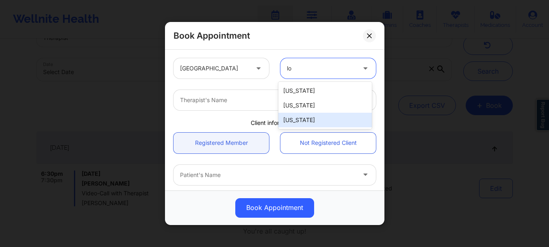
click at [307, 124] on div "[US_STATE]" at bounding box center [326, 120] width 94 height 15
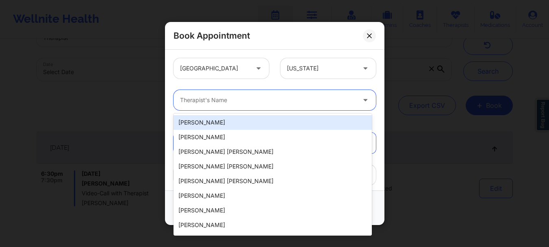
click at [208, 101] on div at bounding box center [268, 100] width 176 height 10
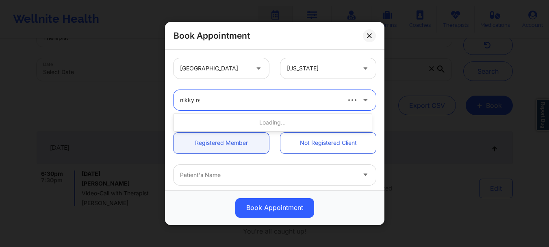
type input "nikky red"
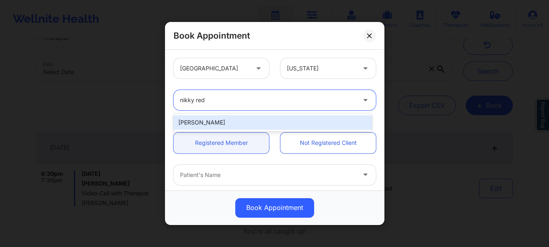
click at [217, 120] on div "[PERSON_NAME]" at bounding box center [273, 122] width 198 height 15
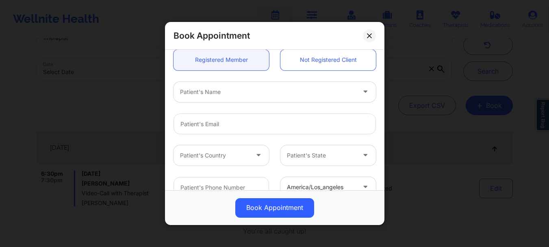
scroll to position [84, 0]
click at [212, 99] on div "Patient's Name" at bounding box center [265, 91] width 183 height 20
type input "[PERSON_NAME]"
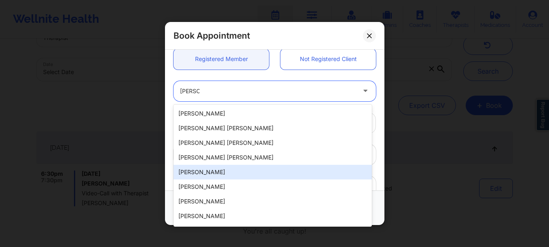
click at [214, 174] on div "[PERSON_NAME]" at bounding box center [273, 172] width 198 height 15
type input "[EMAIL_ADDRESS][DOMAIN_NAME]"
type input "[PHONE_NUMBER]"
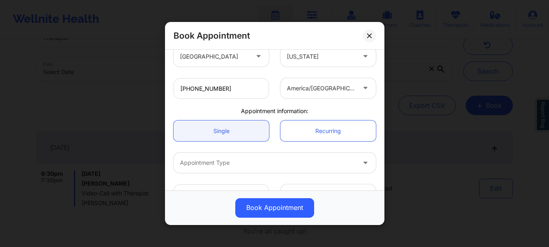
scroll to position [205, 0]
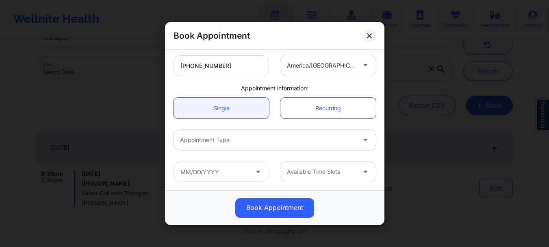
click at [206, 136] on div at bounding box center [268, 140] width 176 height 10
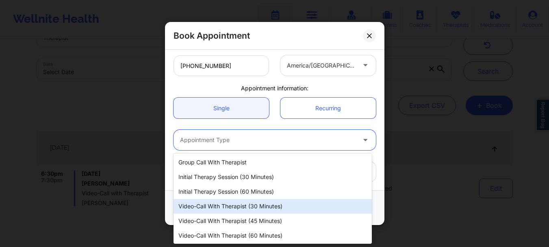
click at [247, 204] on div "Video-Call with Therapist (30 minutes)" at bounding box center [273, 206] width 198 height 15
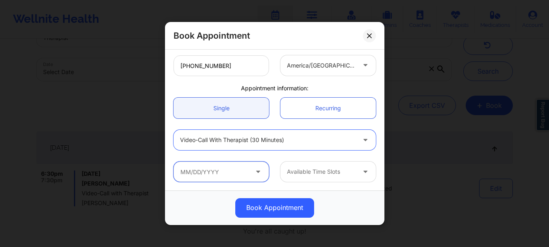
click at [242, 178] on input "text" at bounding box center [222, 171] width 96 height 20
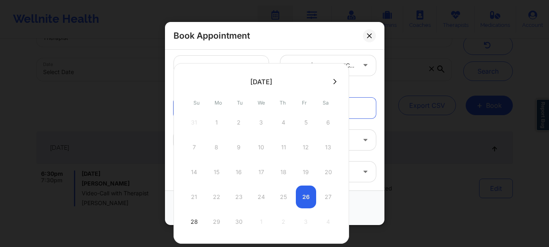
click at [334, 81] on icon at bounding box center [334, 81] width 3 height 6
click at [281, 124] on div "2" at bounding box center [284, 122] width 20 height 23
type input "[DATE]"
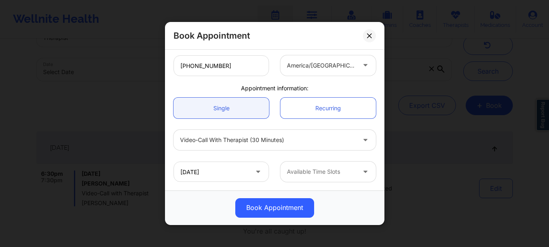
click at [351, 165] on div "Available Time Slots" at bounding box center [319, 171] width 76 height 20
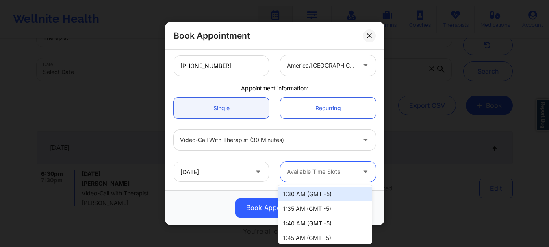
click at [337, 194] on div "1:30 AM (GMT -5)" at bounding box center [326, 194] width 94 height 15
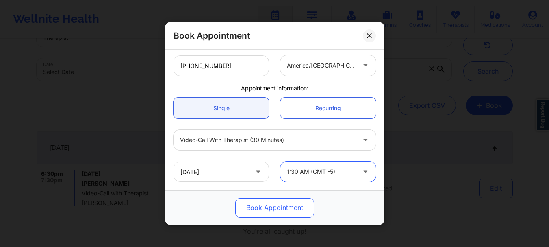
click at [283, 209] on button "Book Appointment" at bounding box center [274, 208] width 79 height 20
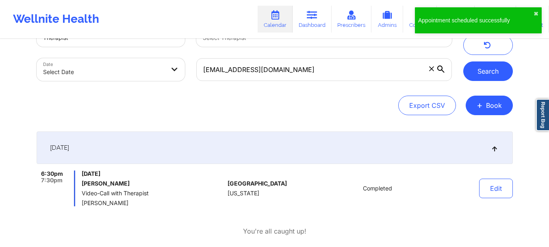
click at [482, 71] on button "Search" at bounding box center [489, 71] width 50 height 20
